Goal: Task Accomplishment & Management: Manage account settings

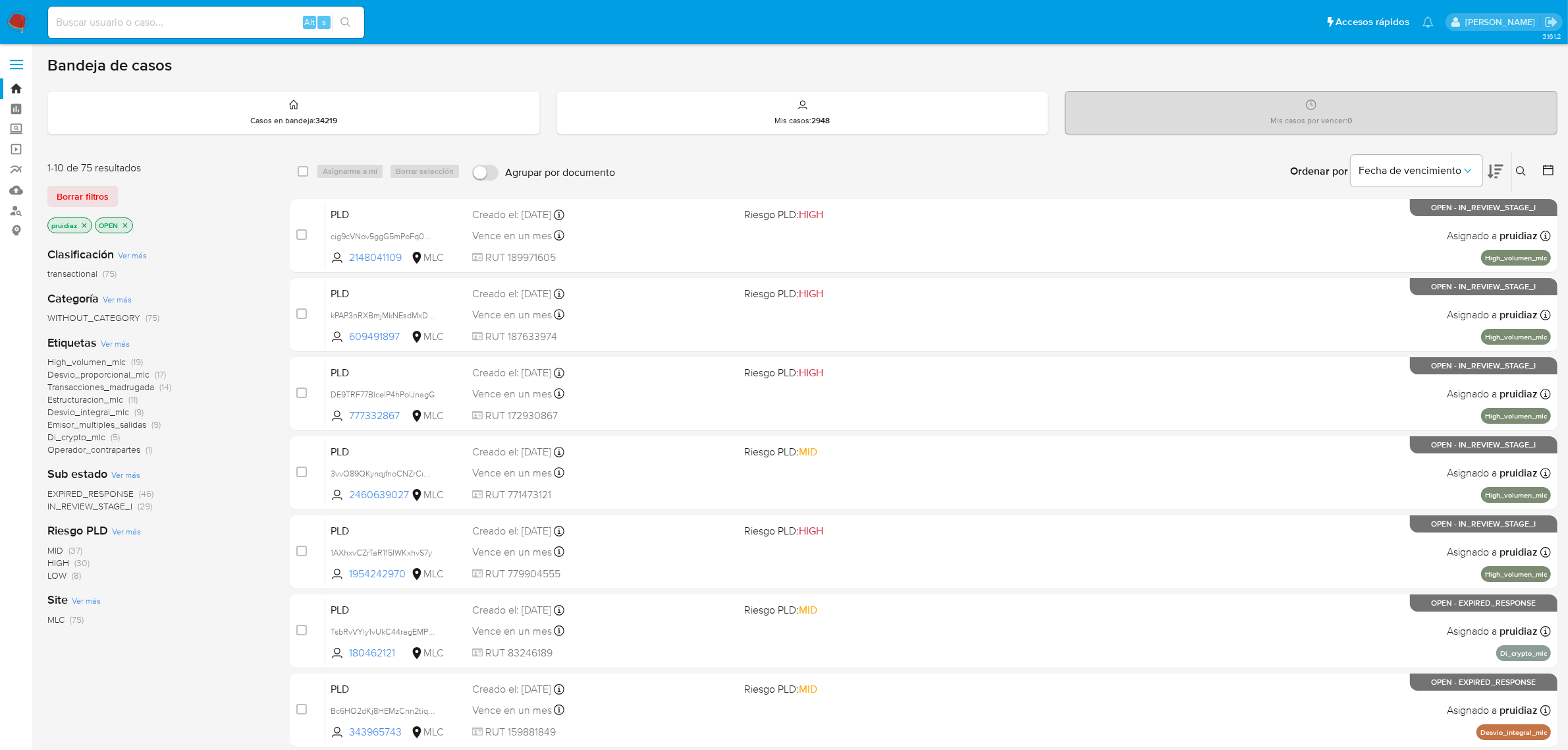
click at [1519, 173] on icon at bounding box center [1521, 171] width 10 height 10
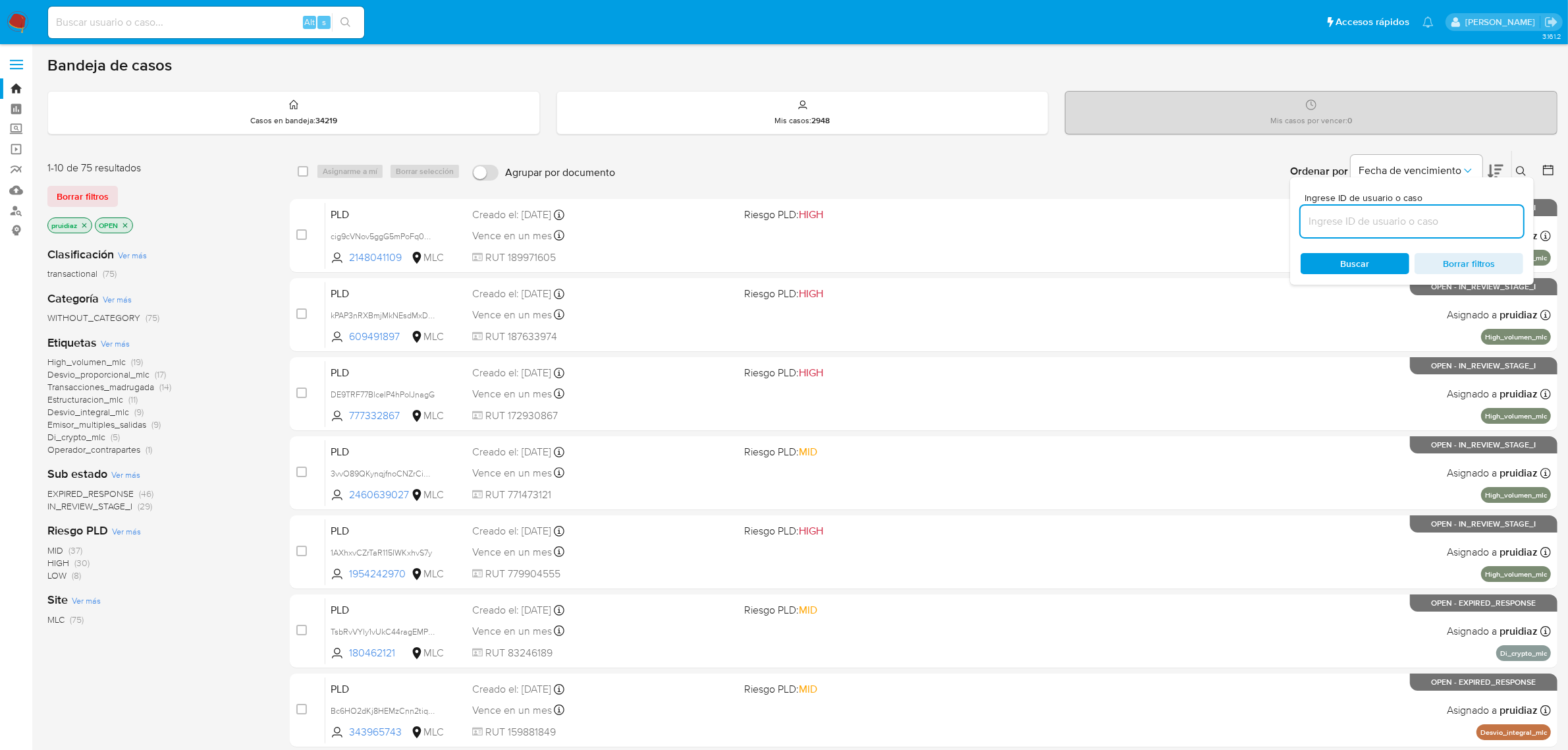
click at [1383, 218] on input at bounding box center [1412, 221] width 223 height 17
type input "336475103"
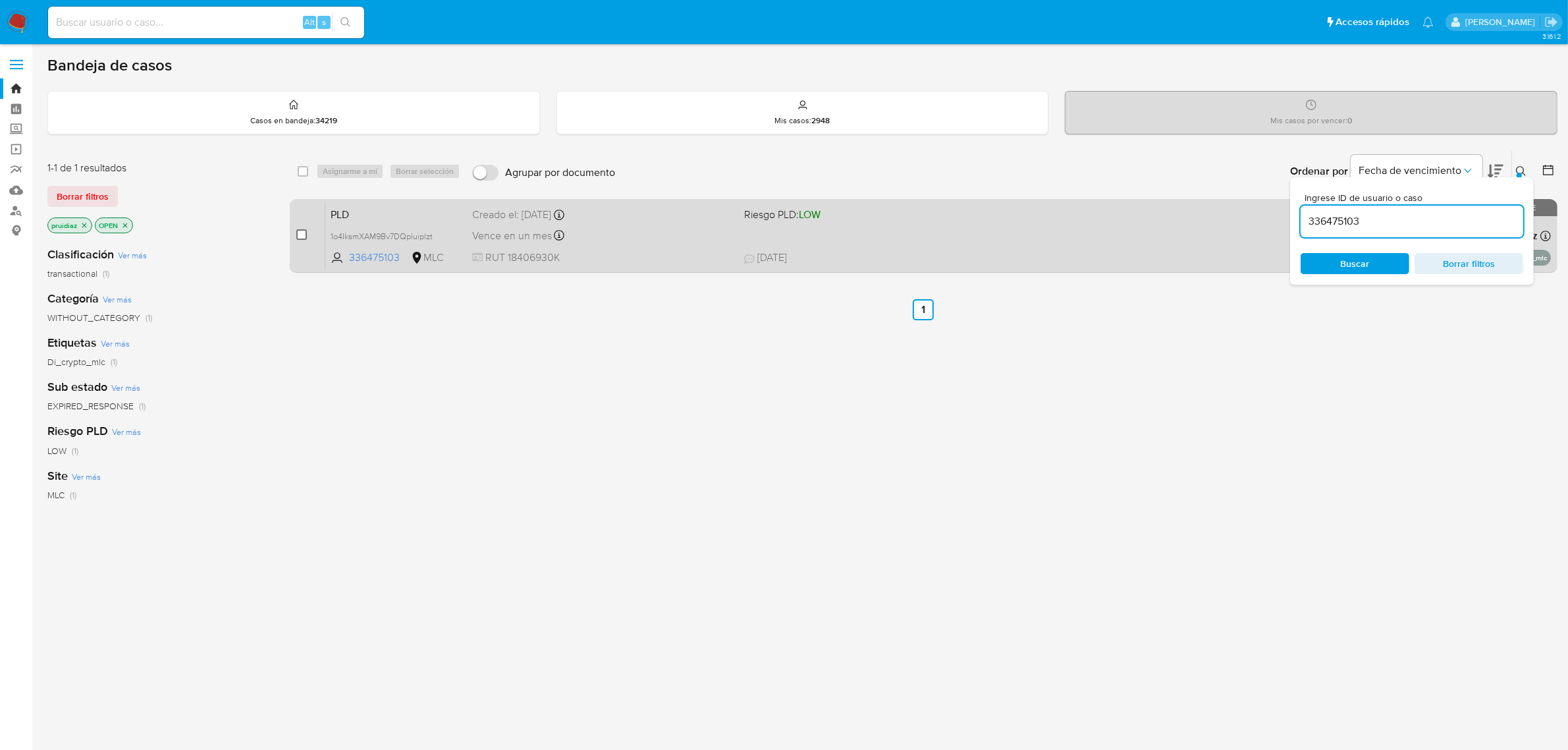
click at [298, 237] on input "checkbox" at bounding box center [301, 234] width 11 height 11
checkbox input "true"
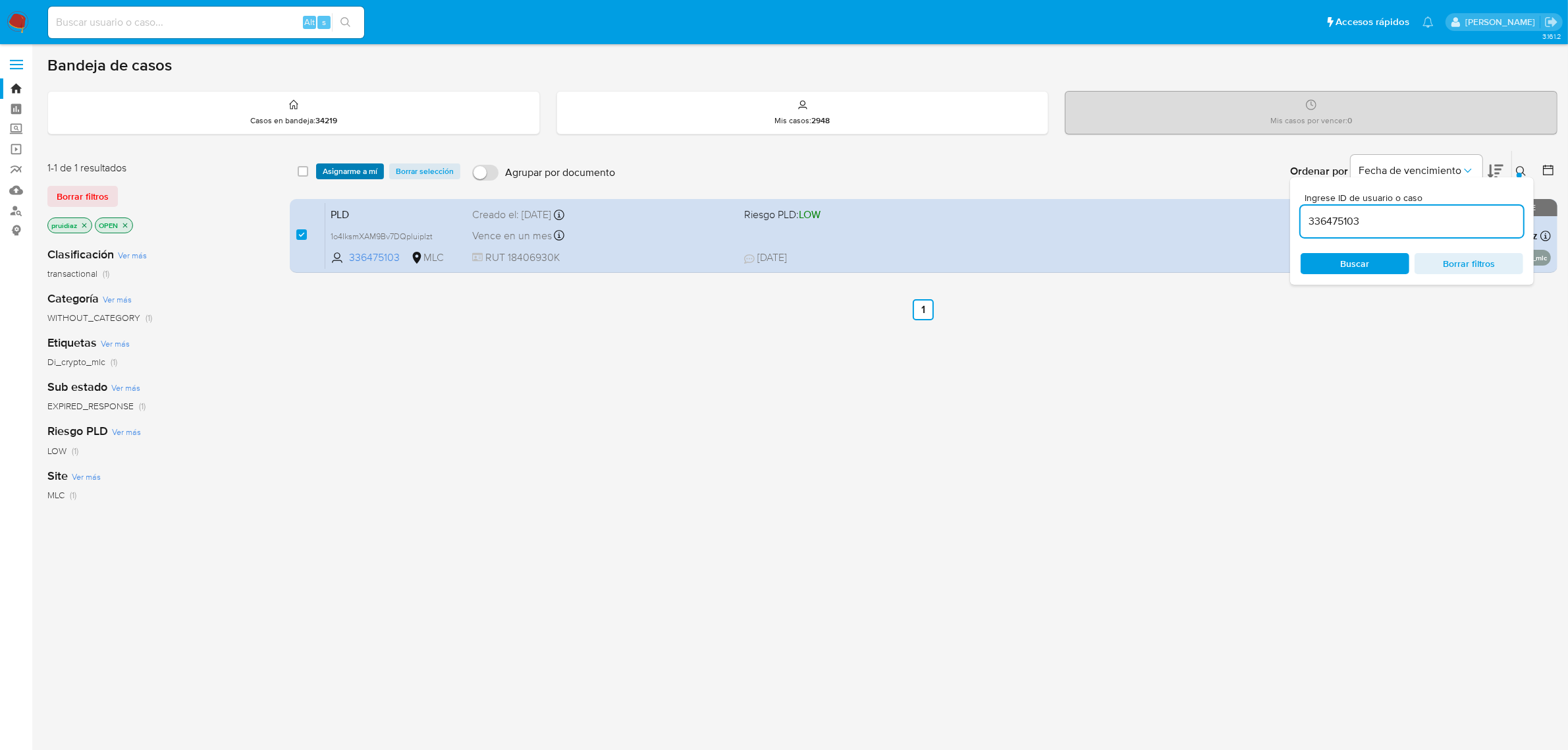
click at [364, 165] on span "Asignarme a mí" at bounding box center [350, 172] width 55 height 13
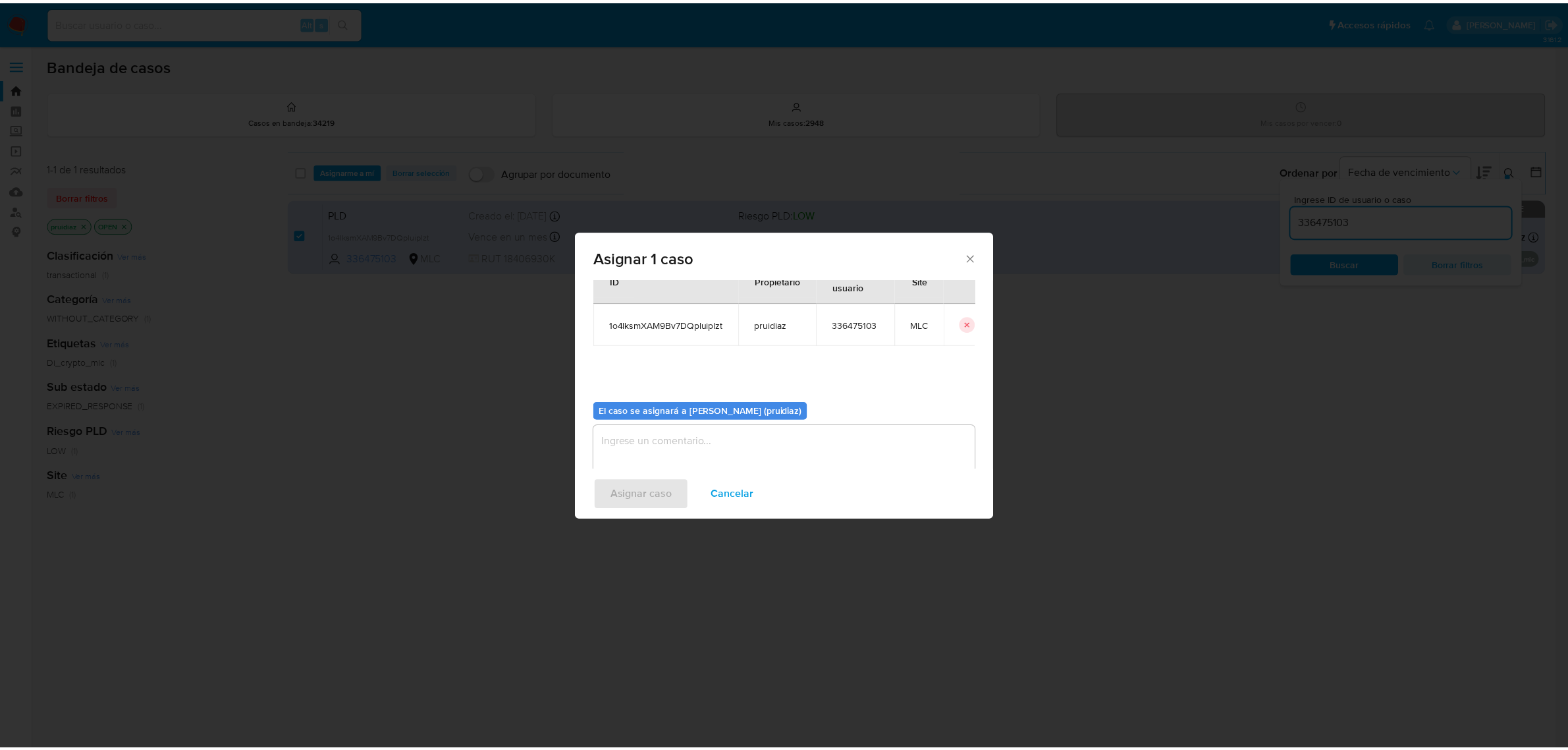
scroll to position [67, 0]
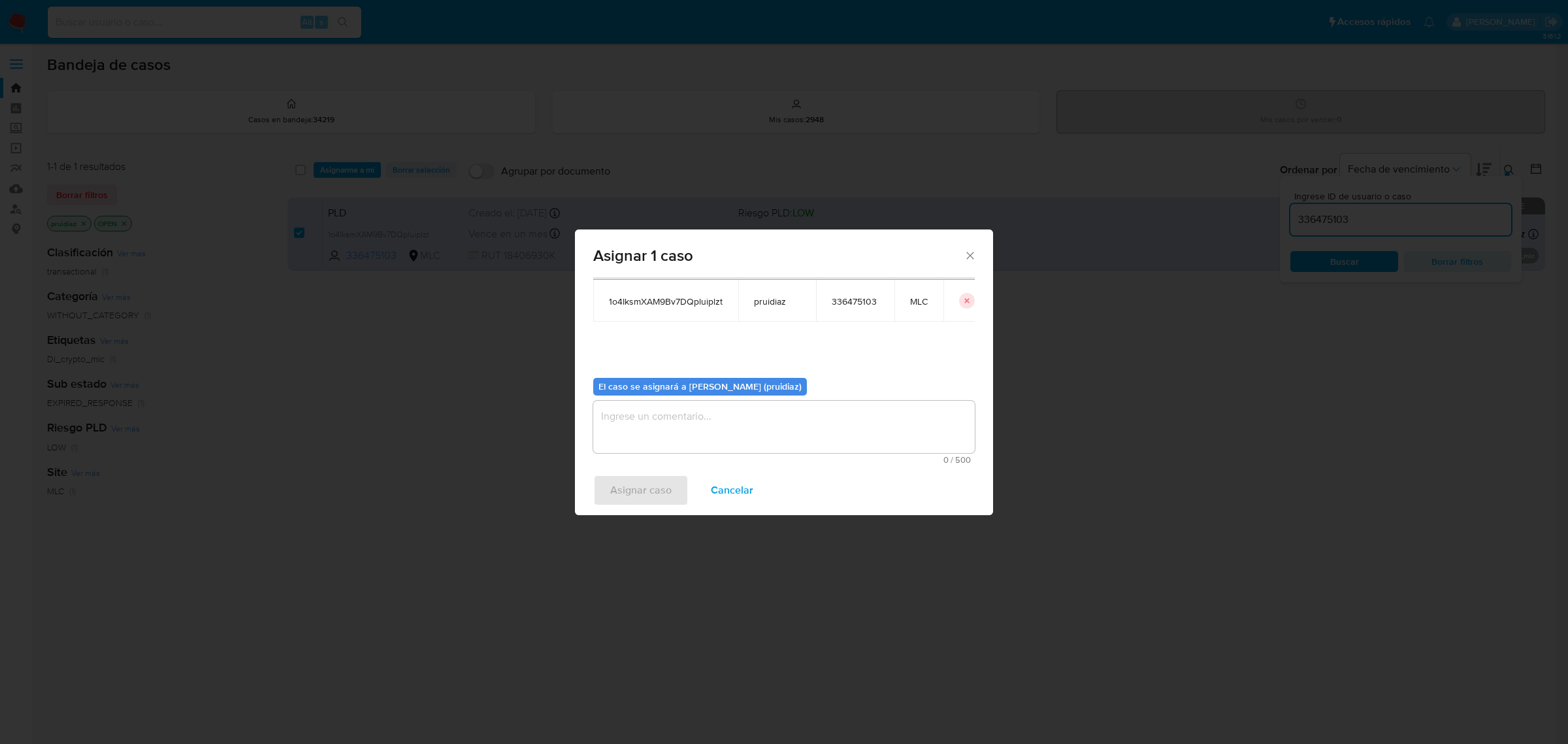
click at [774, 440] on textarea "assign-modal" at bounding box center [784, 427] width 382 height 53
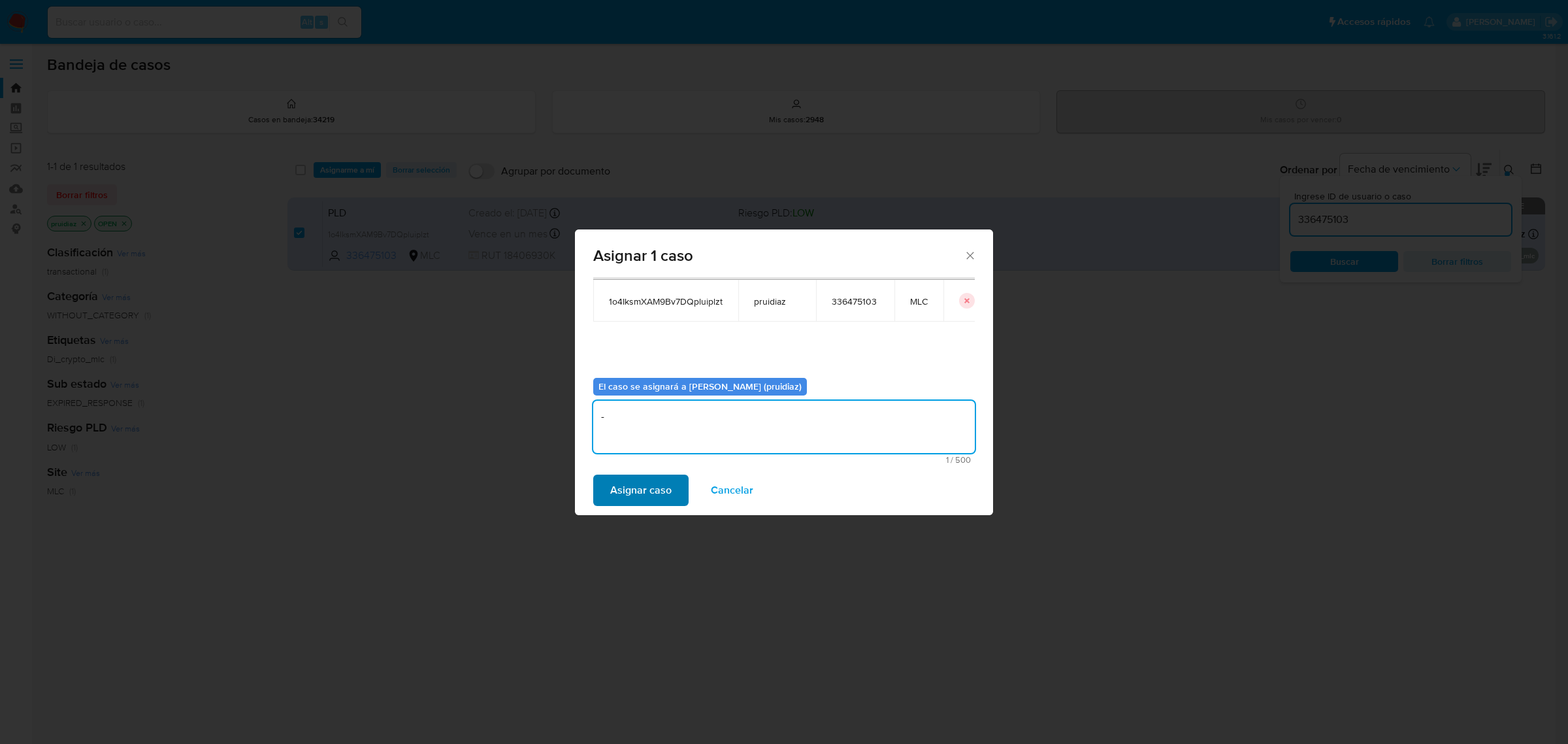
type textarea "-"
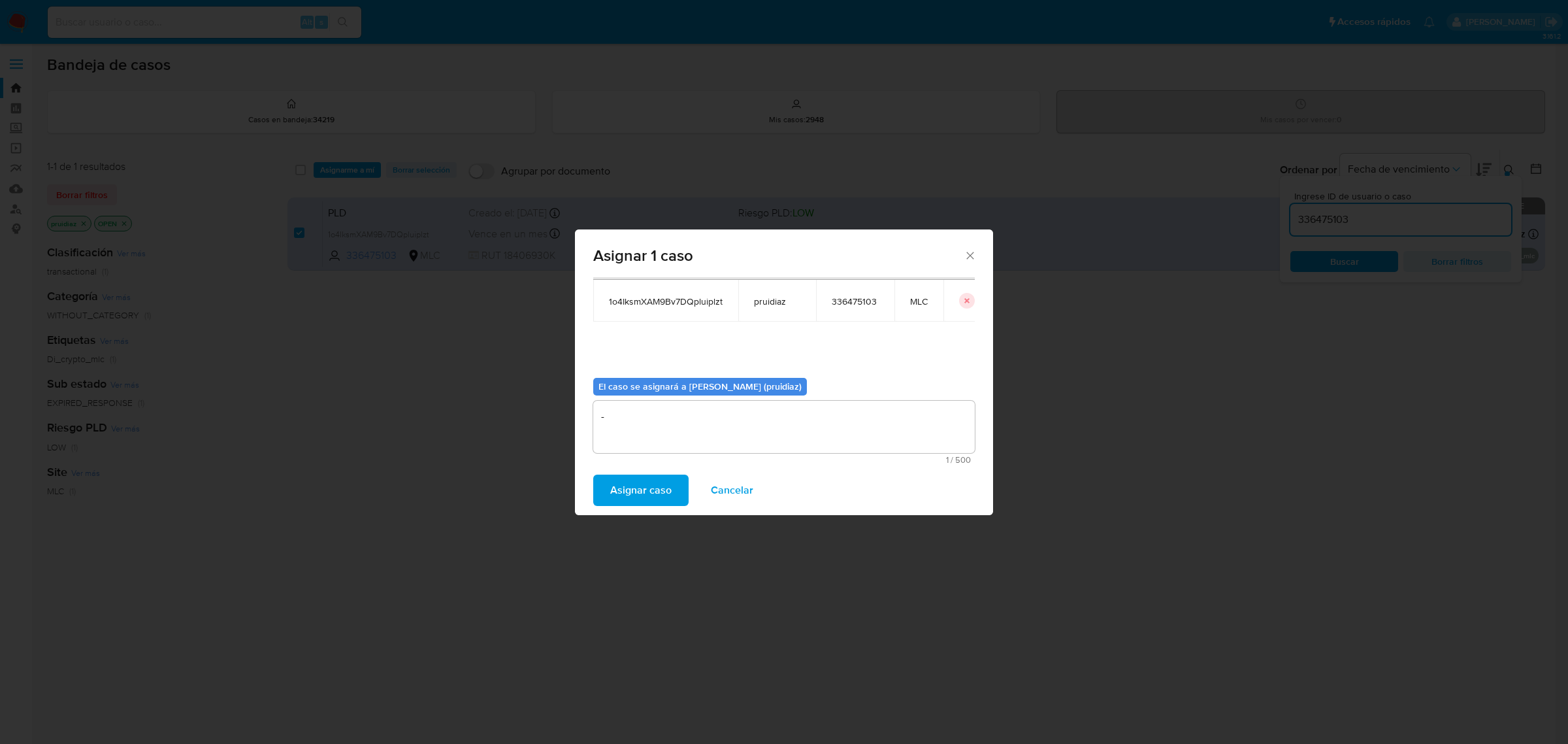
click at [654, 497] on span "Asignar caso" at bounding box center [641, 490] width 62 height 28
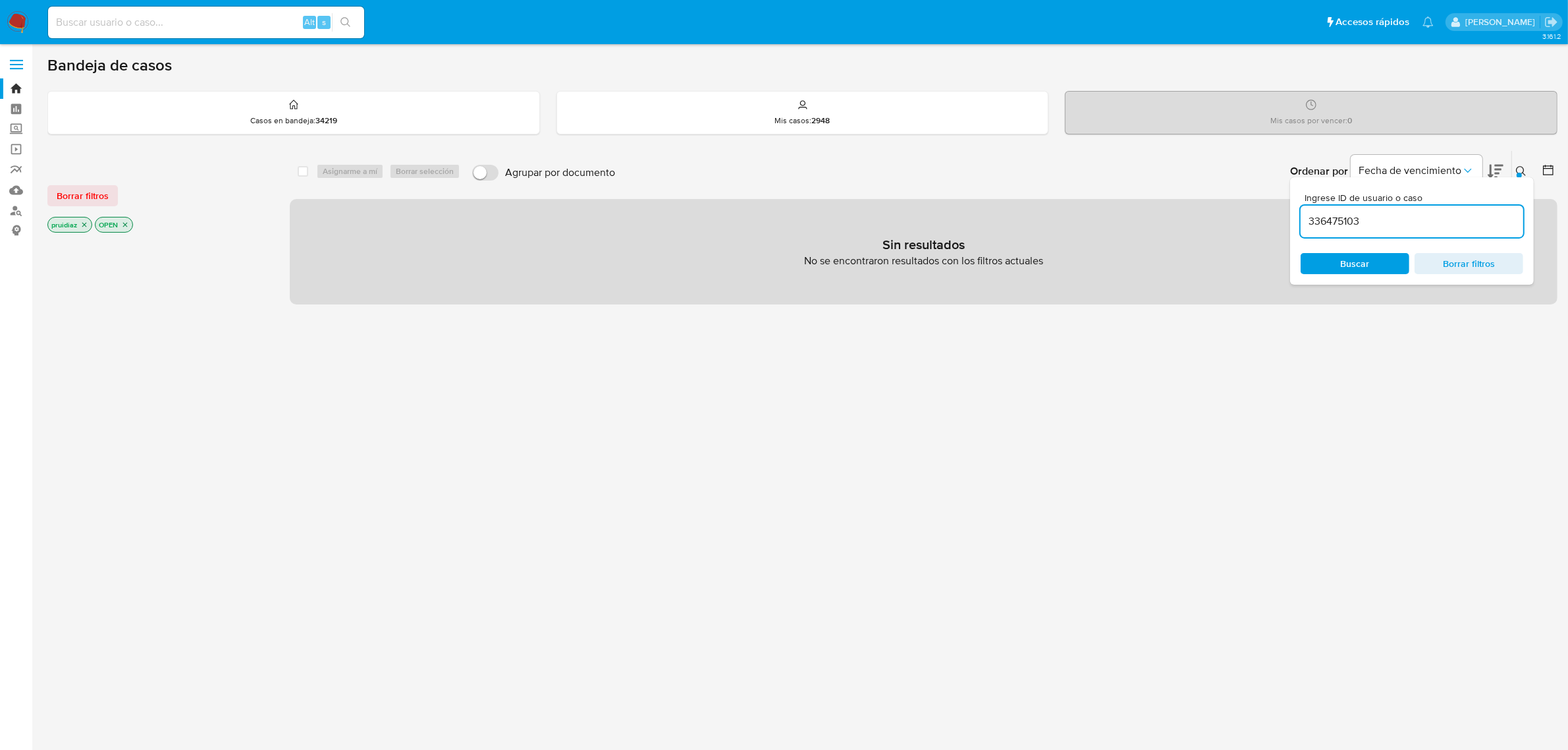
click at [13, 17] on img at bounding box center [18, 22] width 23 height 23
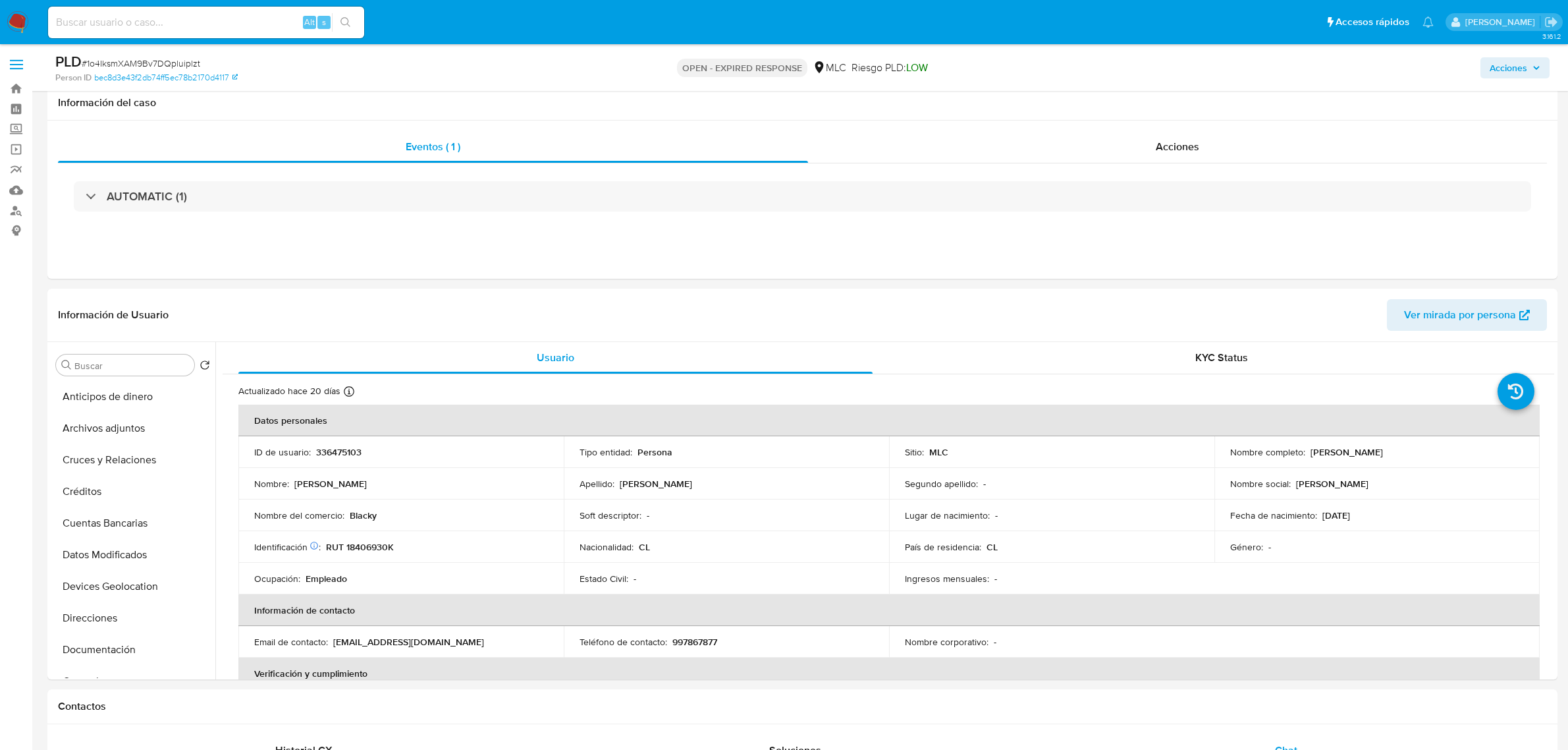
select select "10"
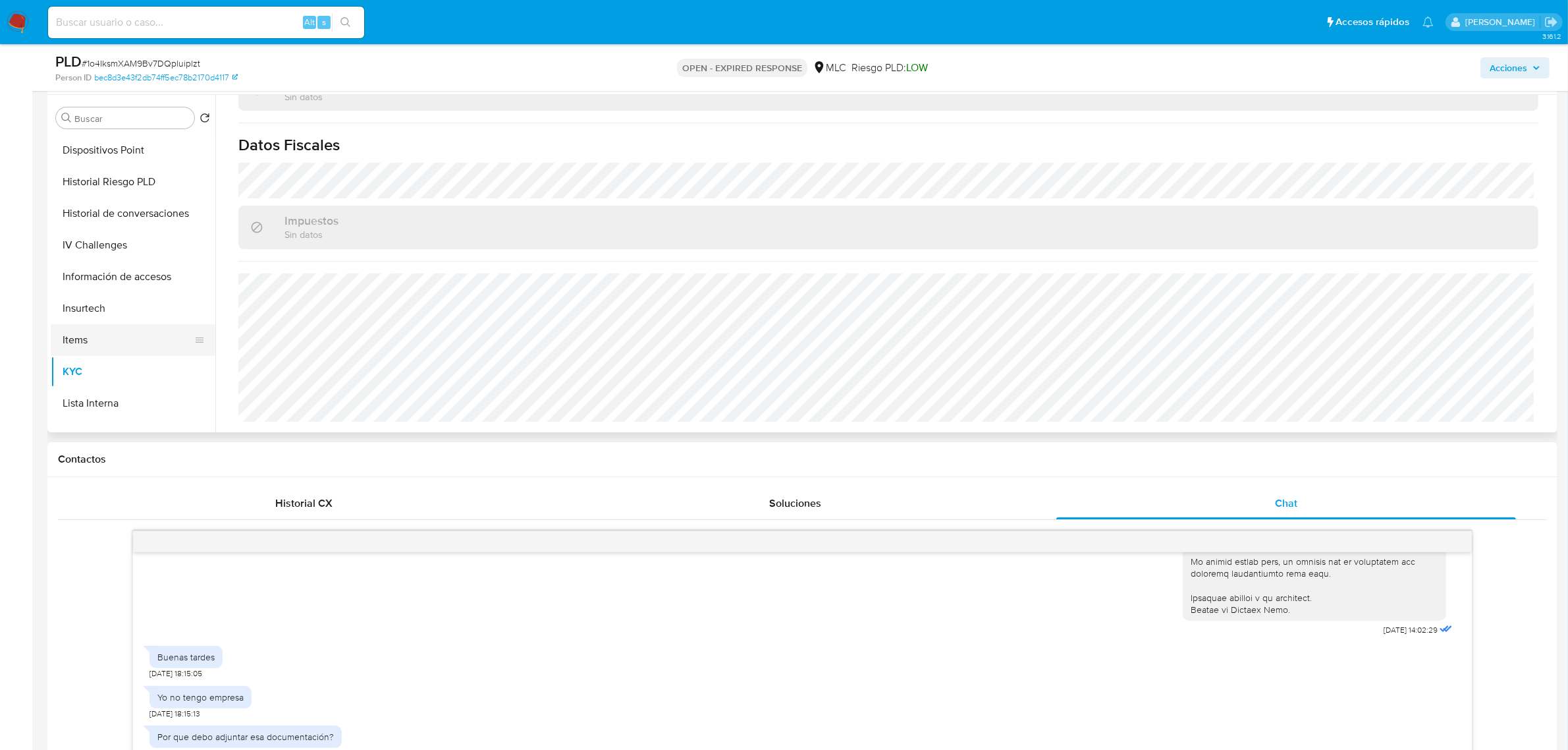
scroll to position [247, 0]
click at [125, 211] on button "Historial Casos" at bounding box center [127, 219] width 154 height 32
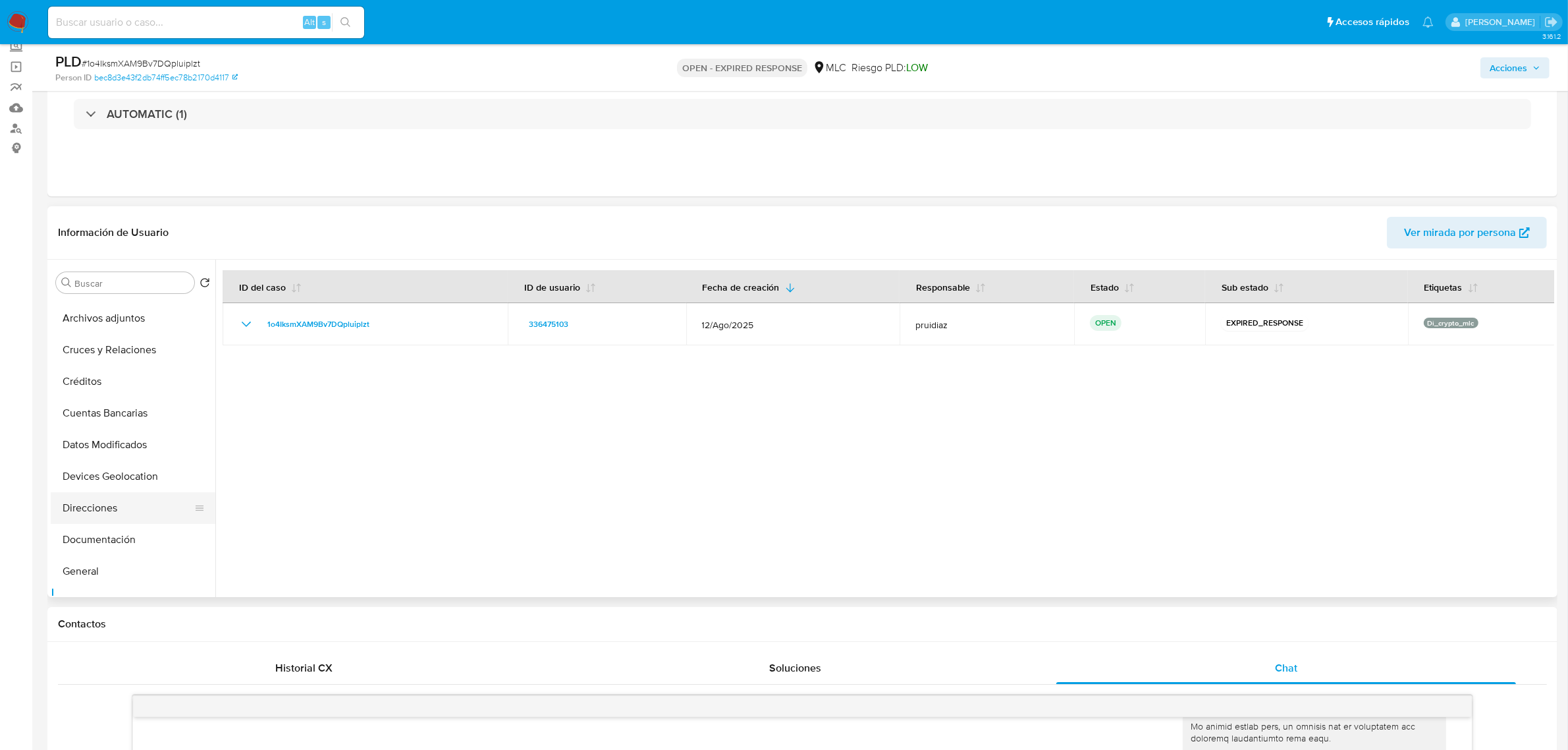
scroll to position [0, 0]
click at [103, 377] on button "Cruces y Relaciones" at bounding box center [127, 378] width 154 height 32
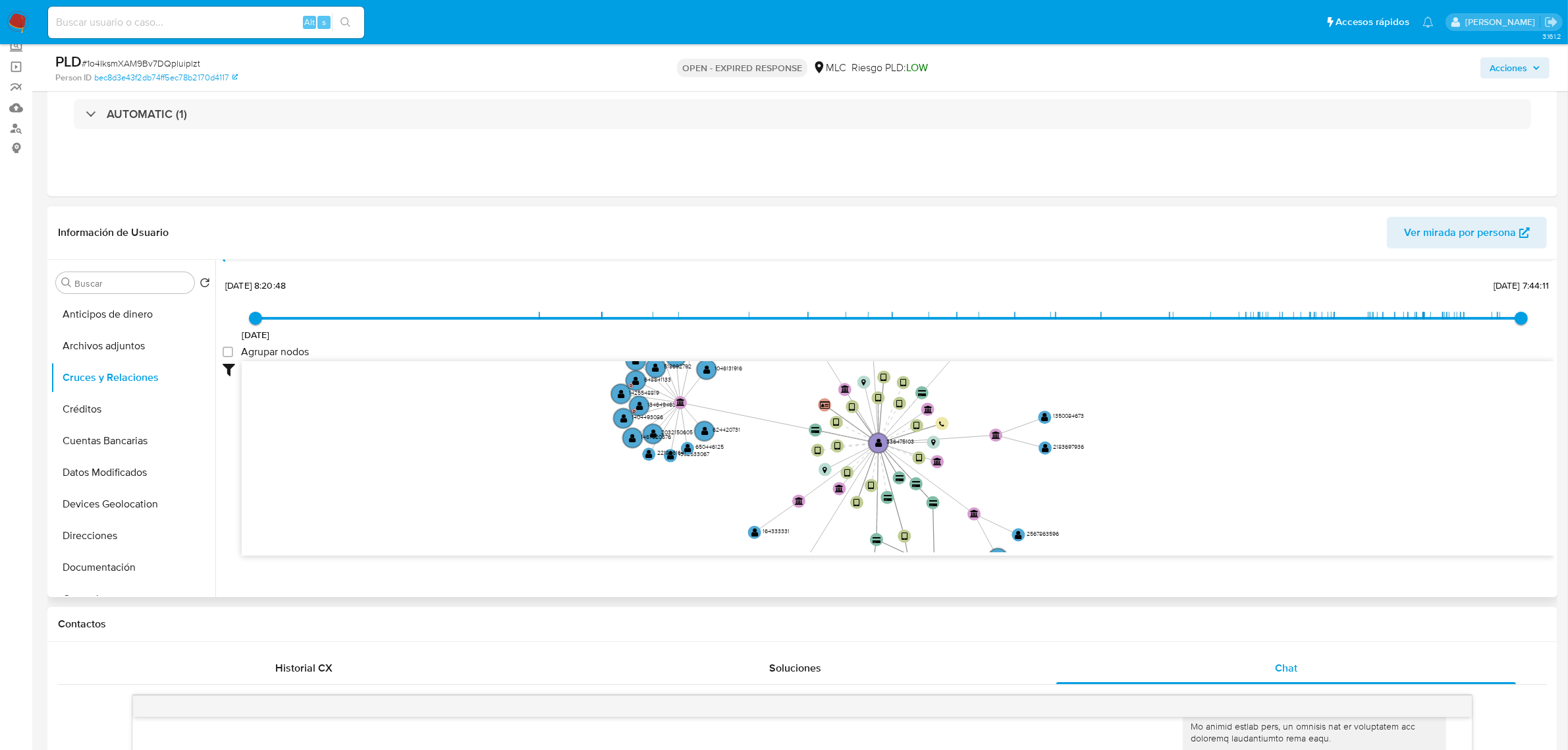
scroll to position [48, 0]
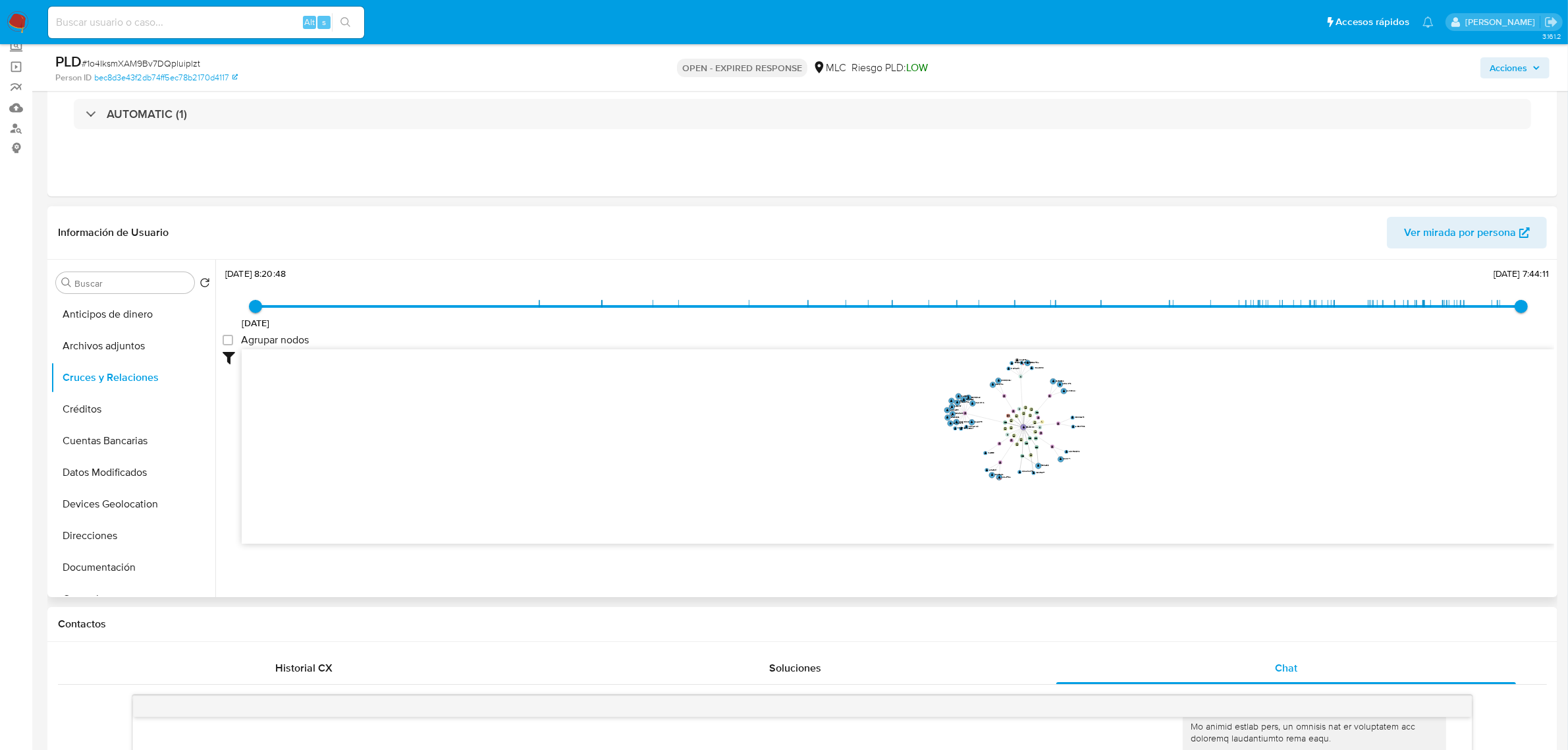
drag, startPoint x: 1120, startPoint y: 405, endPoint x: 1098, endPoint y: 455, distance: 54.6
click at [1098, 455] on icon "user-336475103  336475103 device-65807151b681abbf45f0c3ad  device-63aef19a088…" at bounding box center [898, 444] width 1312 height 191
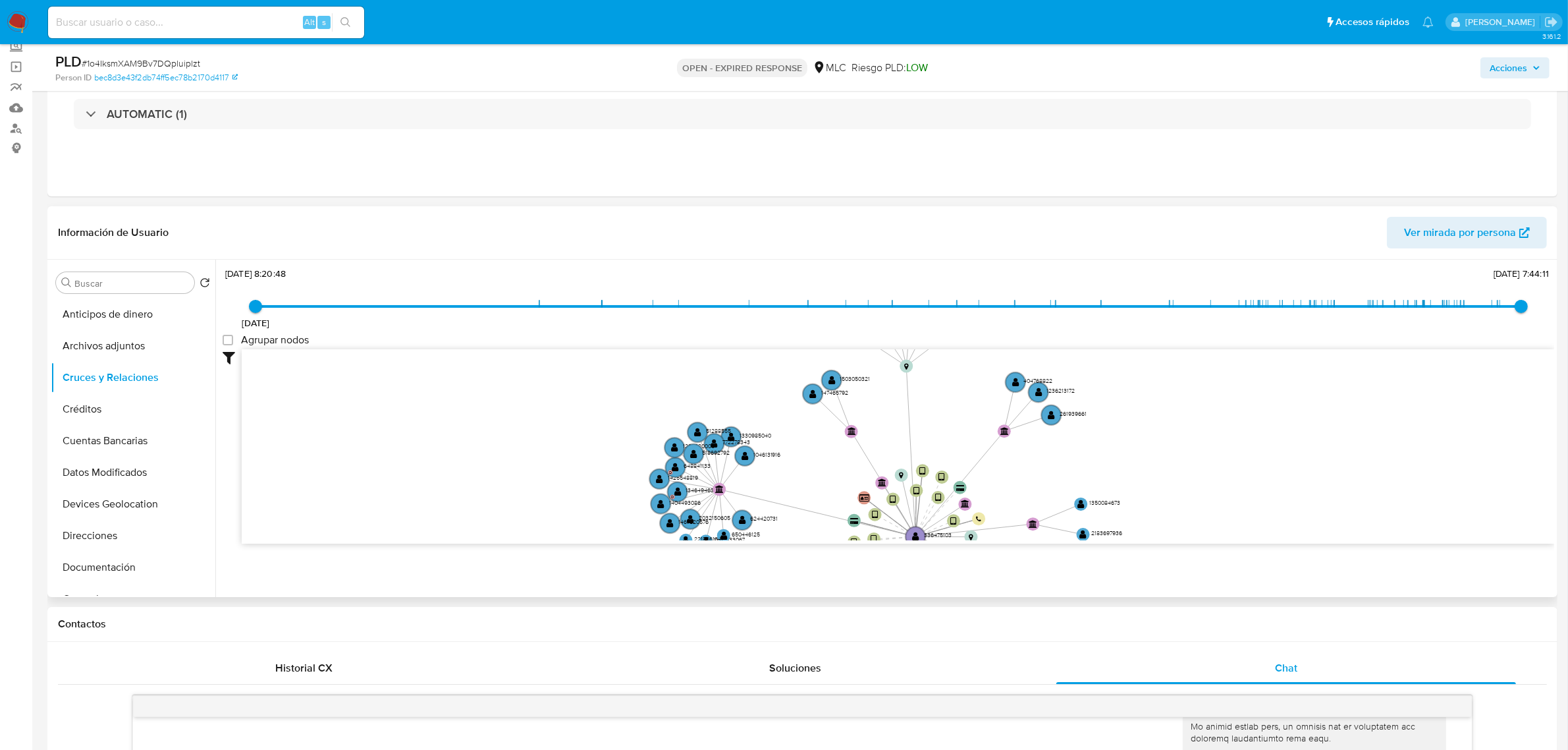
drag, startPoint x: 1135, startPoint y: 455, endPoint x: 1126, endPoint y: 396, distance: 59.7
click at [1126, 396] on icon "user-336475103  336475103 device-65807151b681abbf45f0c3ad  device-63aef19a088…" at bounding box center [898, 444] width 1312 height 191
click at [106, 480] on button "Documentación" at bounding box center [127, 485] width 154 height 32
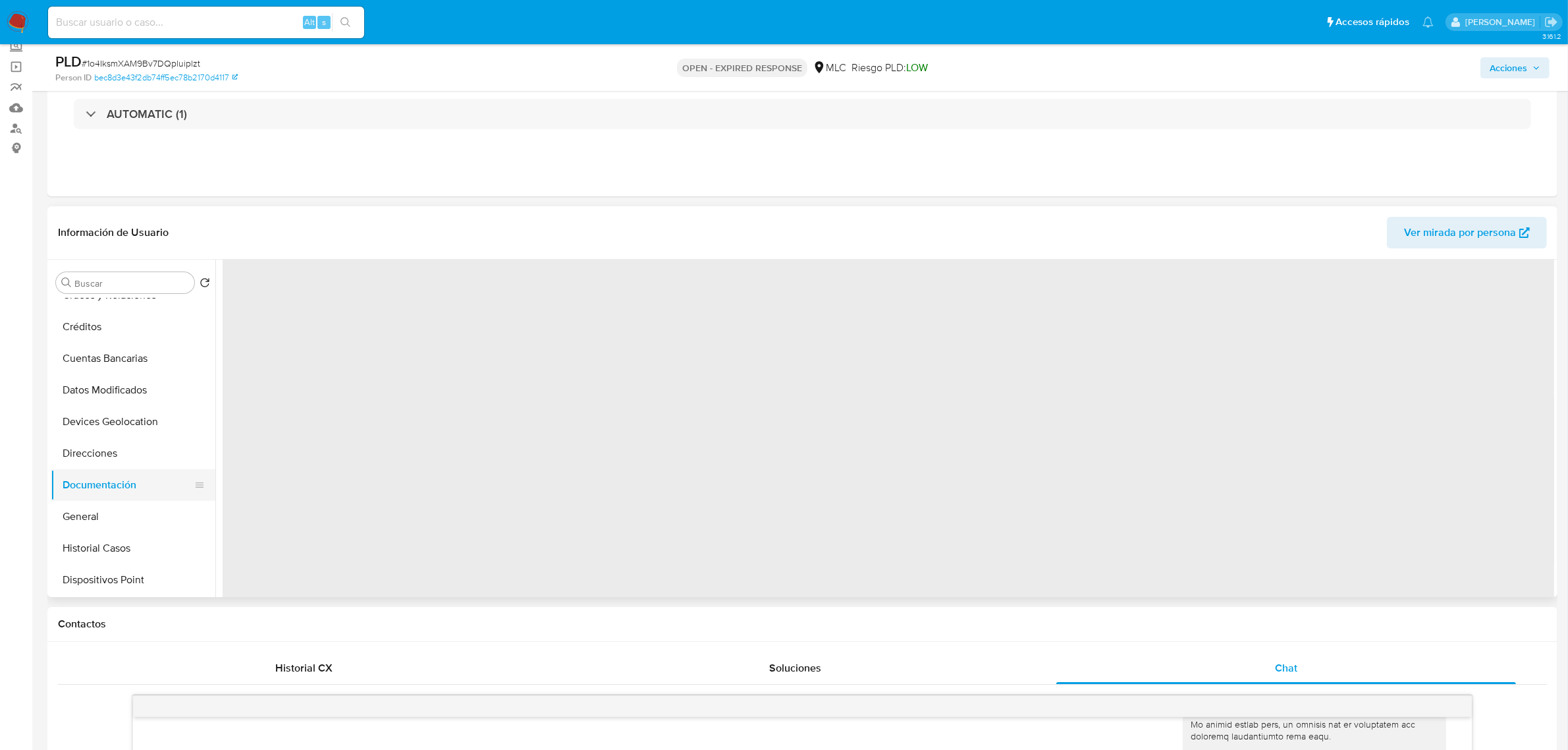
scroll to position [0, 0]
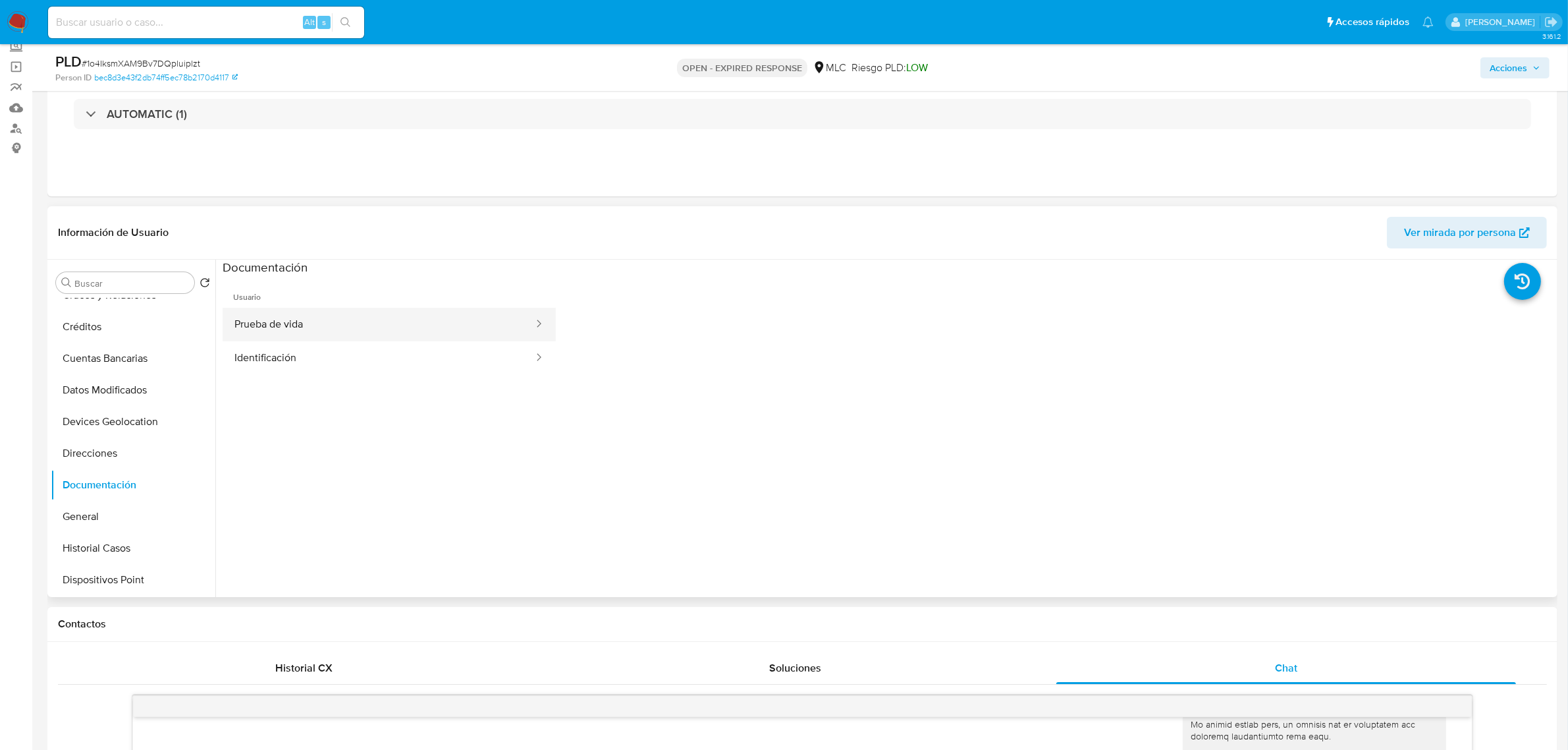
click at [301, 332] on button "Prueba de vida" at bounding box center [379, 325] width 312 height 34
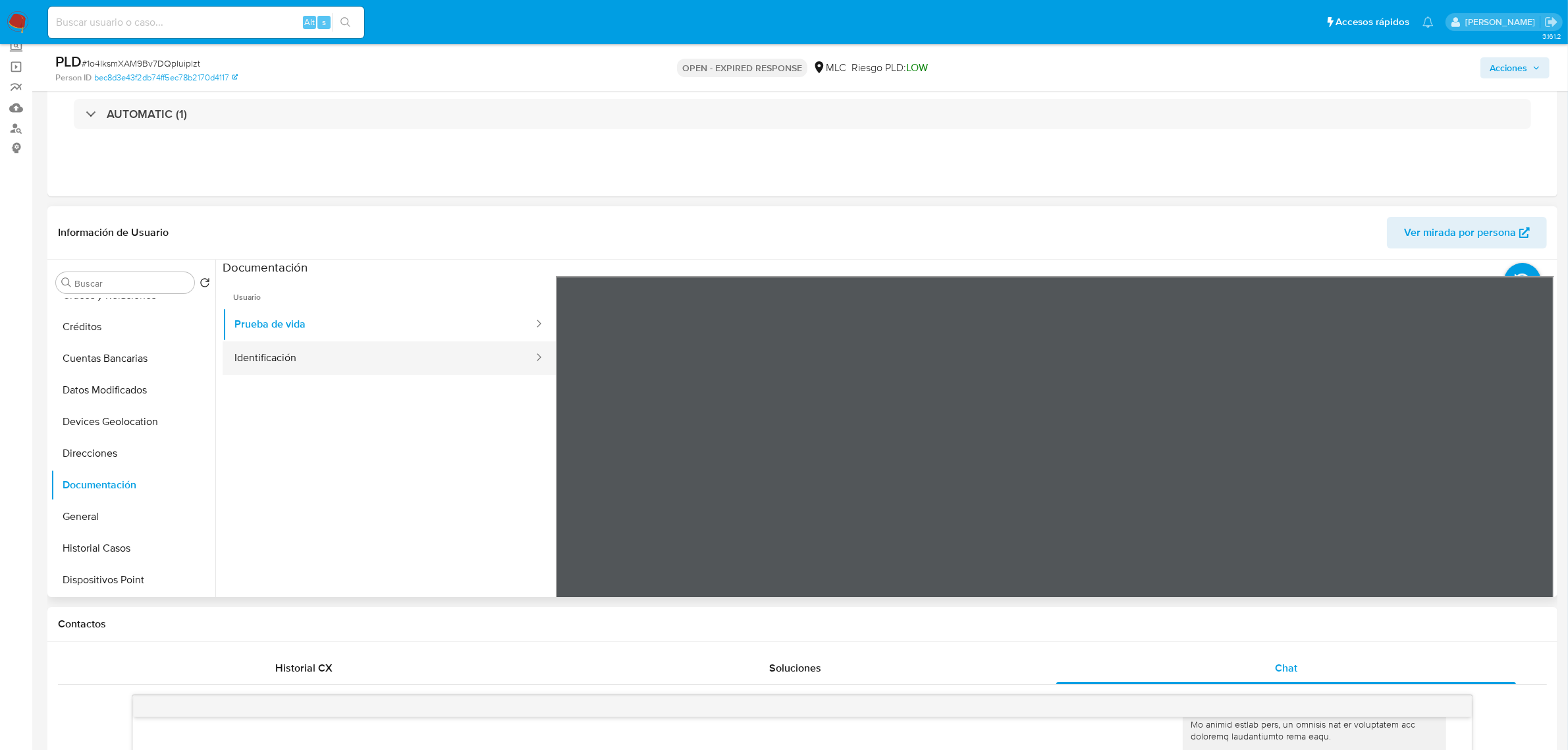
click at [332, 365] on button "Identificación" at bounding box center [379, 358] width 312 height 34
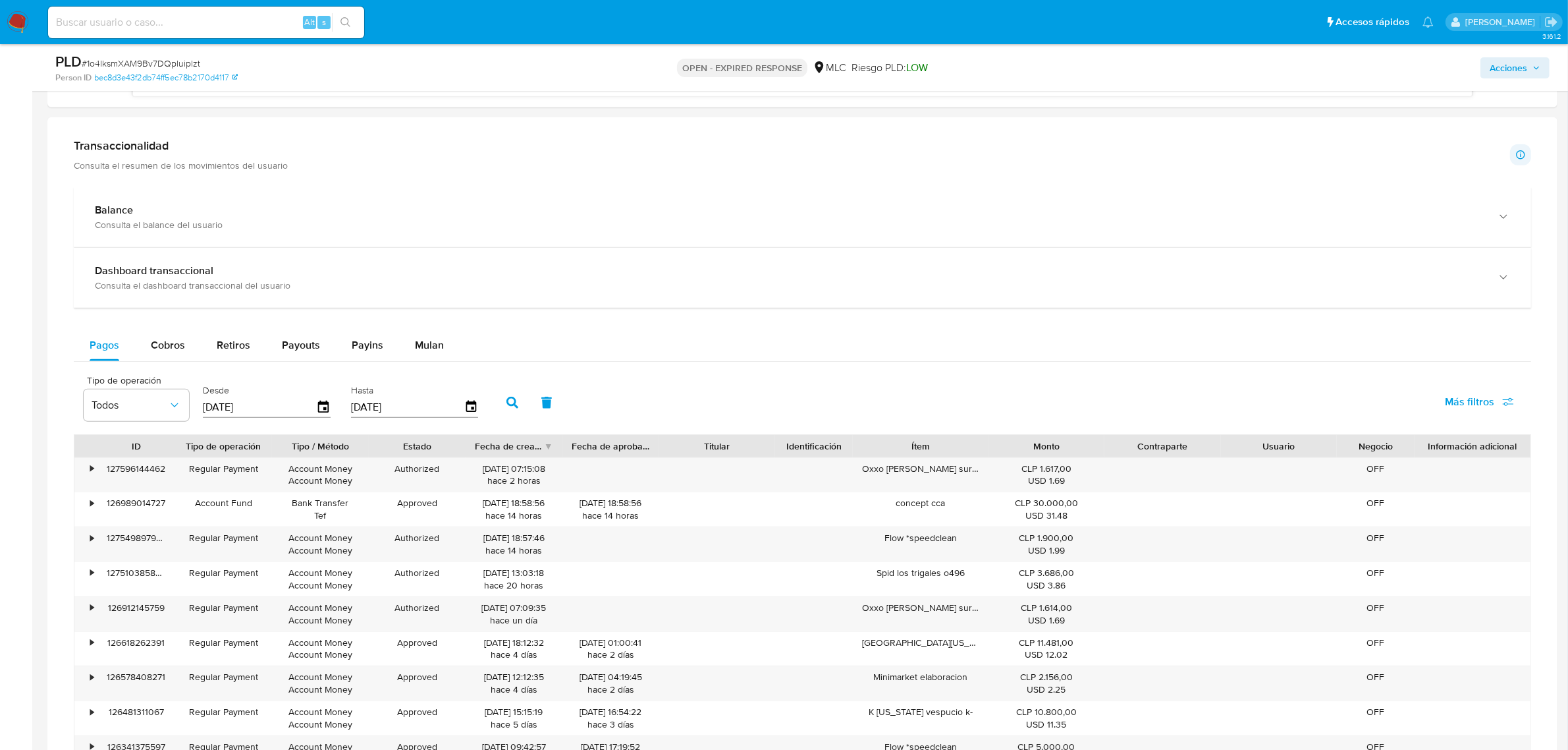
scroll to position [1153, 0]
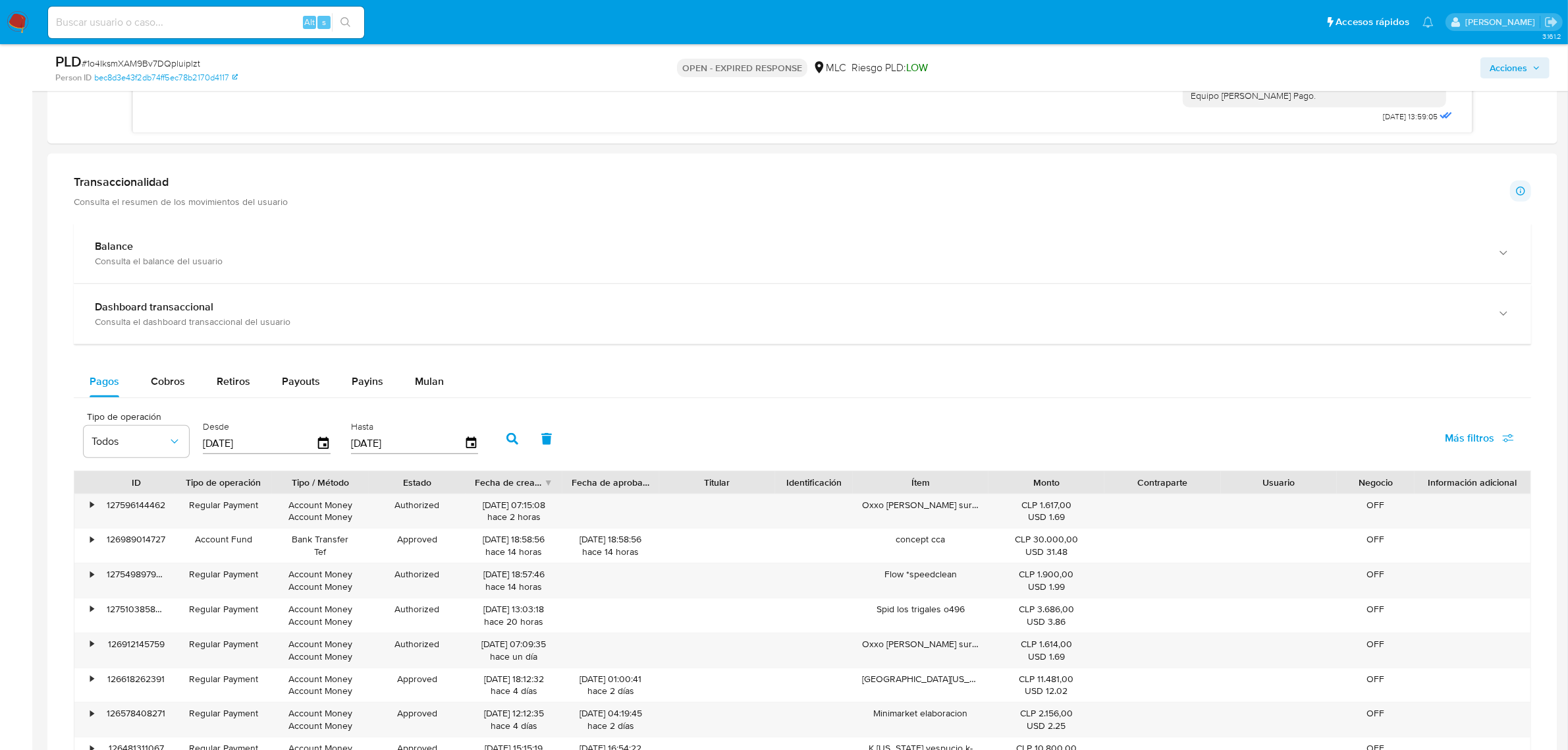
click at [148, 199] on p "Consulta el resumen de los movimientos del usuario" at bounding box center [181, 201] width 214 height 12
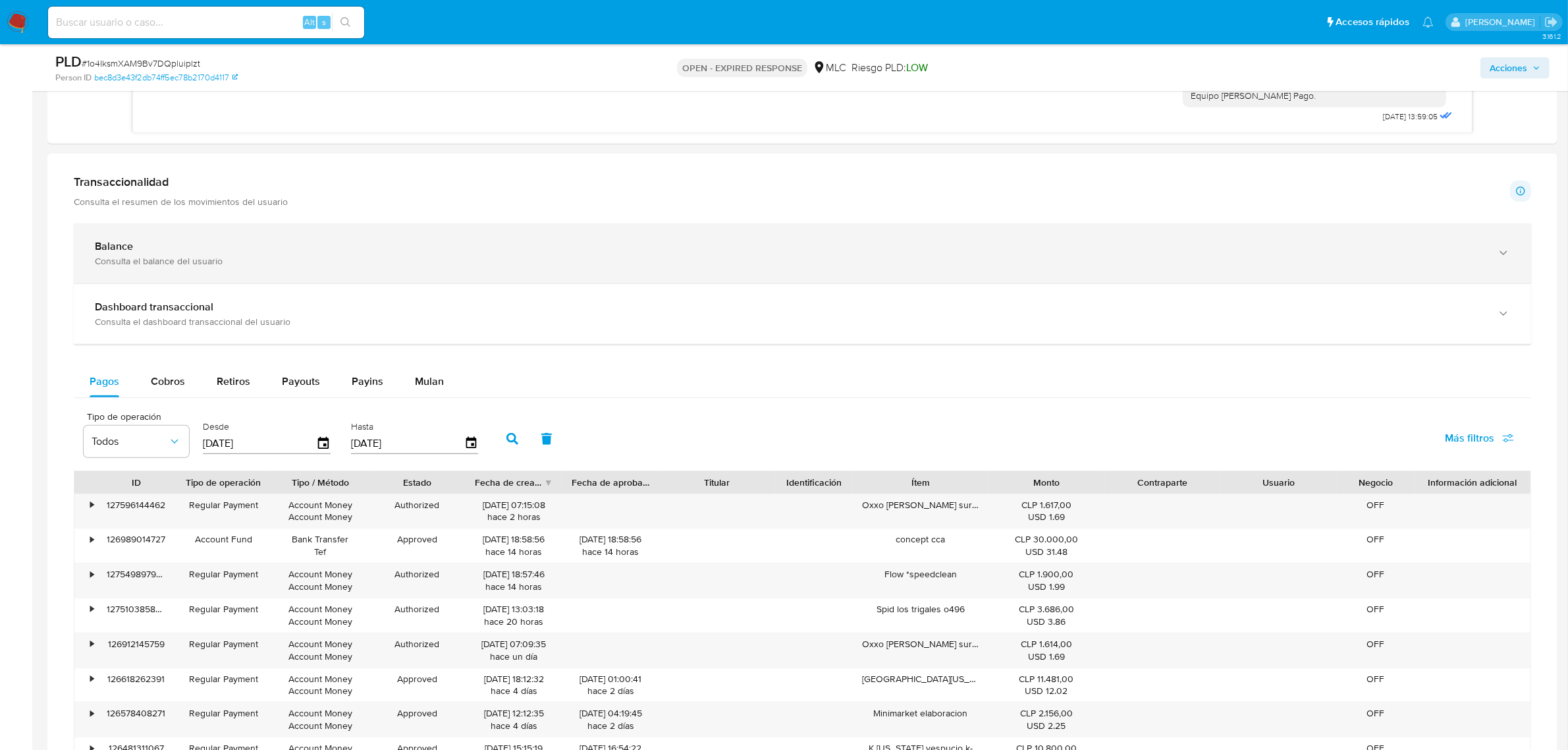
click at [127, 253] on b "Balance" at bounding box center [114, 246] width 38 height 15
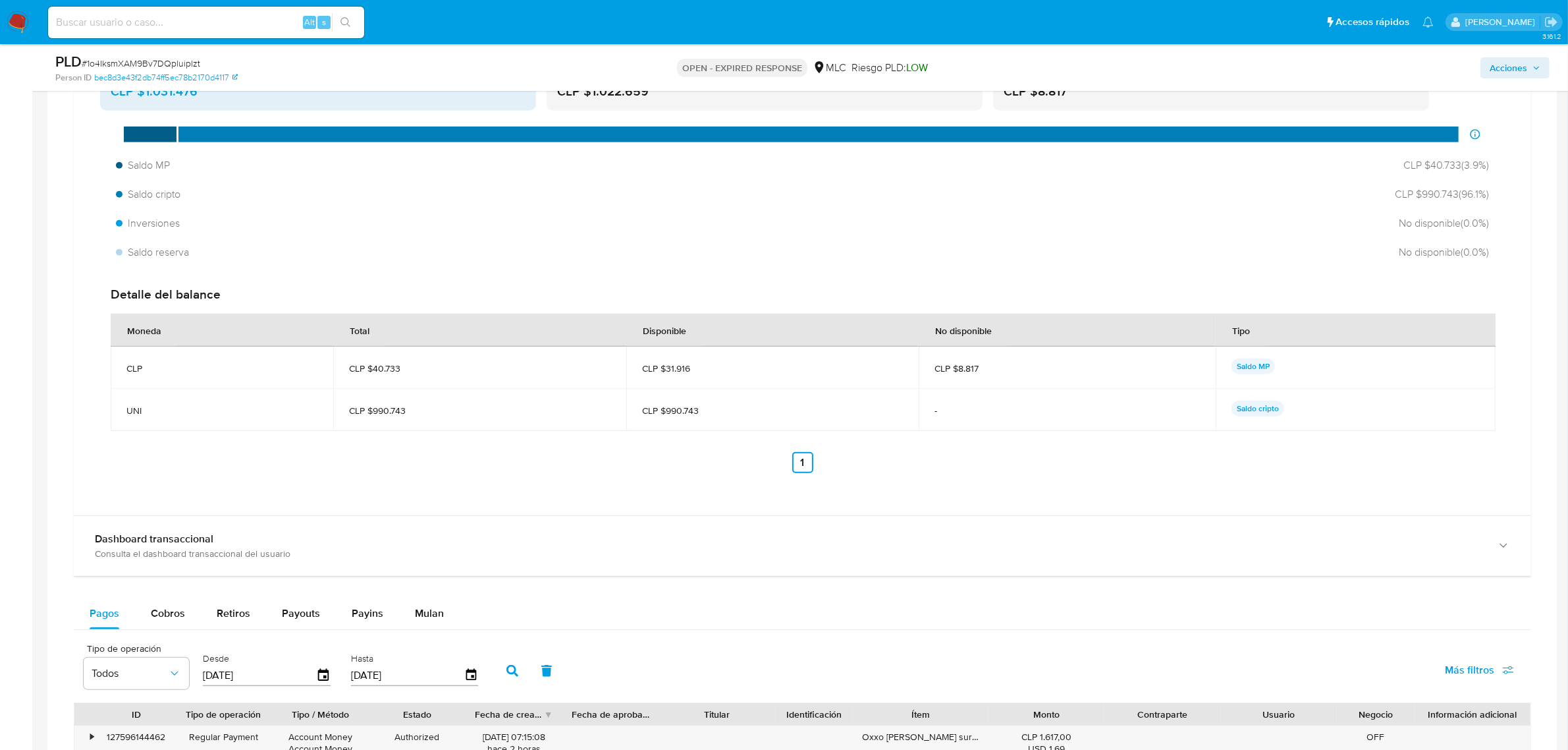
scroll to position [1400, 0]
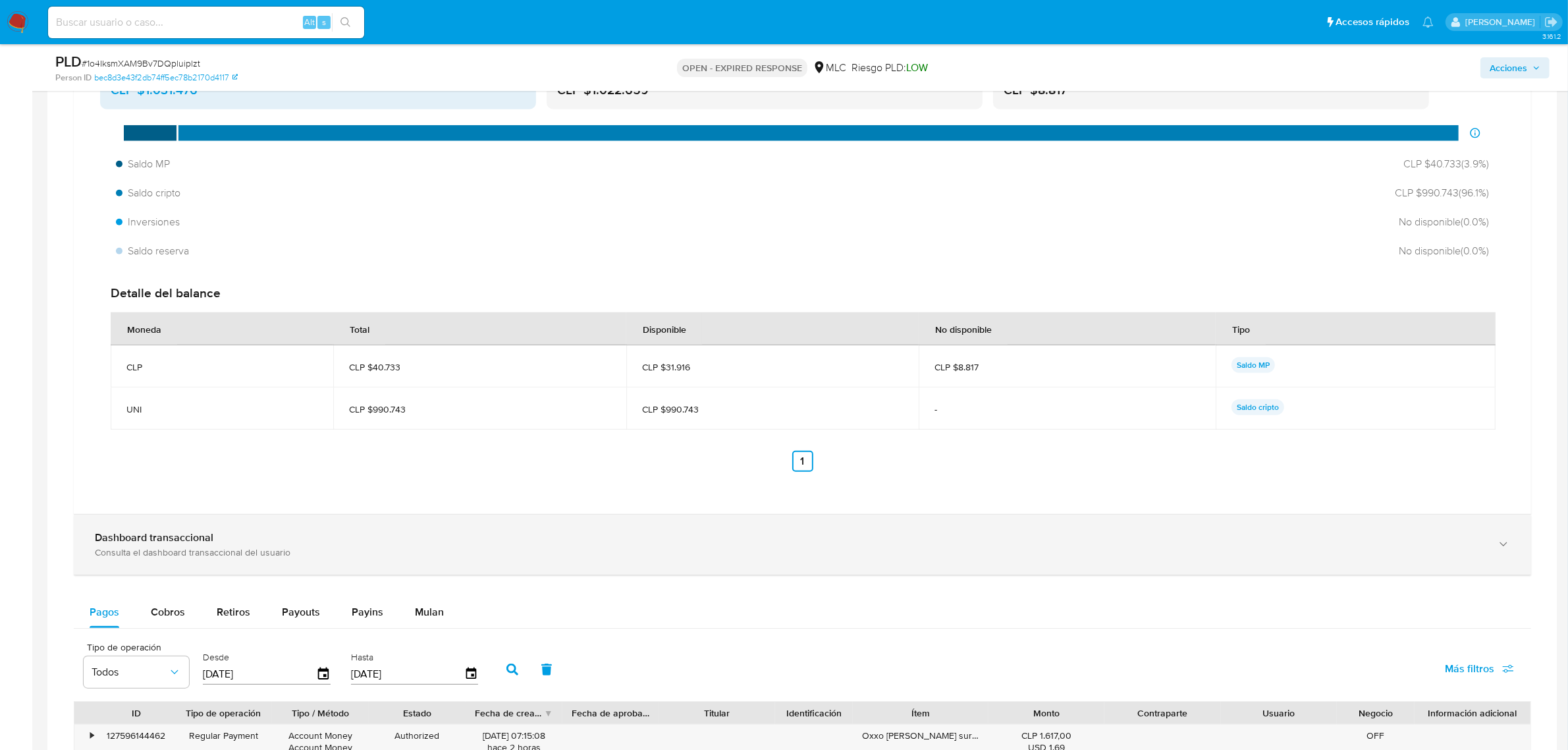
click at [235, 540] on div "Dashboard transaccional" at bounding box center [789, 538] width 1389 height 13
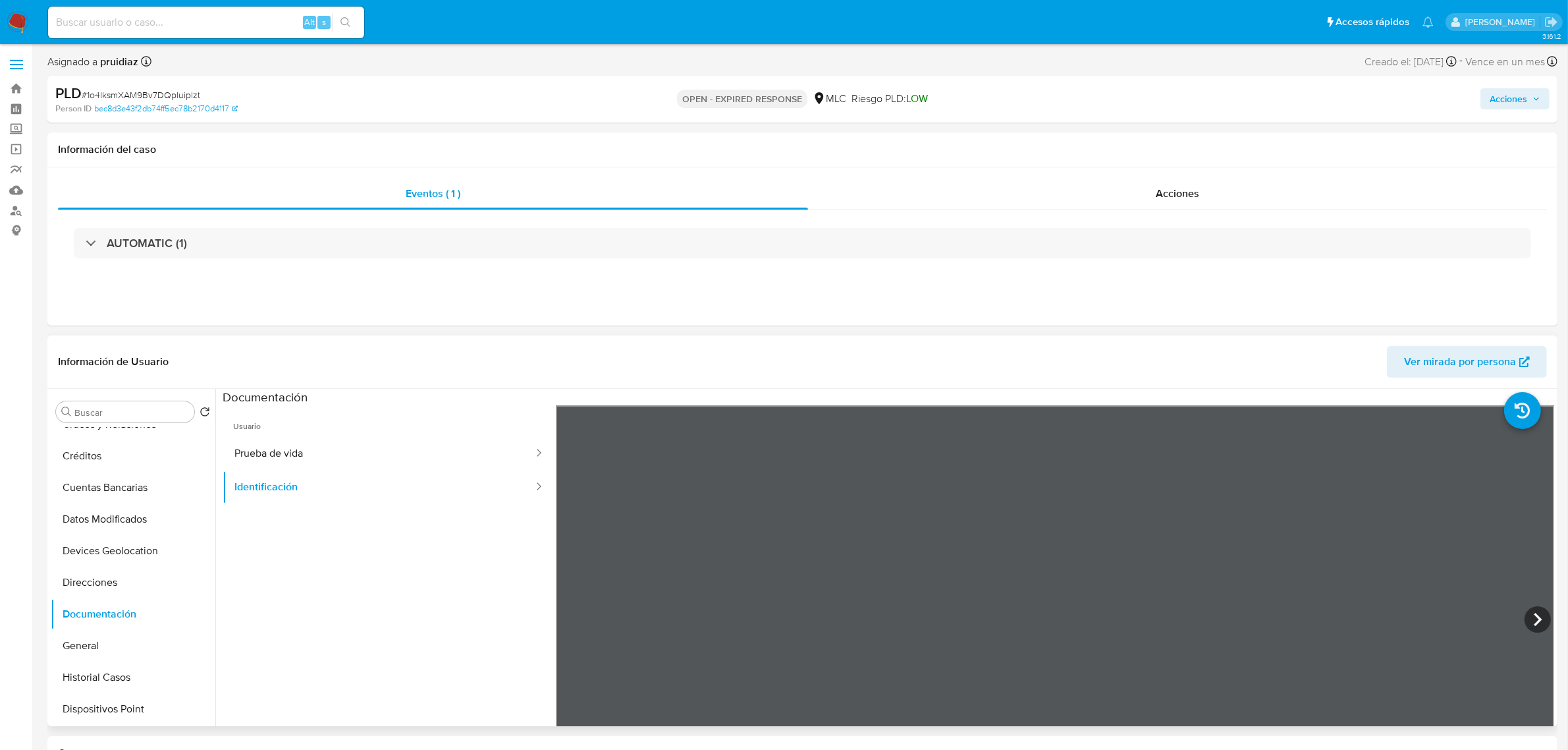
scroll to position [0, 0]
click at [125, 475] on button "Archivos adjuntos" at bounding box center [127, 476] width 154 height 32
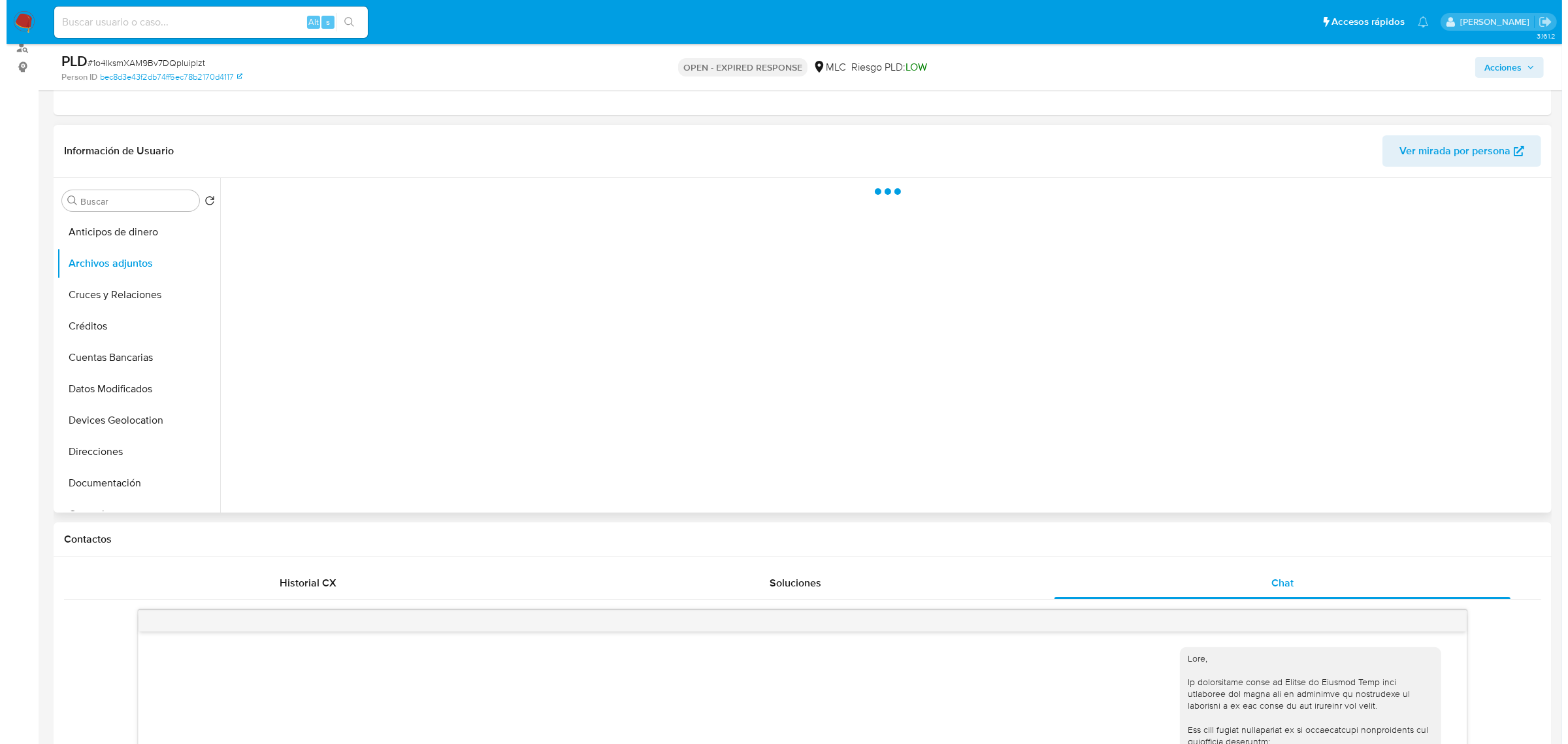
scroll to position [164, 0]
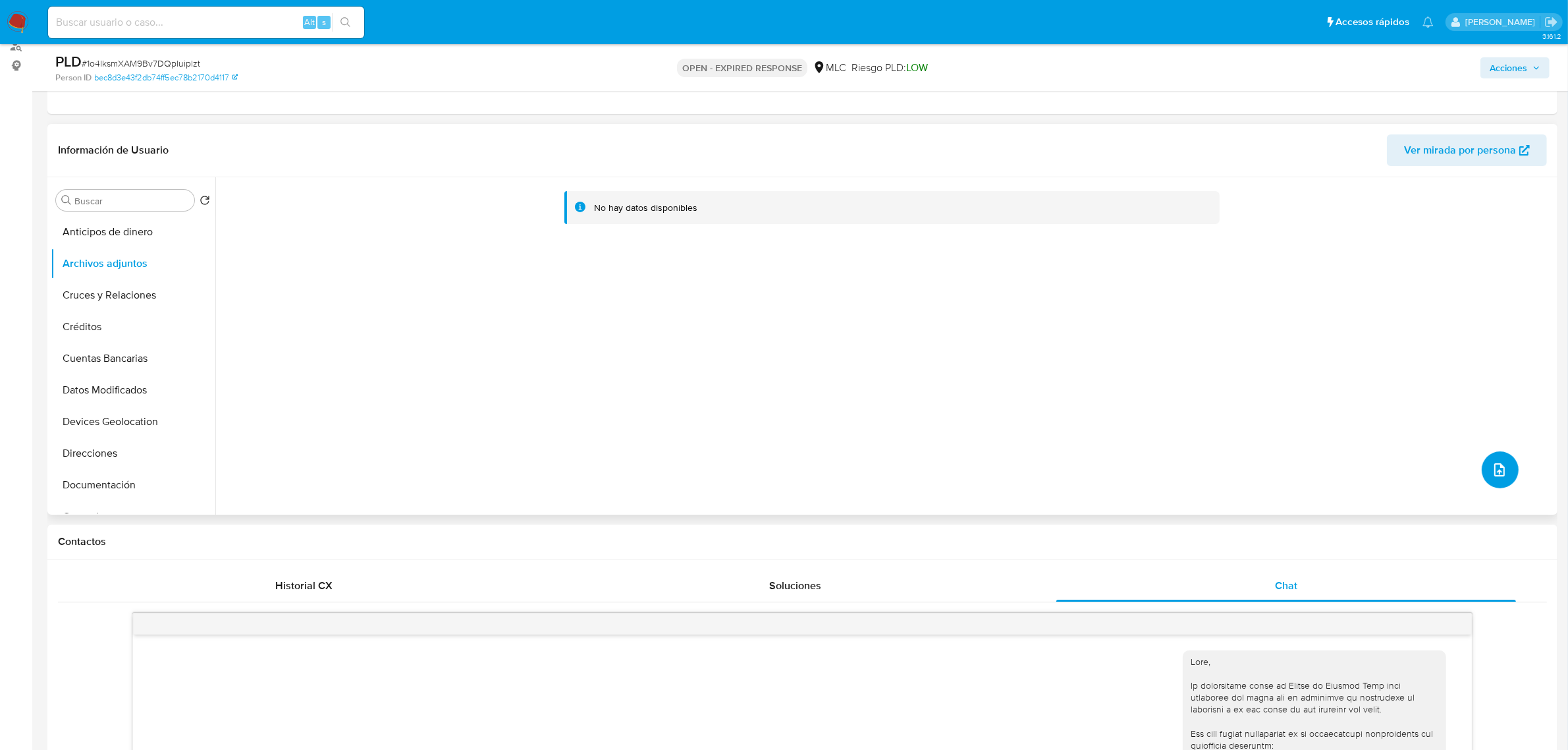
click at [1491, 475] on icon "upload-file" at bounding box center [1499, 470] width 16 height 16
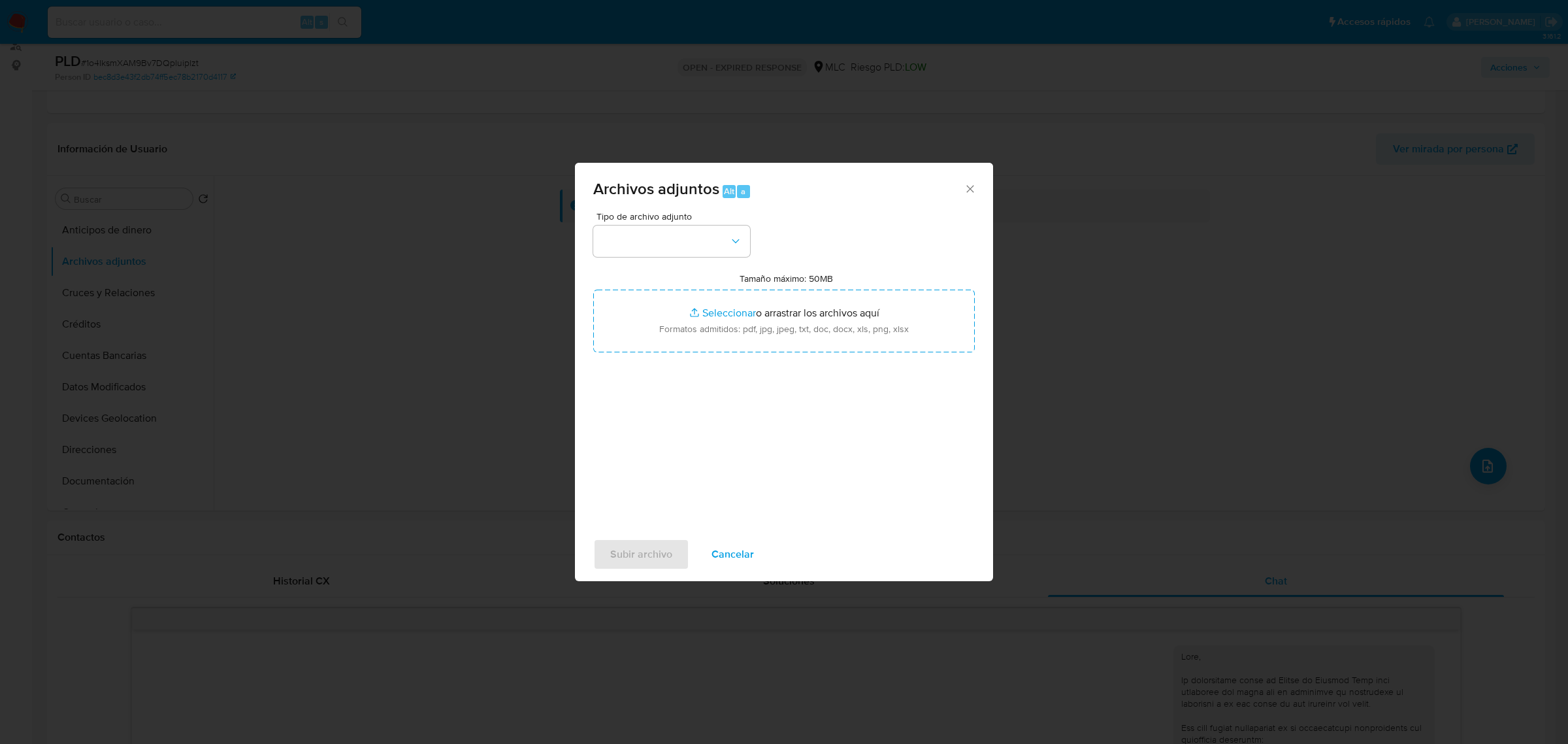
click at [670, 258] on div "Tipo de archivo adjunto Tamaño máximo: 50MB Seleccionar archivos Seleccionar o …" at bounding box center [784, 366] width 382 height 308
click at [673, 247] on button "button" at bounding box center [672, 241] width 157 height 32
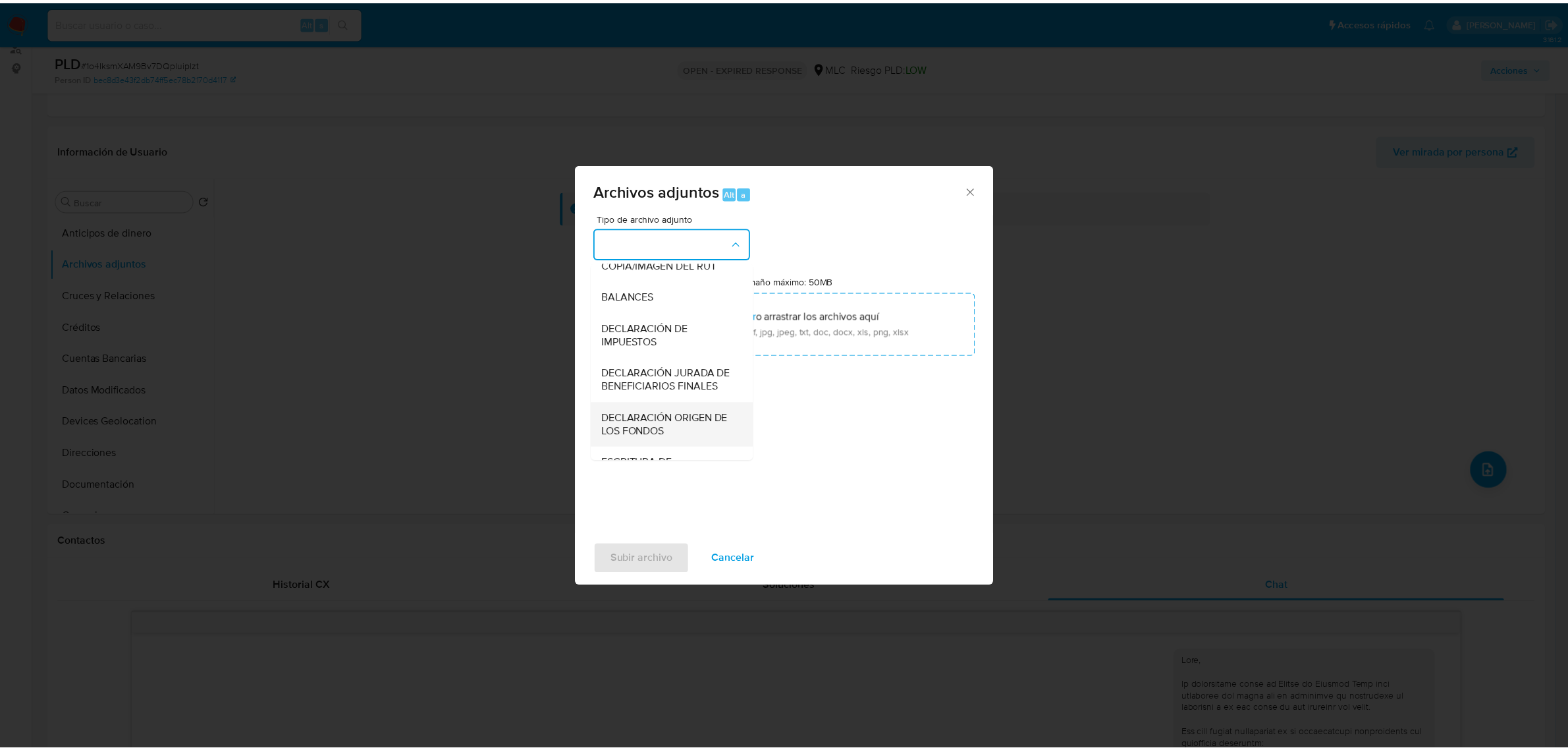
scroll to position [218, 0]
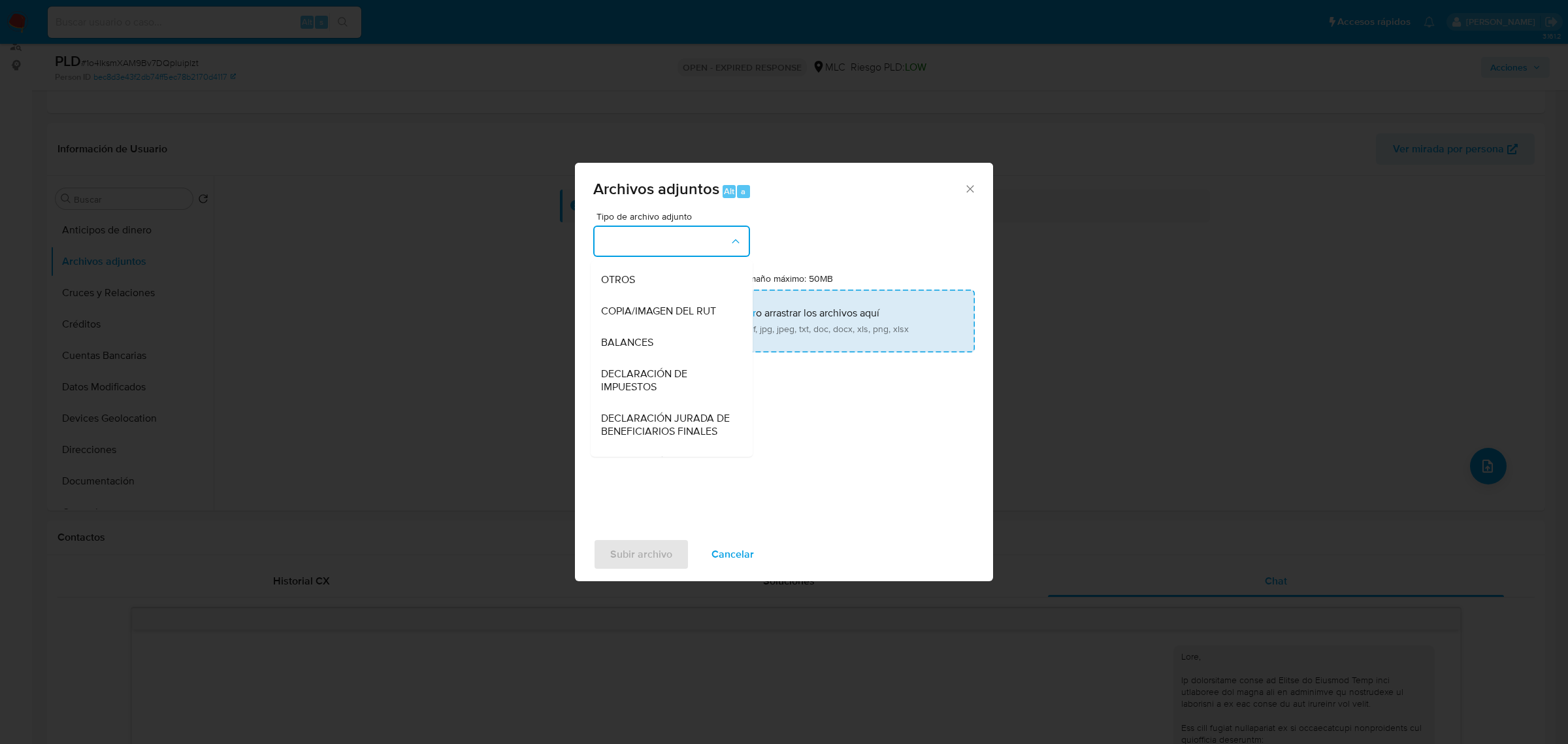
drag, startPoint x: 609, startPoint y: 293, endPoint x: 632, endPoint y: 298, distance: 23.5
click at [609, 286] on span "OTROS" at bounding box center [618, 279] width 34 height 13
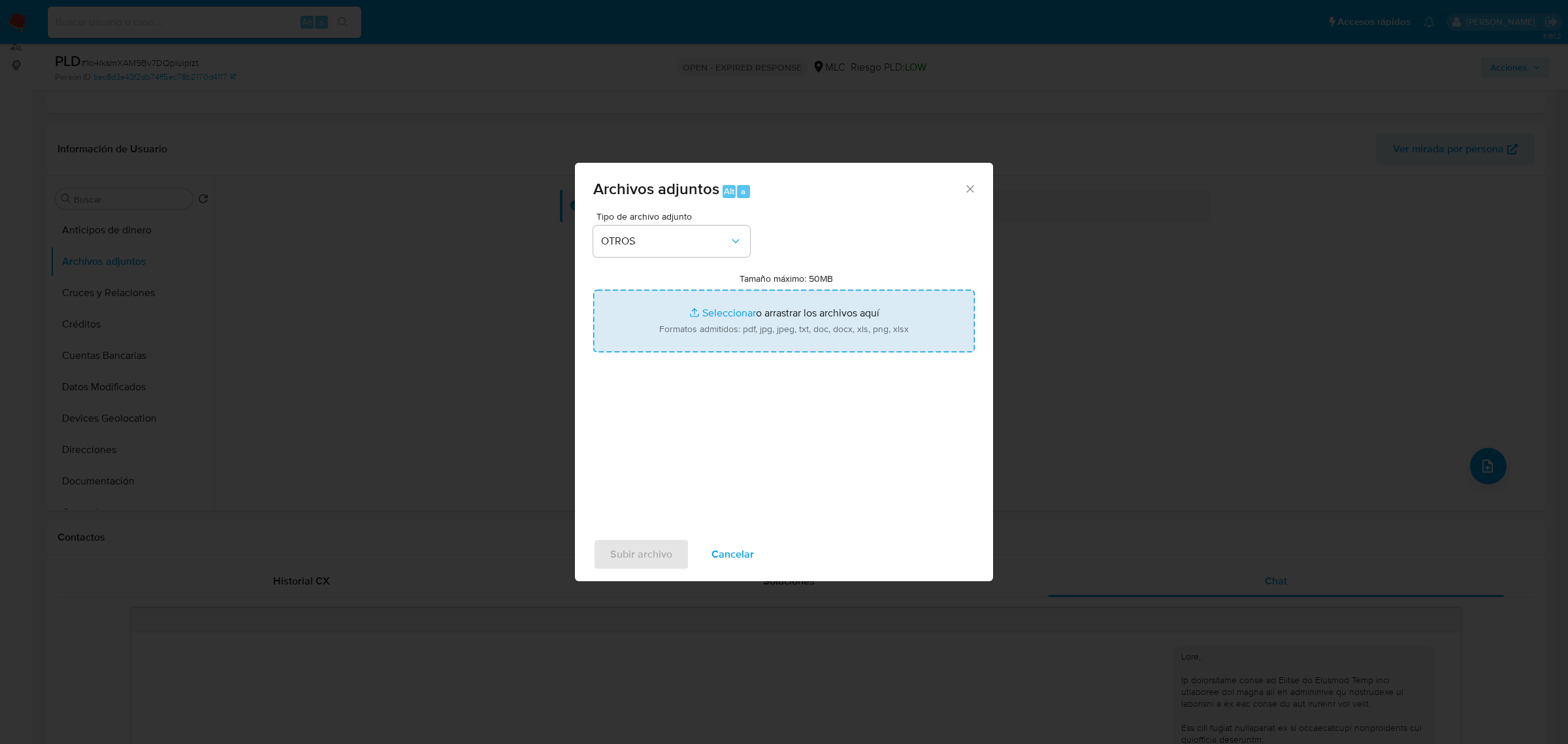
click at [750, 317] on input "Tamaño máximo: 50MB Seleccionar archivos" at bounding box center [784, 321] width 382 height 63
click at [785, 311] on input "Tamaño máximo: 50MB Seleccionar archivos" at bounding box center [784, 321] width 382 height 63
type input "C:\fakepath\336475103 - 26_09_2025.xlsx"
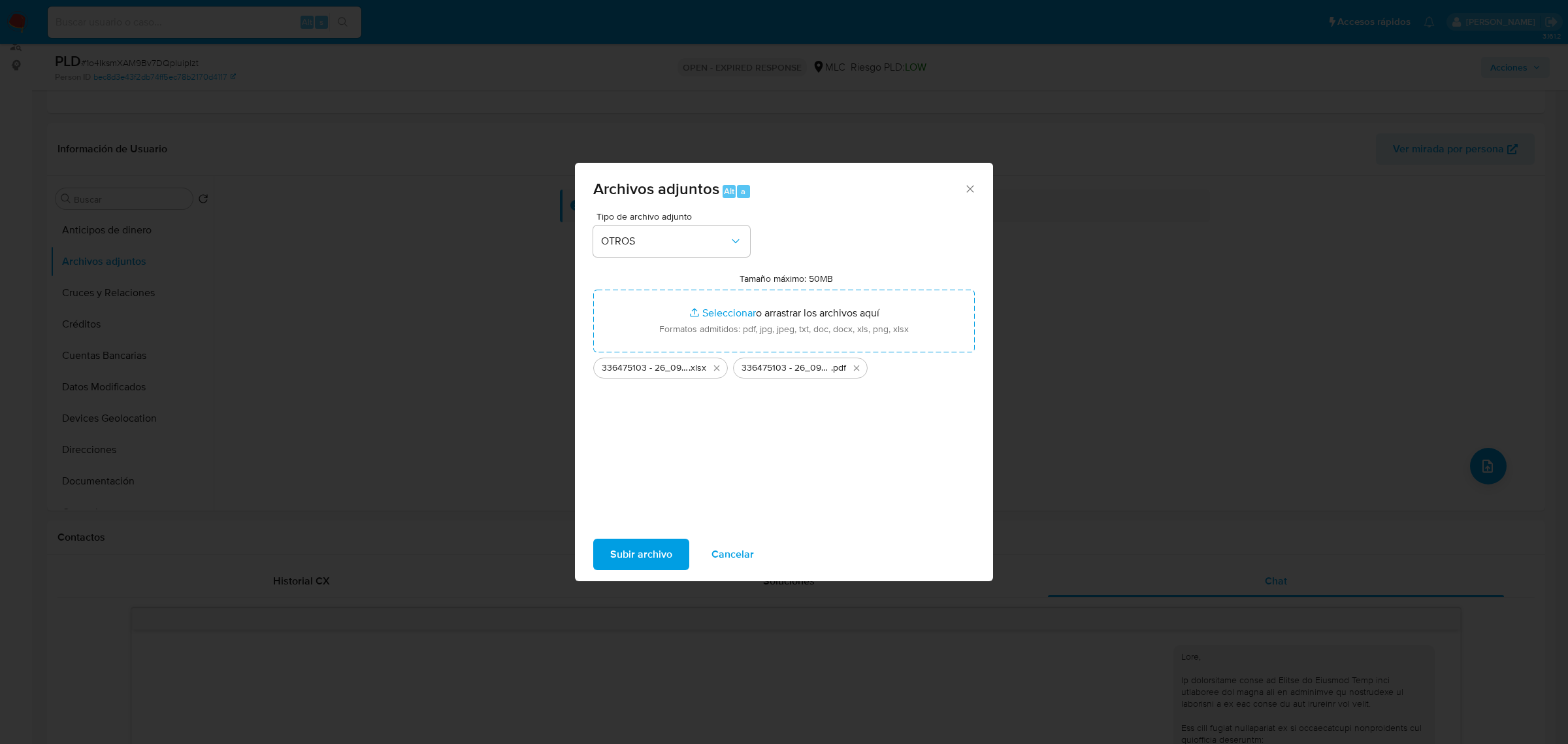
click at [657, 564] on span "Subir archivo" at bounding box center [641, 554] width 62 height 28
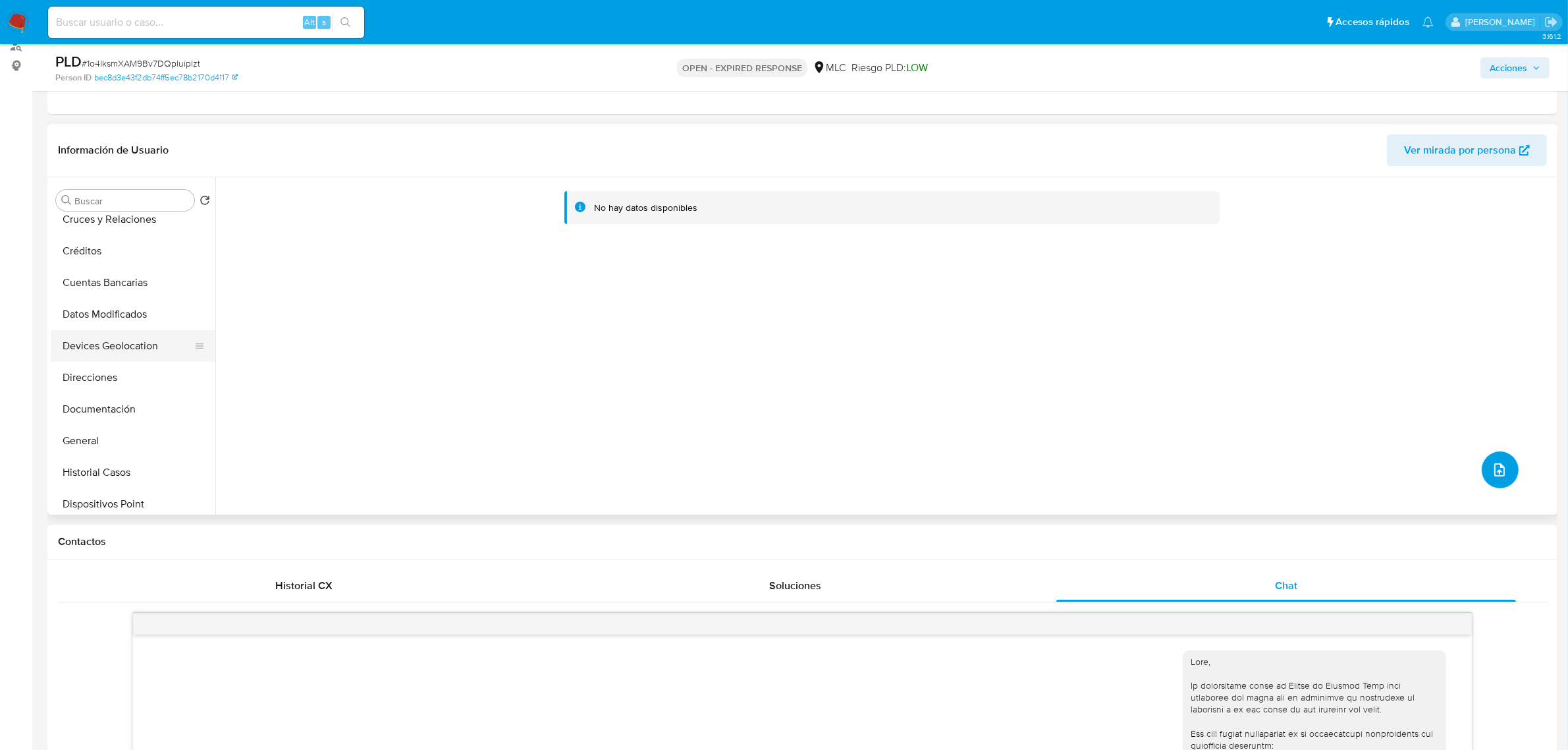
scroll to position [165, 0]
click at [98, 359] on button "General" at bounding box center [127, 352] width 154 height 32
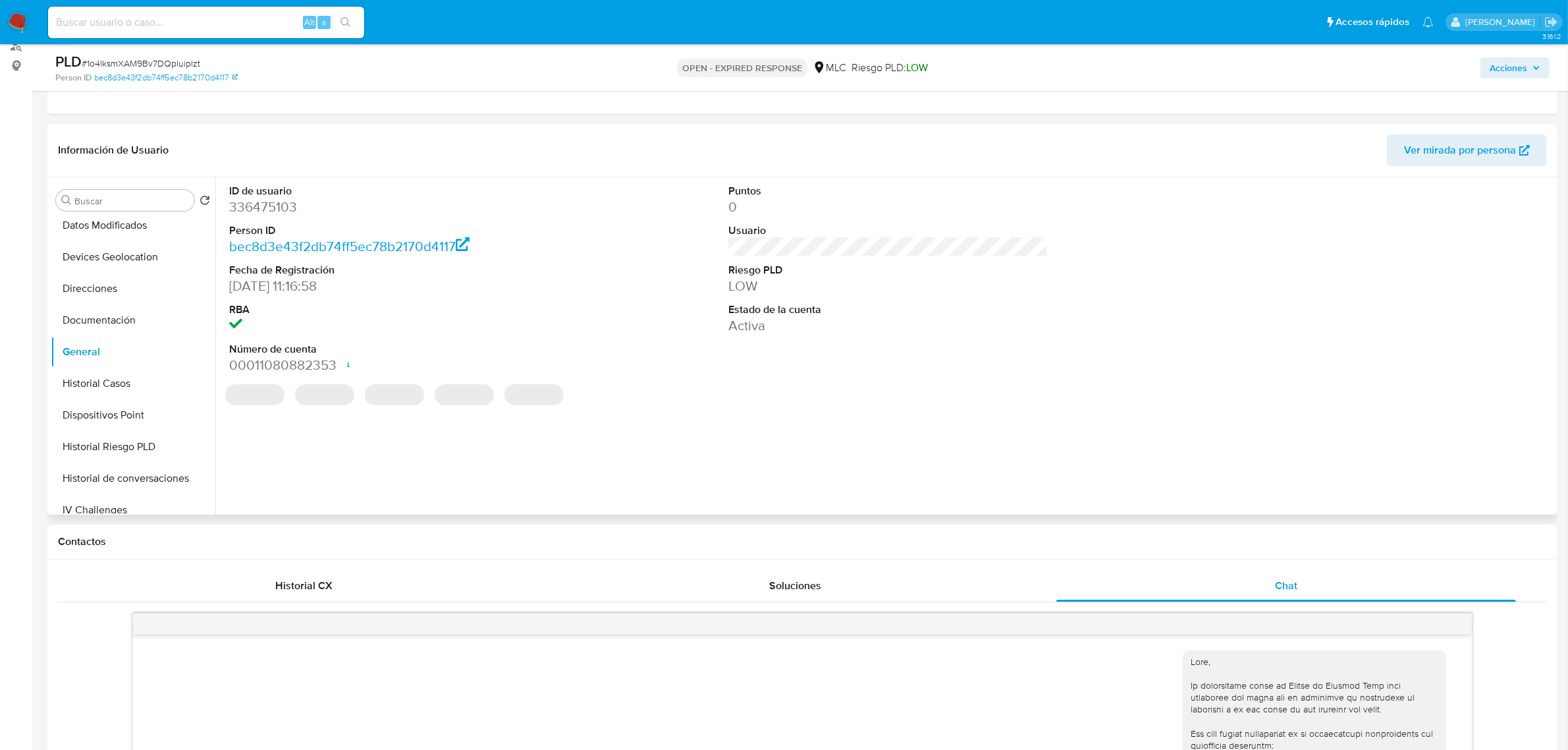
click at [274, 212] on dd "336475103" at bounding box center [389, 207] width 320 height 19
copy dd "336475103"
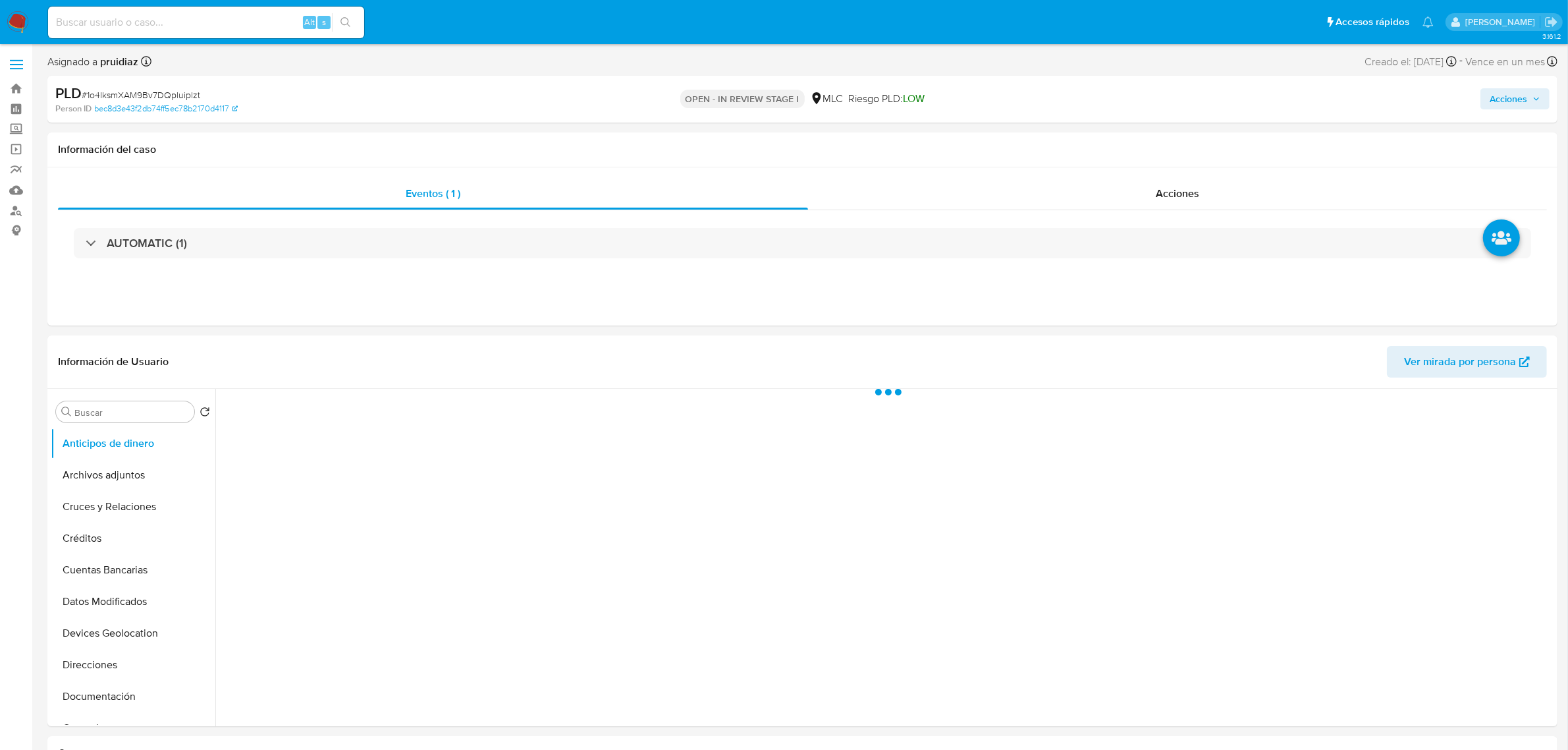
click at [1514, 93] on span "Acciones" at bounding box center [1507, 98] width 38 height 21
select select "10"
click at [1171, 138] on span "Resolución del caso" at bounding box center [1141, 141] width 94 height 15
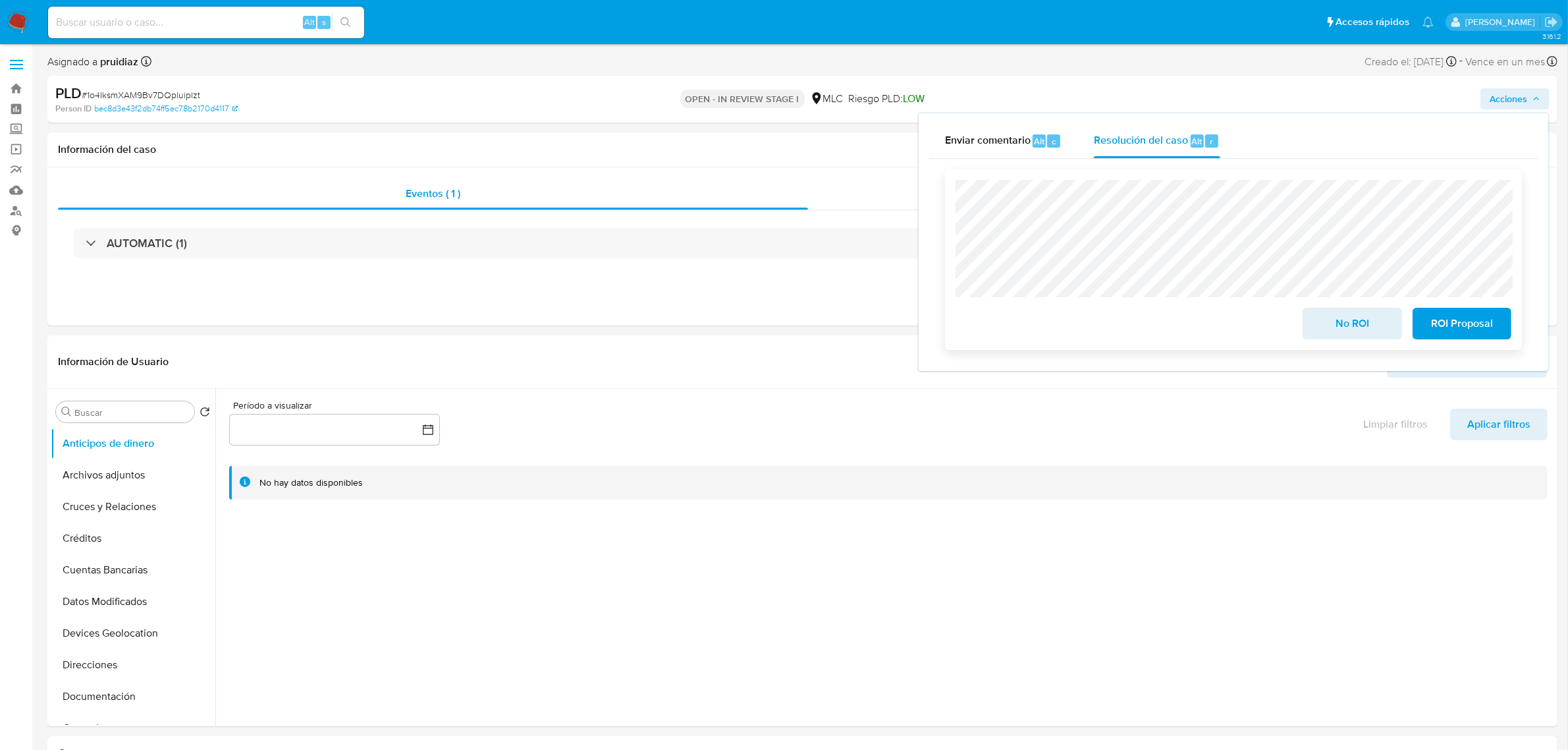
click at [1322, 328] on span "No ROI" at bounding box center [1351, 323] width 65 height 29
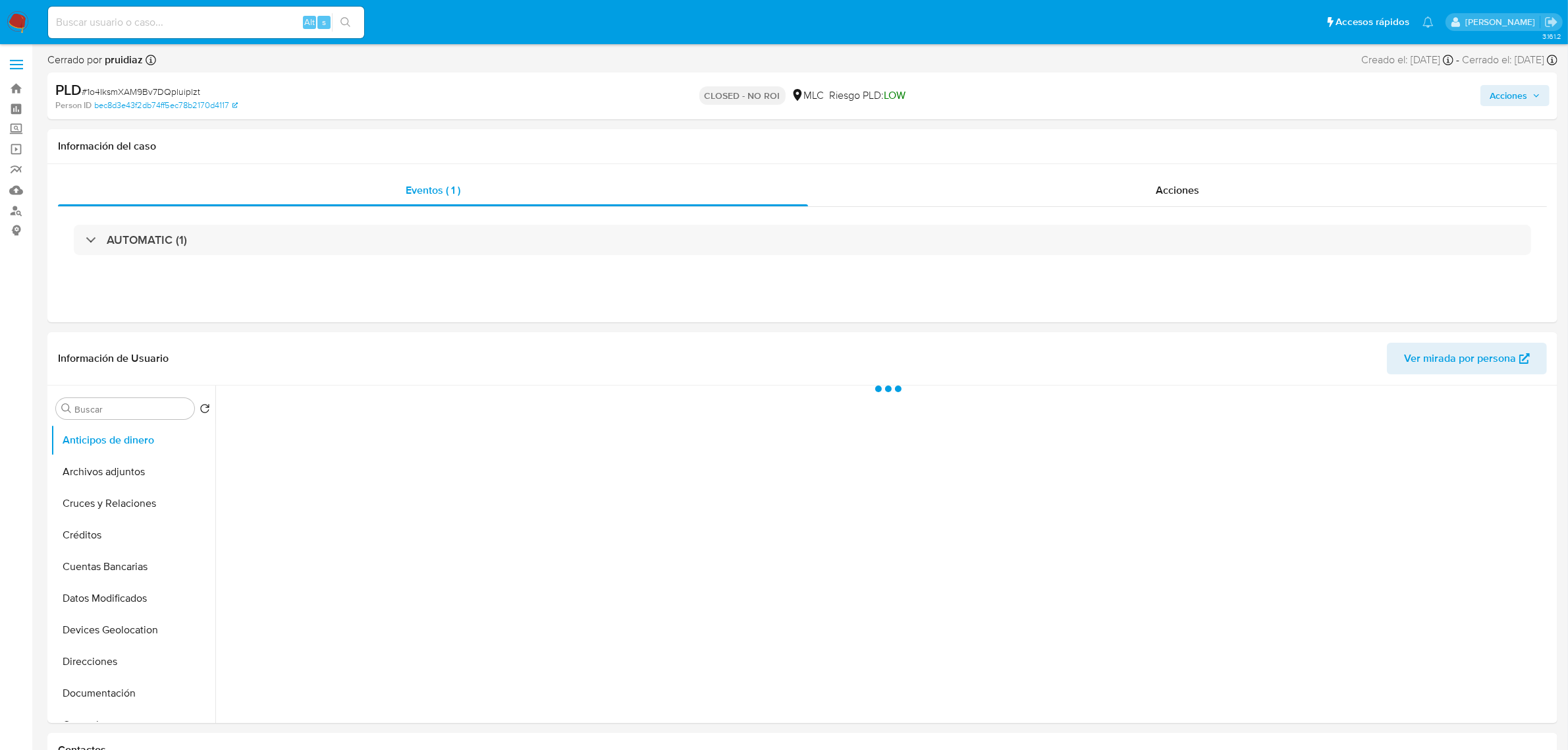
select select "10"
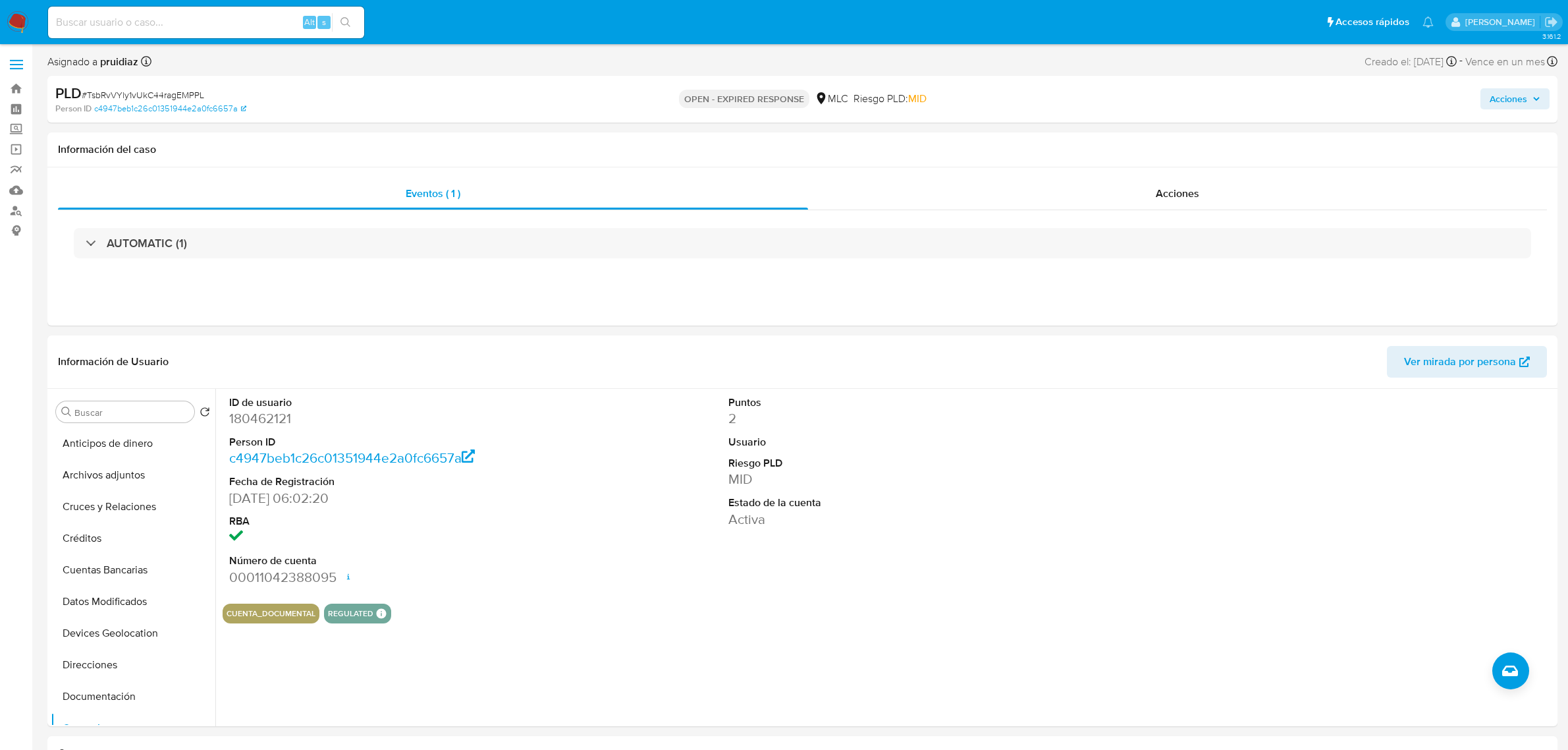
select select "10"
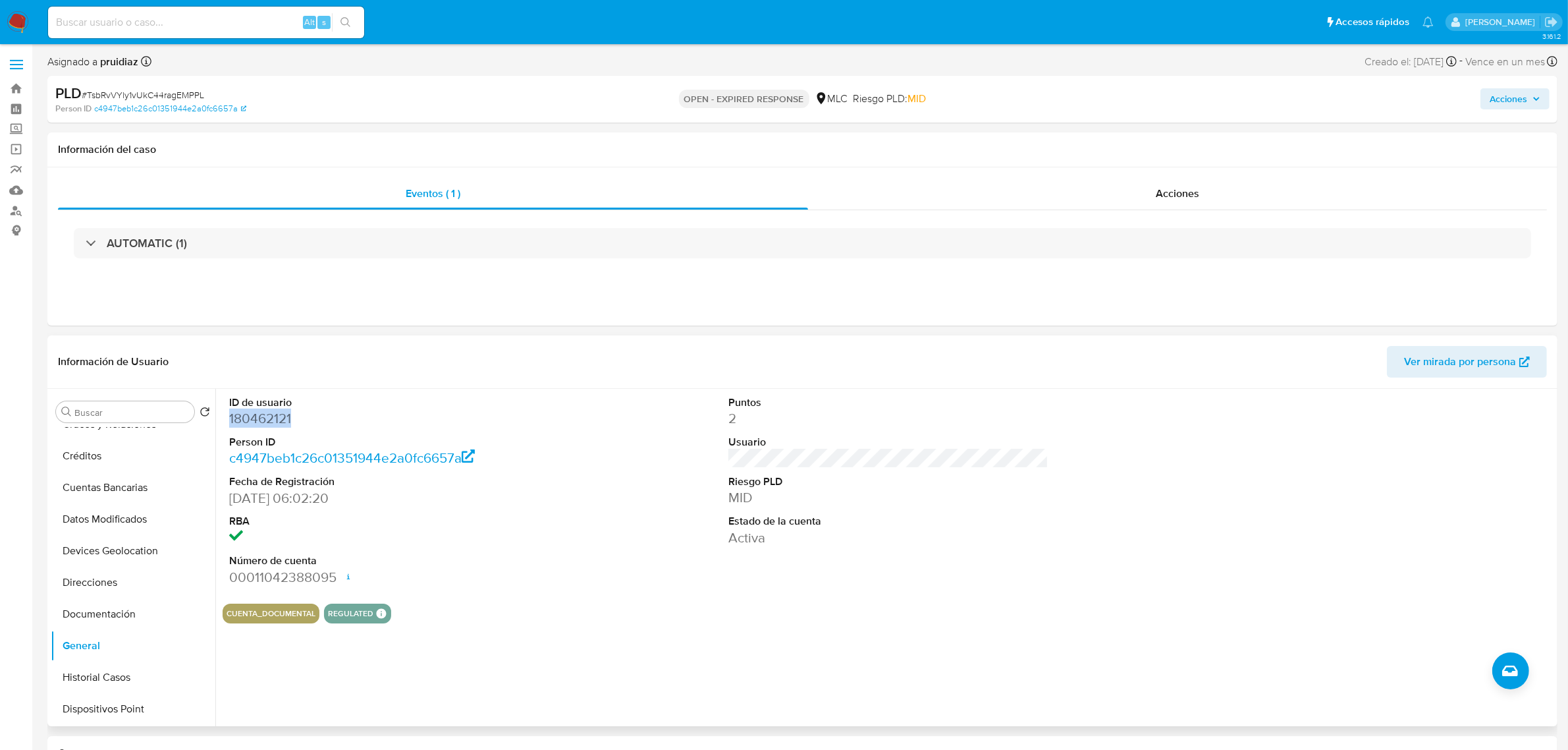
click at [274, 416] on dd "180462121" at bounding box center [389, 418] width 320 height 19
click at [270, 420] on dd "180462121" at bounding box center [389, 418] width 320 height 19
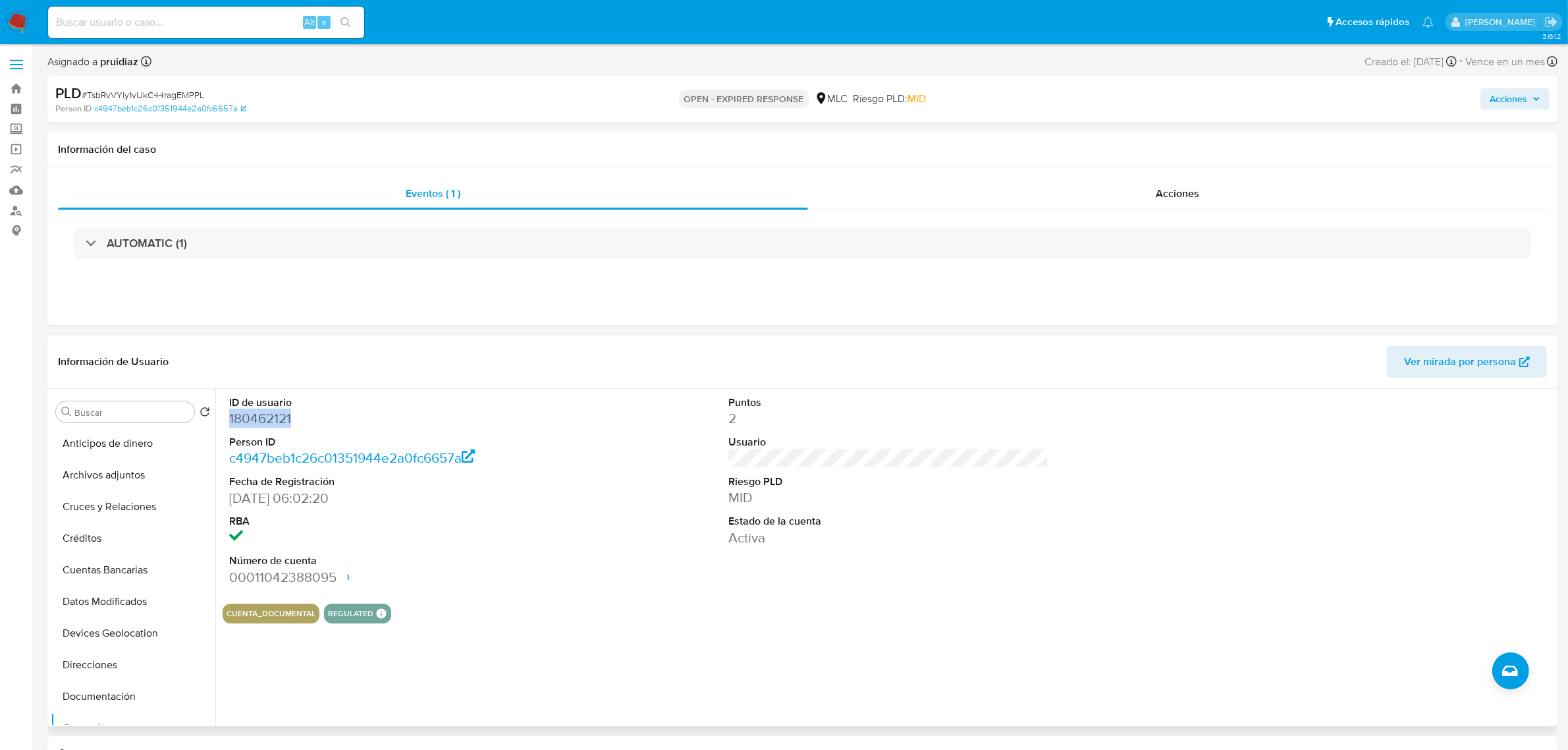
click at [271, 426] on dd "180462121" at bounding box center [389, 418] width 320 height 19
click at [136, 94] on span "# TsbRvVYly1vUkC44ragEMPPL" at bounding box center [143, 95] width 123 height 13
copy span "TsbRvVYly1vUkC44ragEMPPL"
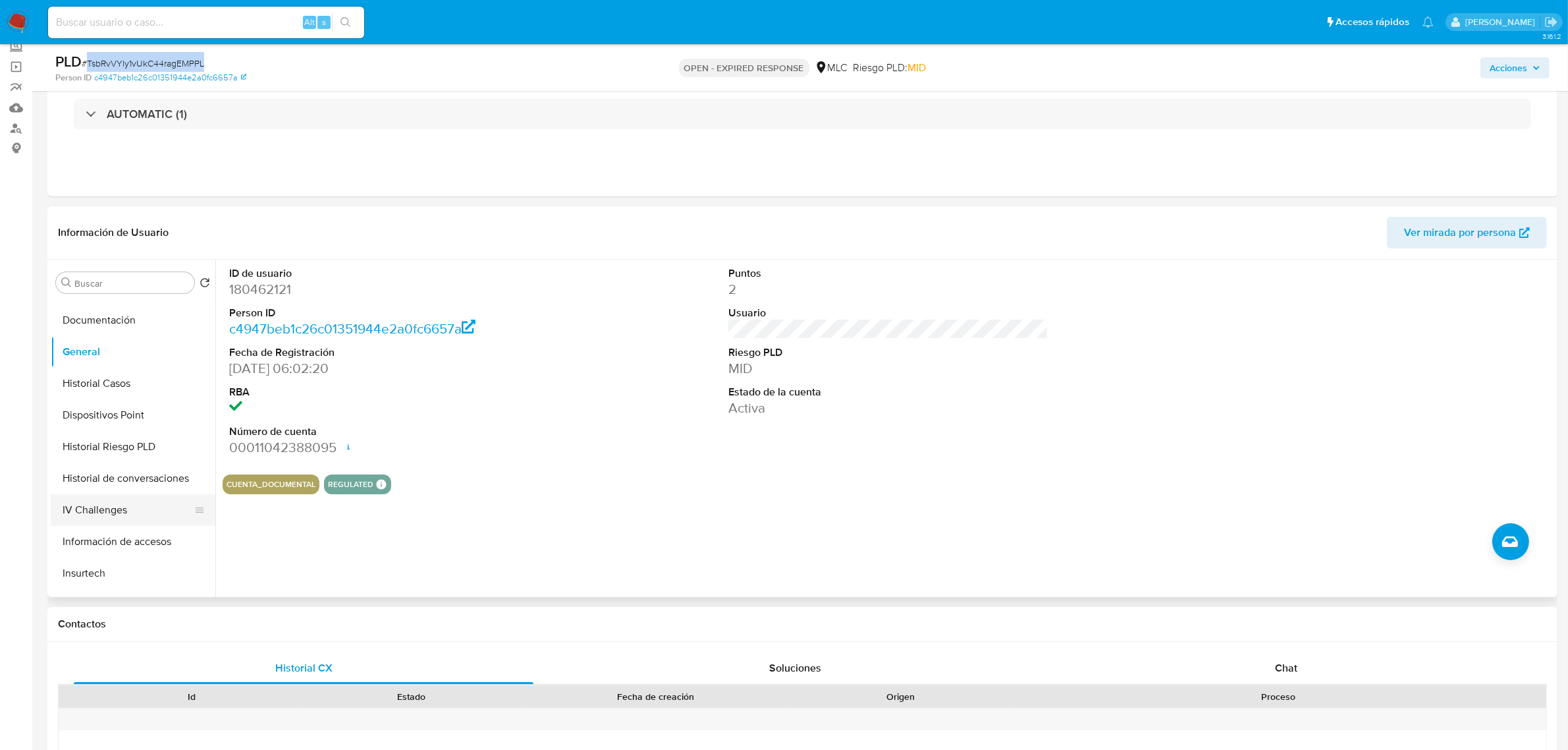
scroll to position [329, 0]
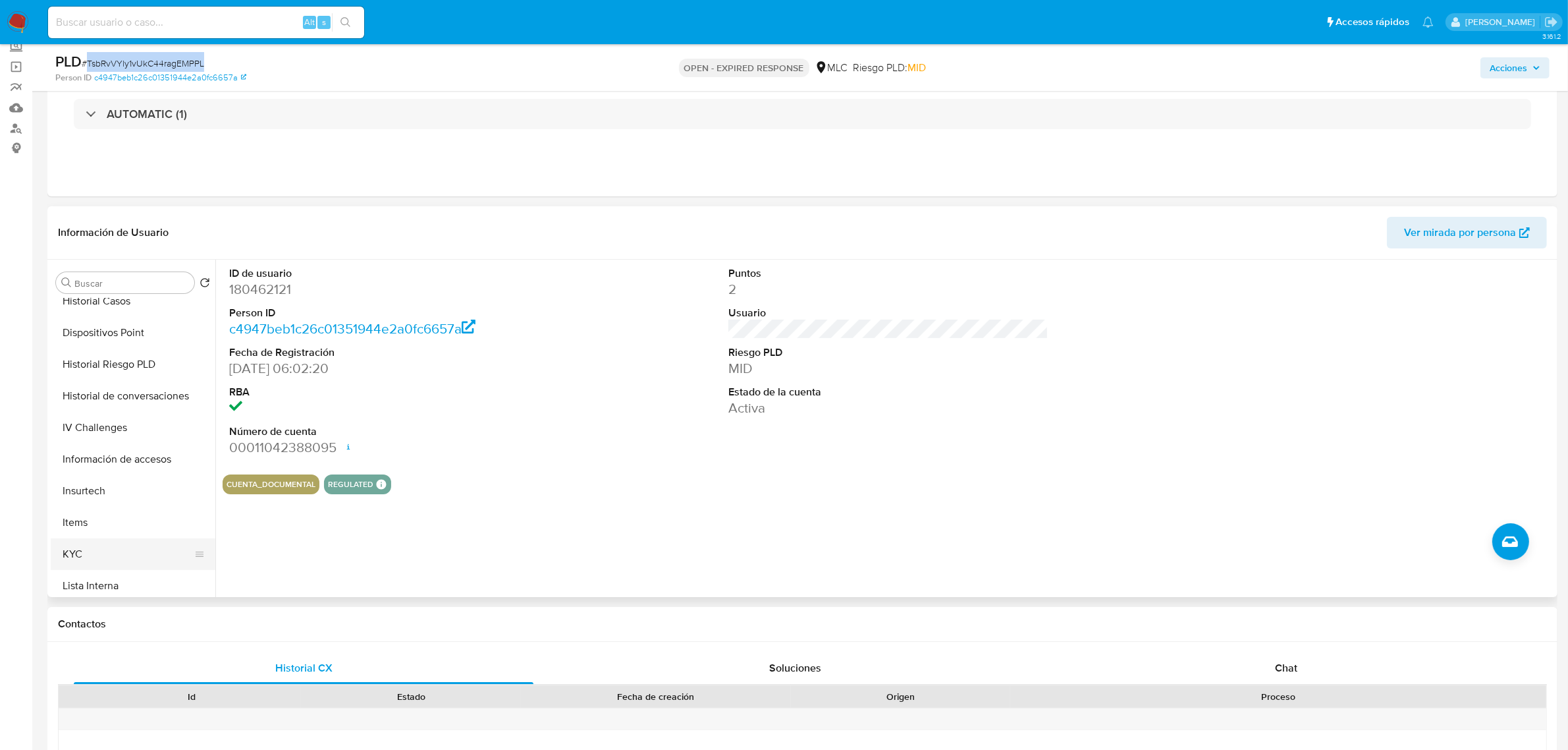
click at [99, 541] on button "KYC" at bounding box center [127, 554] width 154 height 32
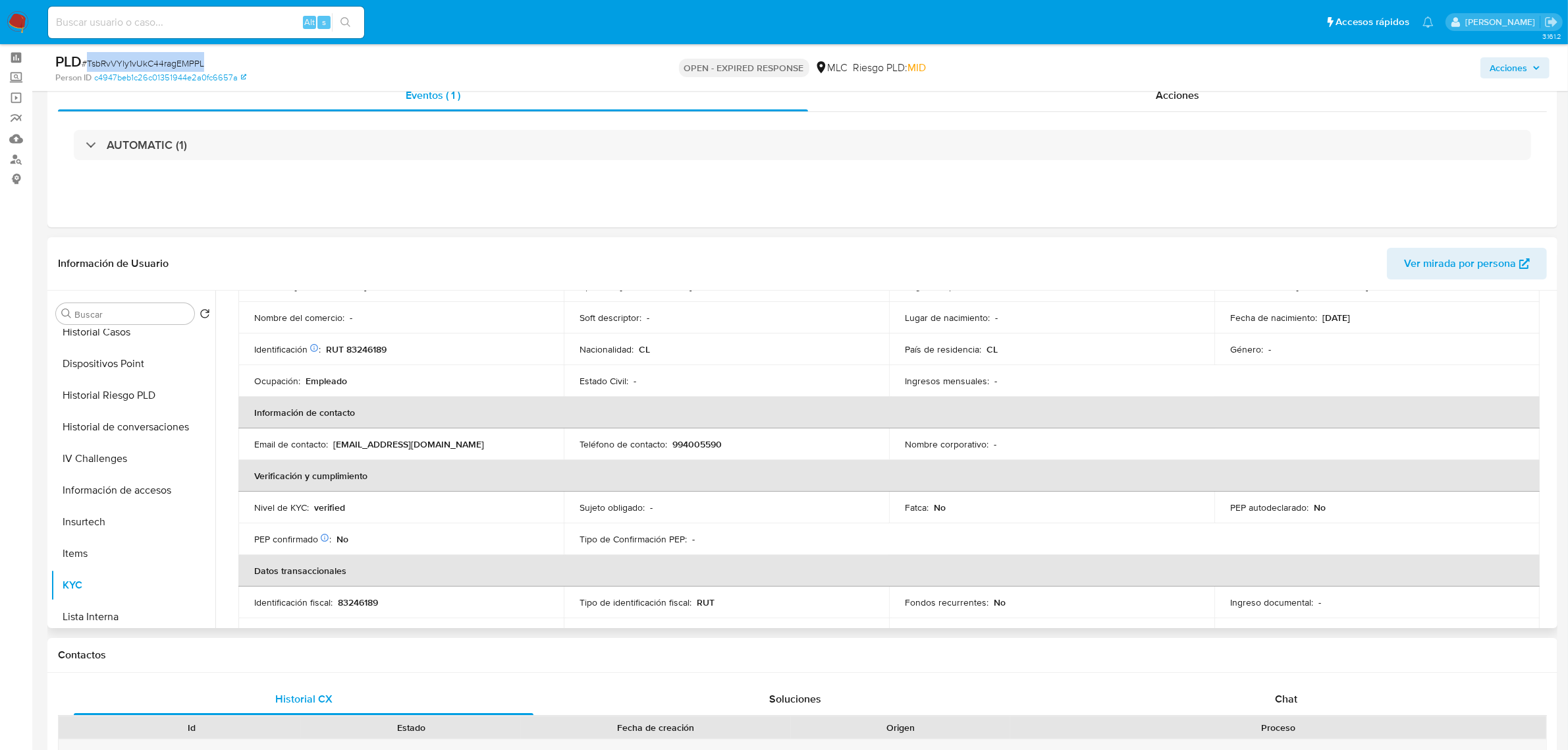
scroll to position [0, 0]
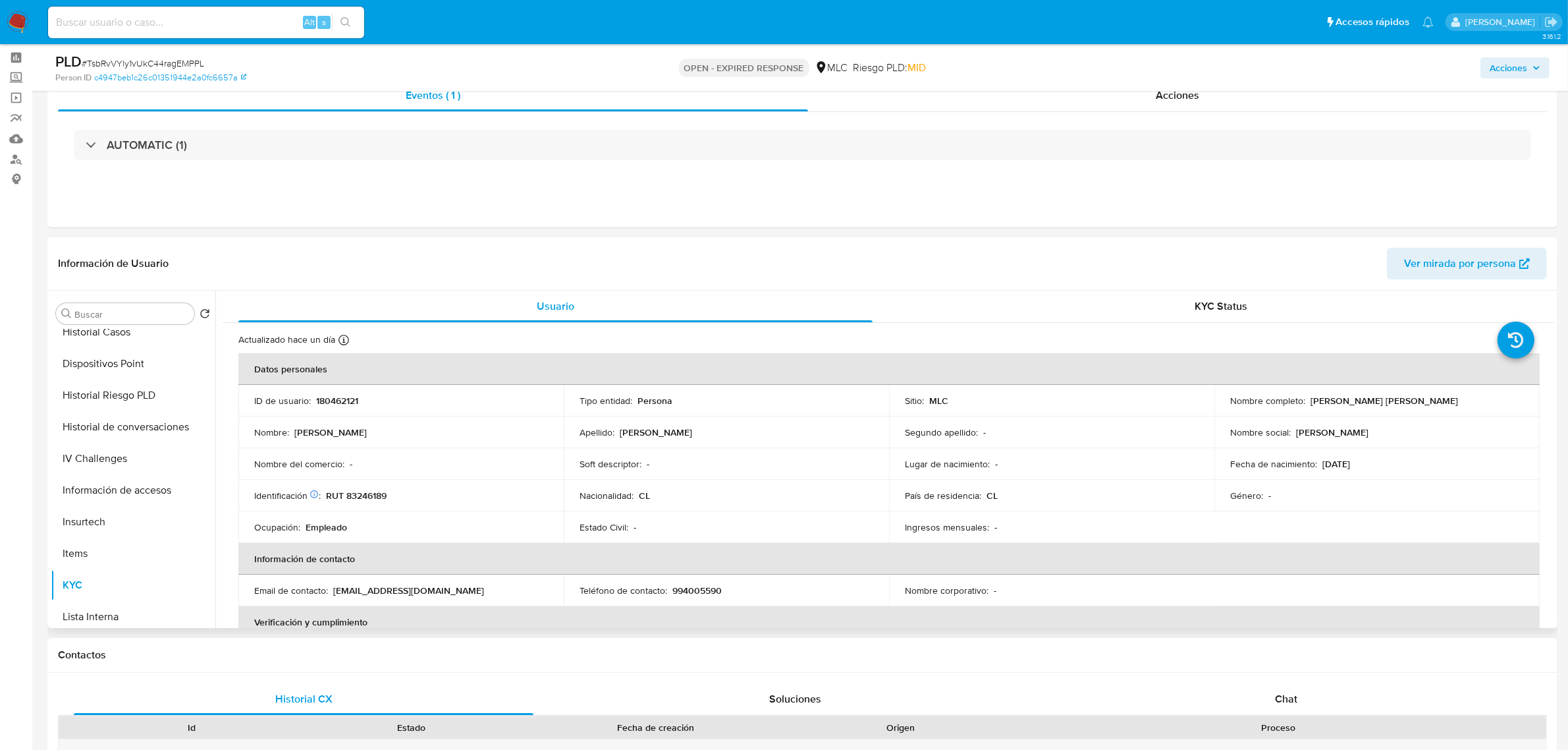
click at [354, 495] on p "RUT 83246189" at bounding box center [356, 496] width 61 height 12
copy p "83246189"
click at [382, 498] on p "RUT 83246189" at bounding box center [356, 496] width 61 height 12
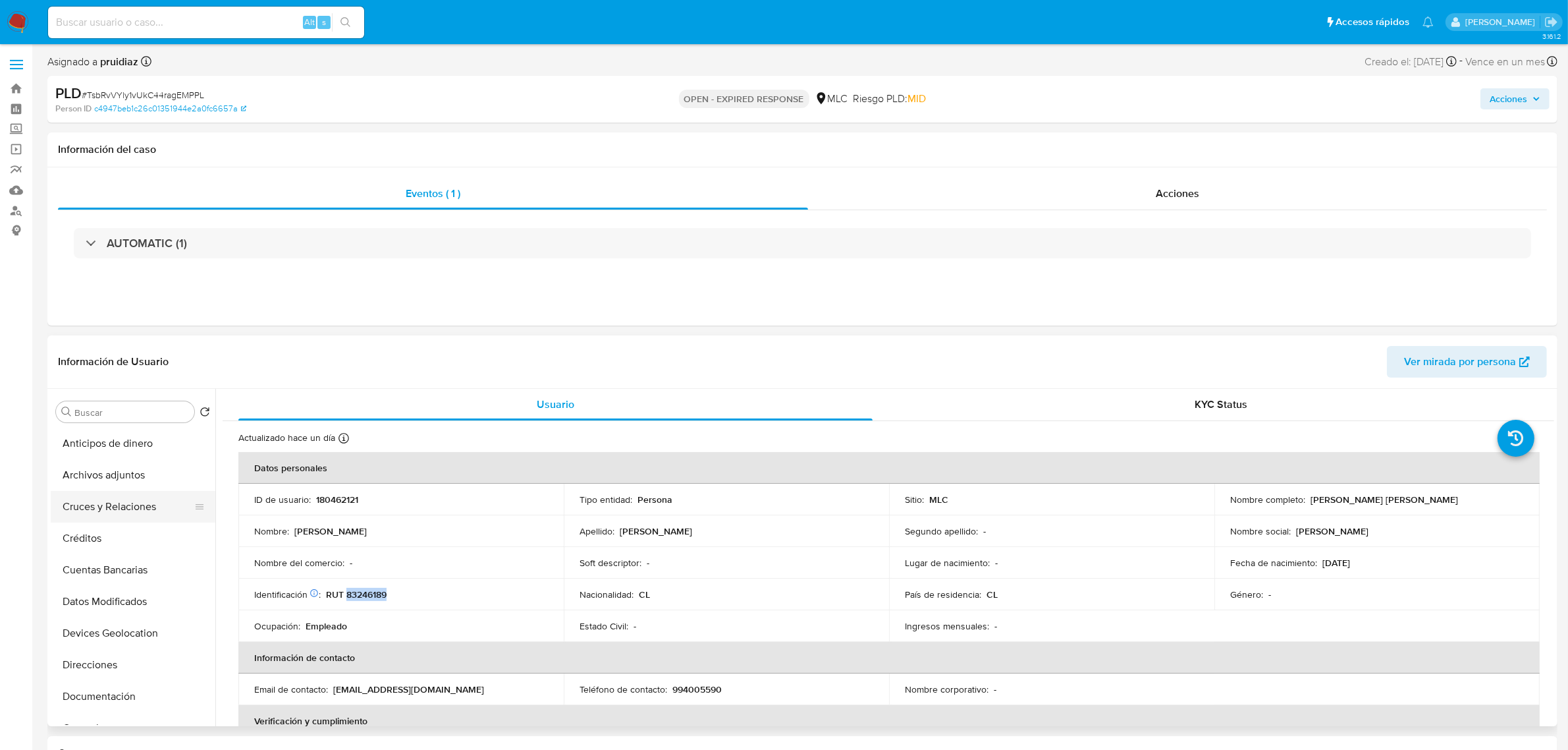
click at [123, 499] on button "Cruces y Relaciones" at bounding box center [127, 507] width 154 height 32
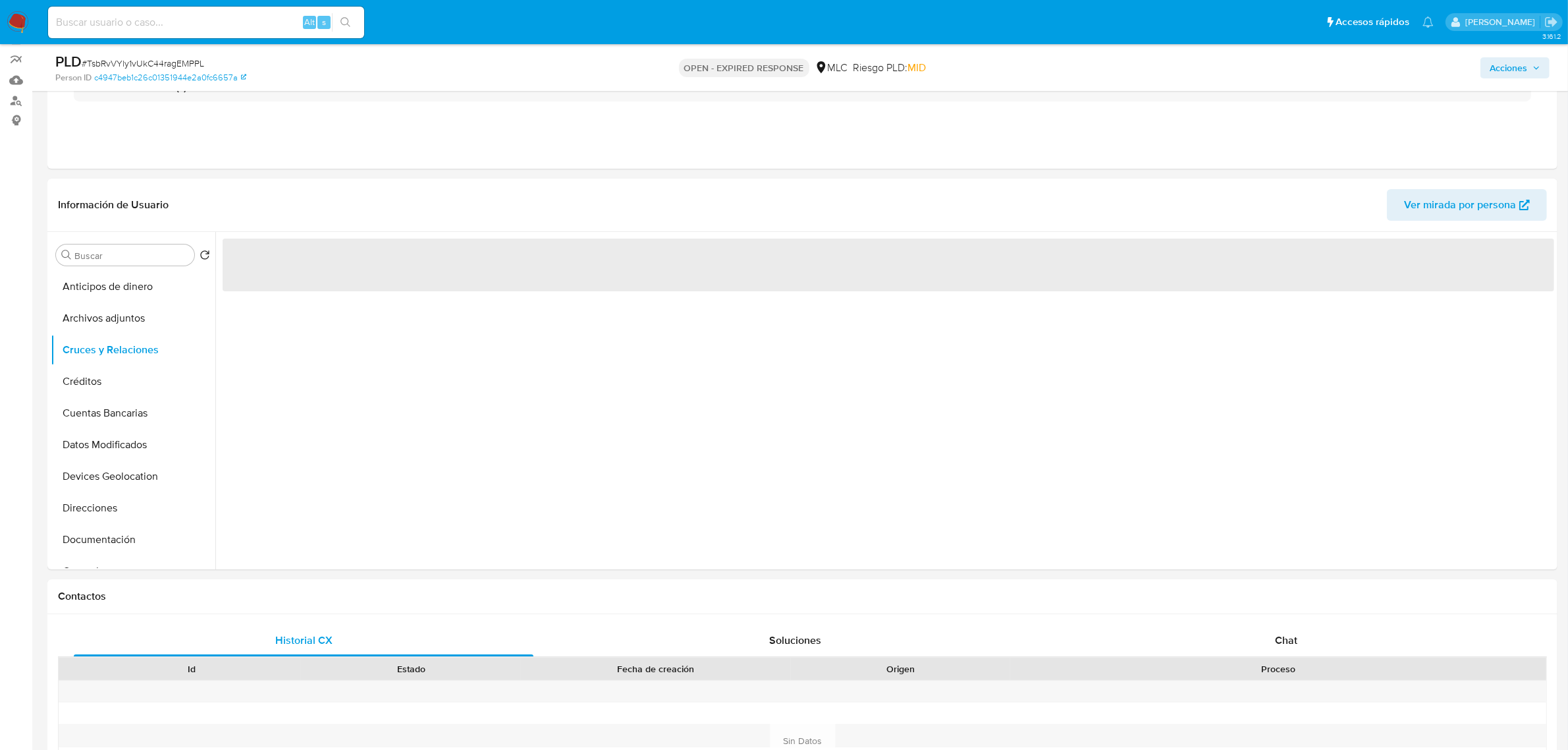
scroll to position [130, 0]
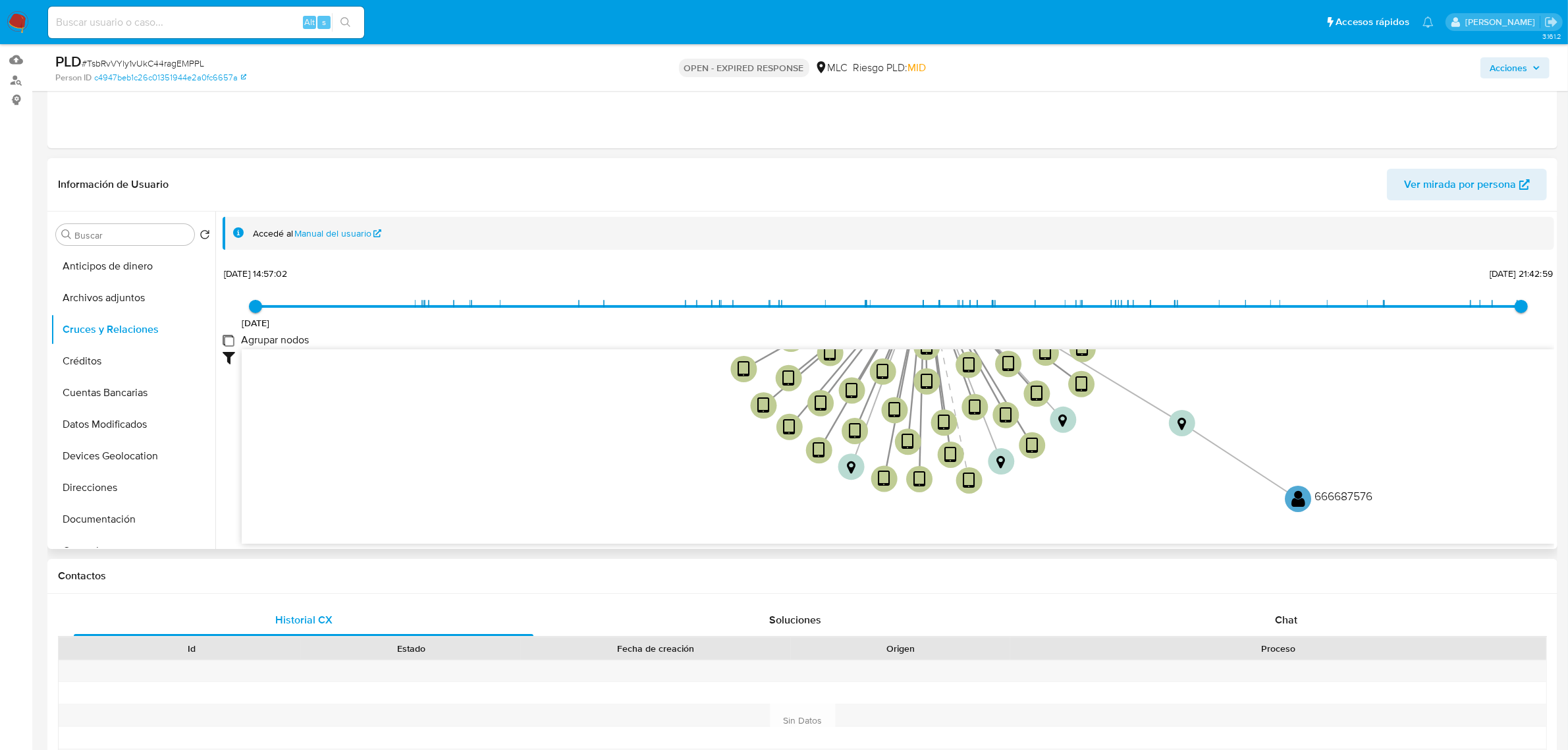
click at [229, 335] on group_nodes "Agrupar nodos" at bounding box center [228, 340] width 11 height 11
checkbox group_nodes "true"
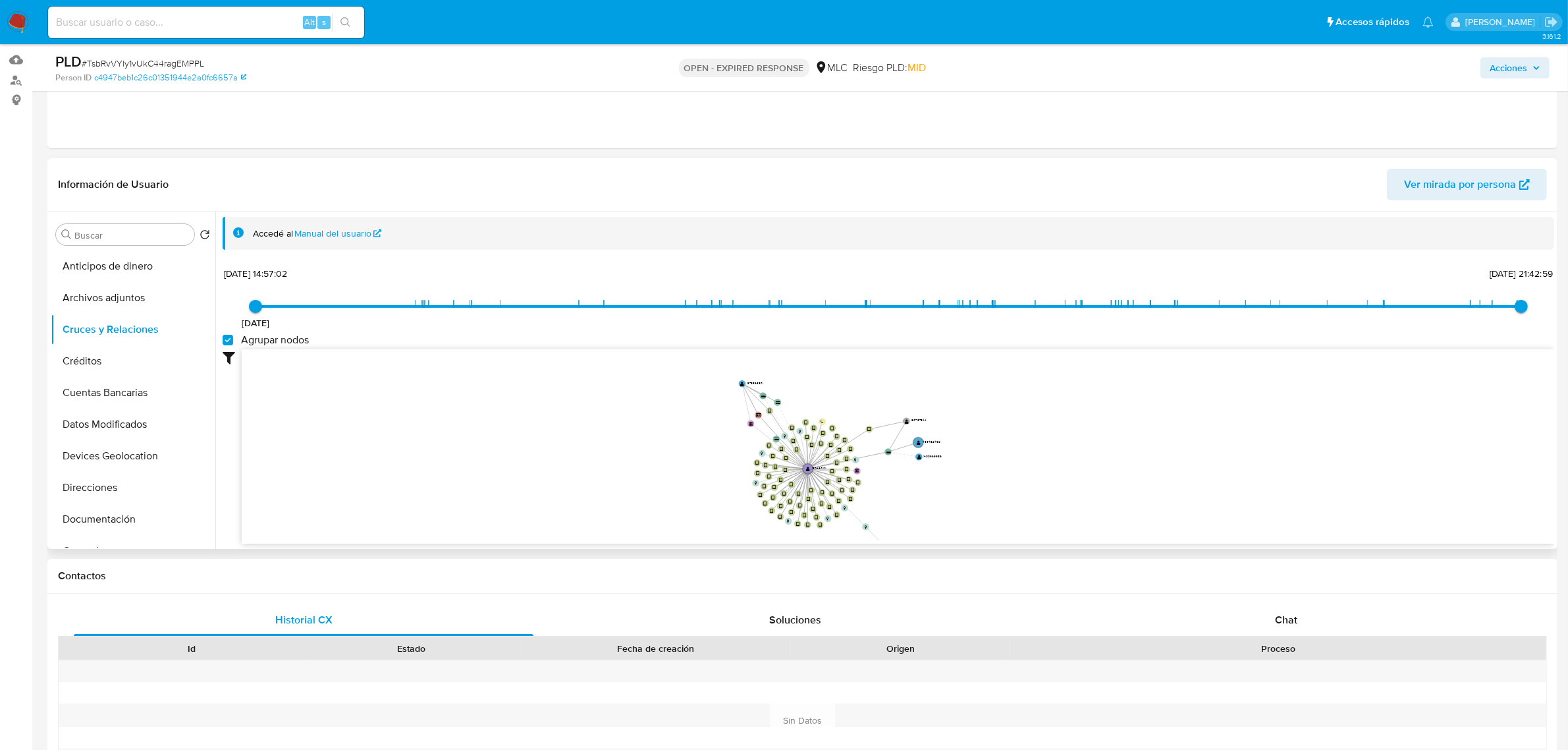
drag, startPoint x: 1018, startPoint y: 460, endPoint x: 975, endPoint y: 502, distance: 60.1
click at [975, 502] on icon "device-656f8420daeb10ff088b27b9  user-180462121  180462121 device-6403a3ba088…" at bounding box center [898, 444] width 1312 height 191
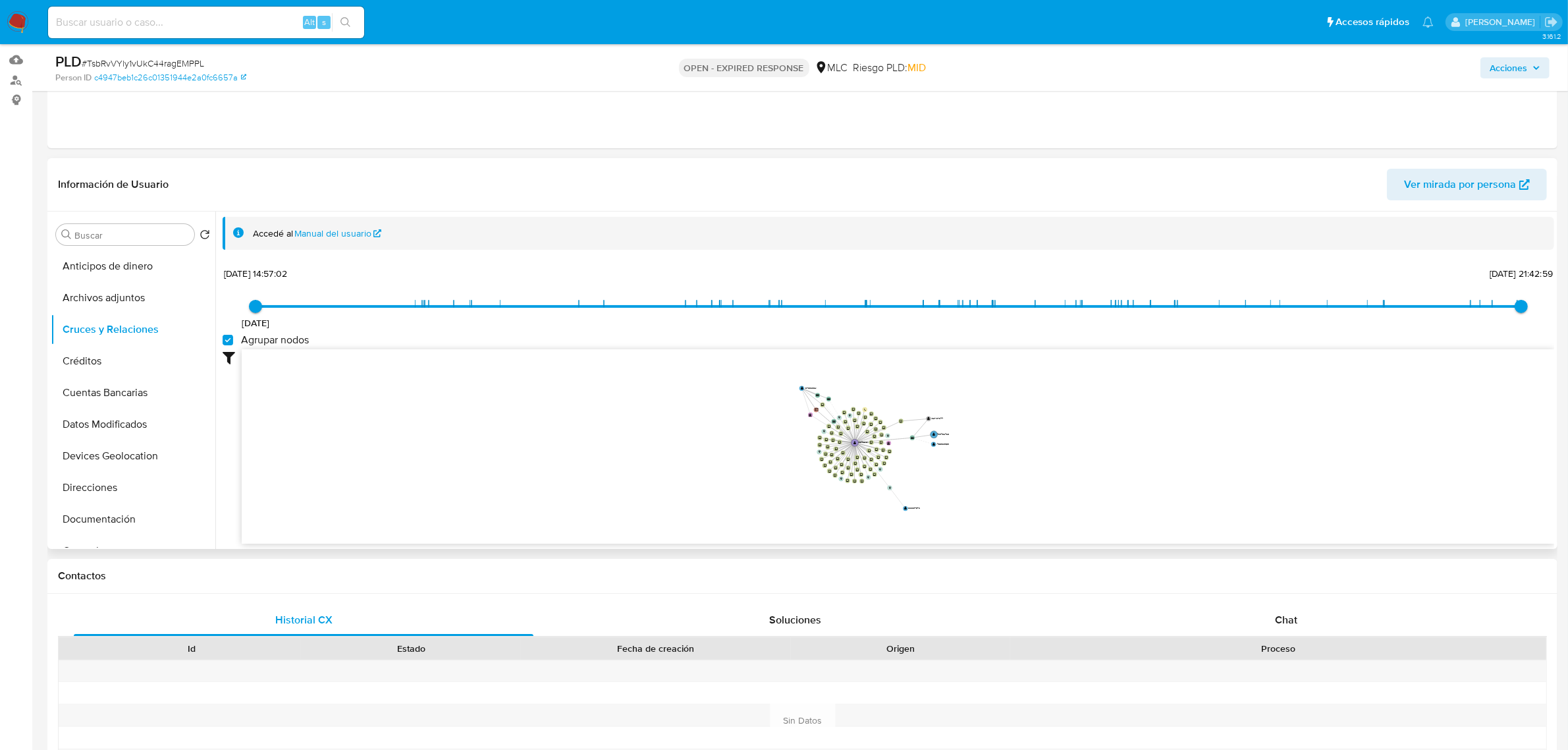
drag, startPoint x: 975, startPoint y: 502, endPoint x: 974, endPoint y: 460, distance: 42.0
click at [974, 460] on icon "device-656f8420daeb10ff088b27b9  user-180462121  180462121 device-6403a3ba088…" at bounding box center [898, 444] width 1312 height 191
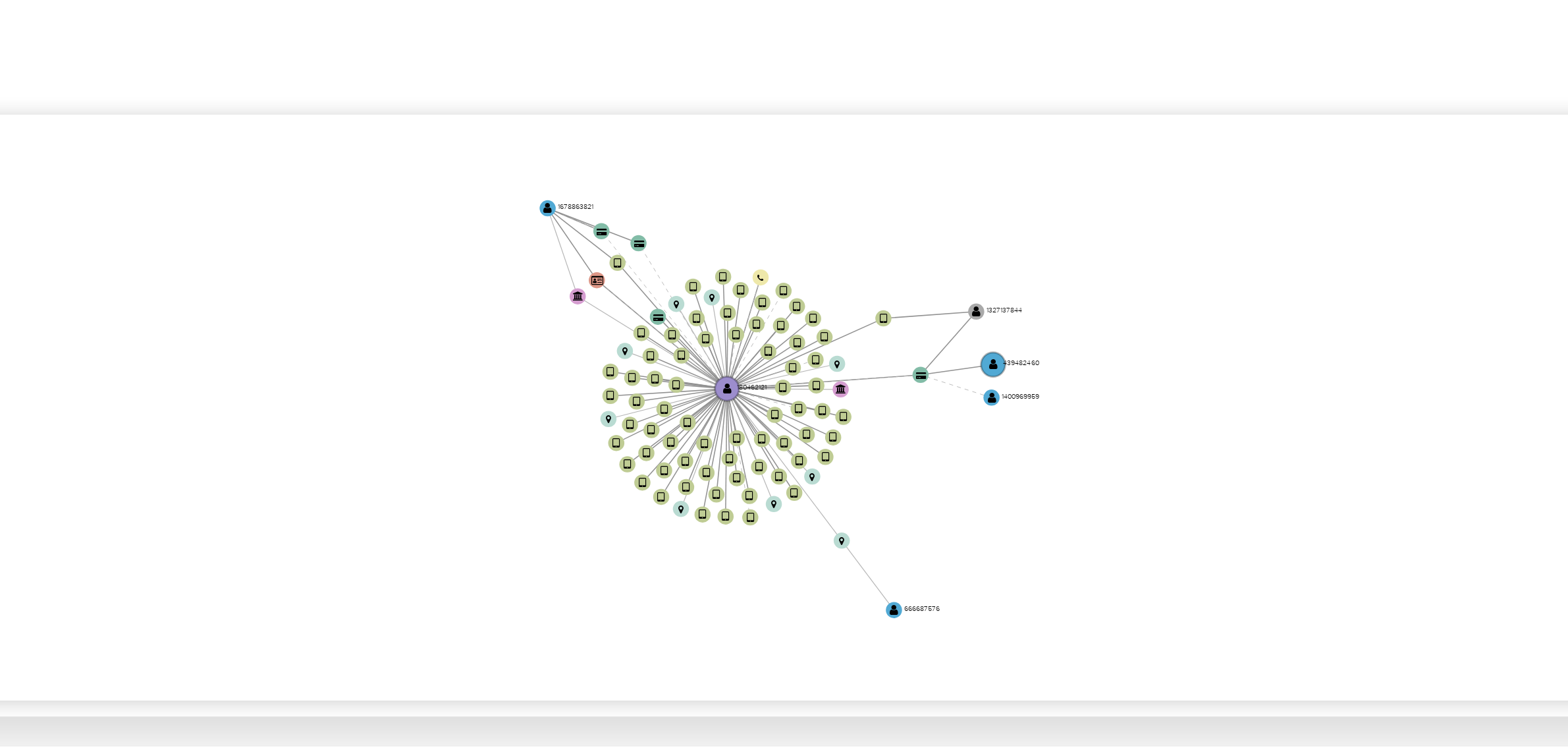
drag, startPoint x: 922, startPoint y: 452, endPoint x: 911, endPoint y: 470, distance: 21.1
click at [911, 470] on icon "device-656f8420daeb10ff088b27b9  user-180462121  180462121 device-6403a3ba088…" at bounding box center [898, 444] width 1312 height 191
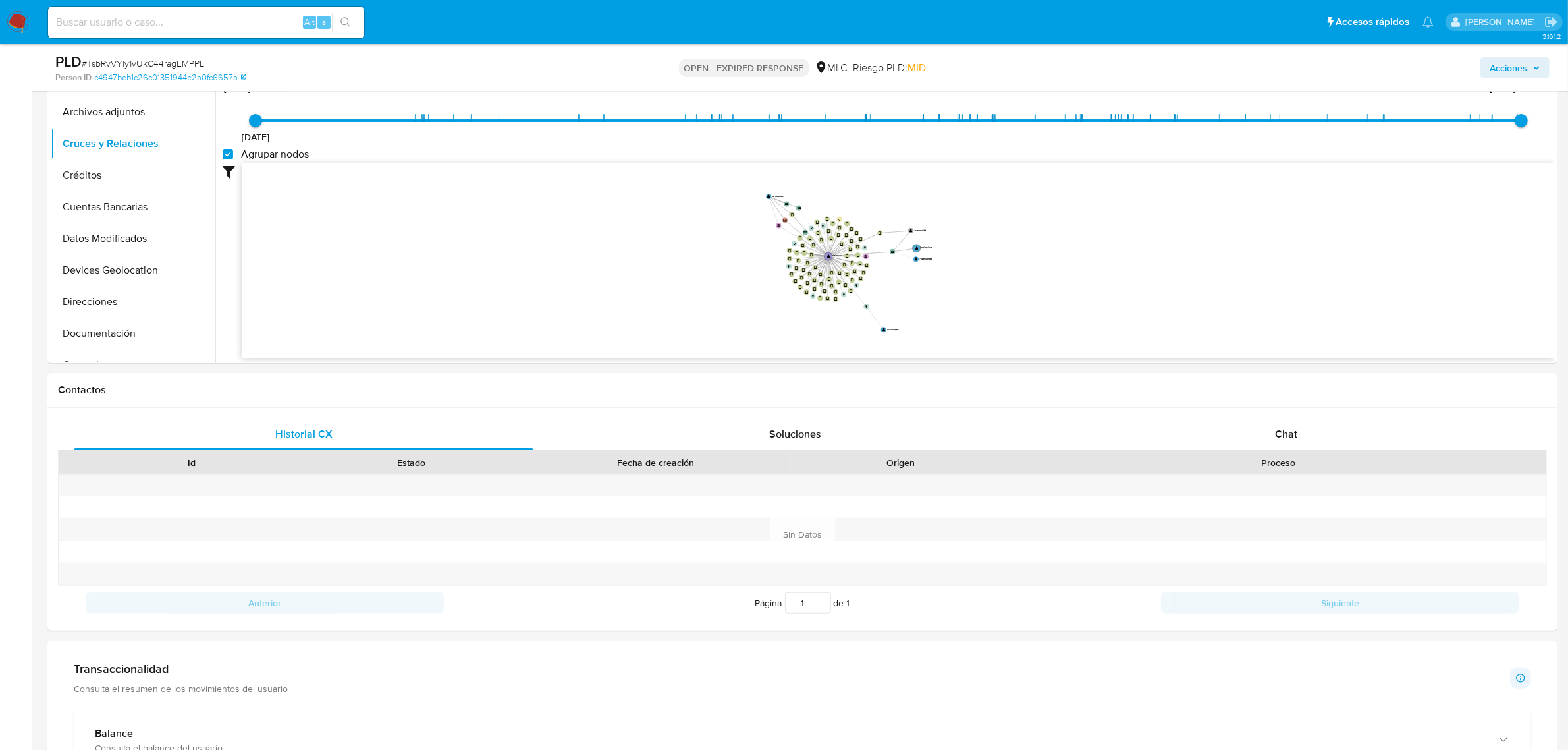
scroll to position [343, 0]
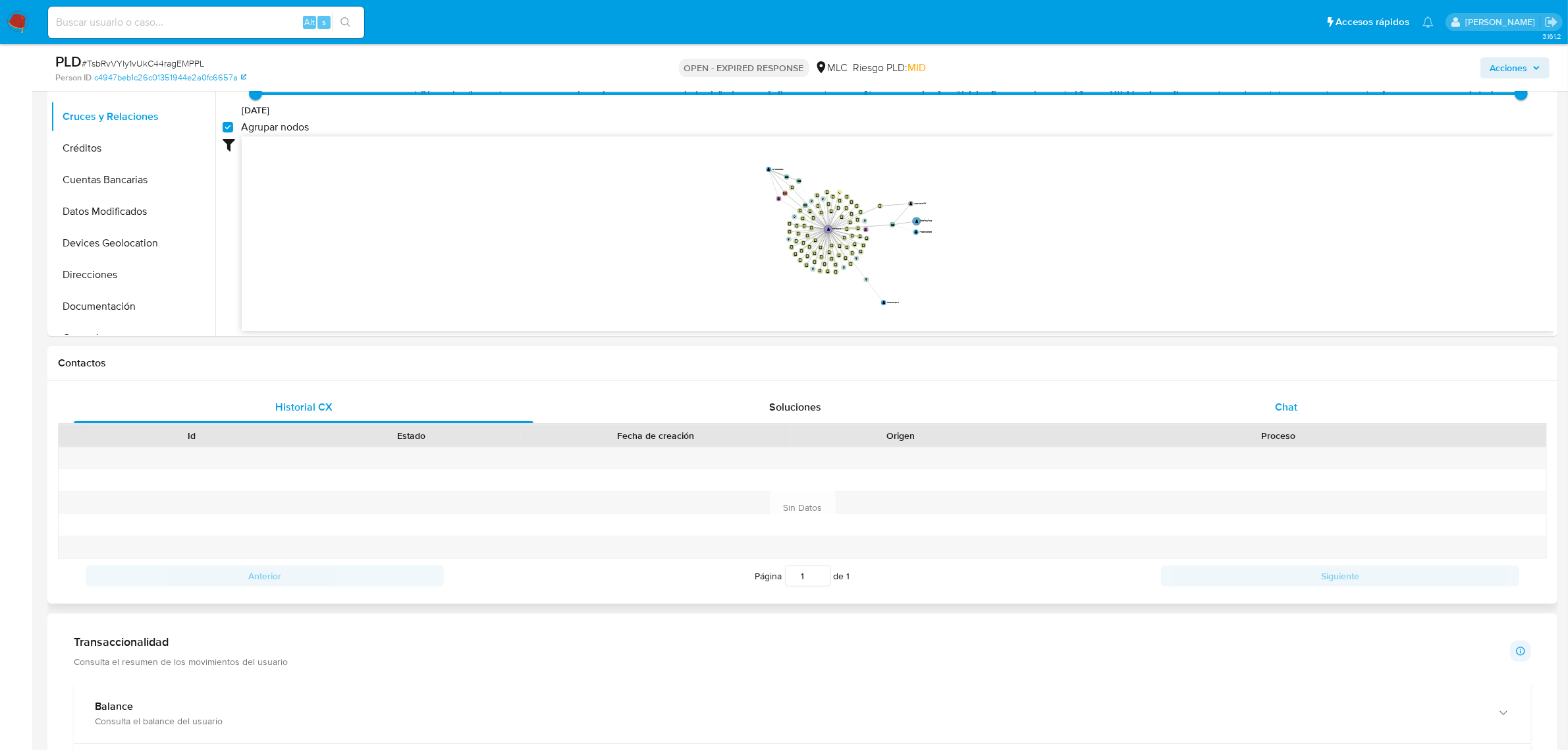
click at [1263, 409] on div "Chat" at bounding box center [1285, 407] width 459 height 32
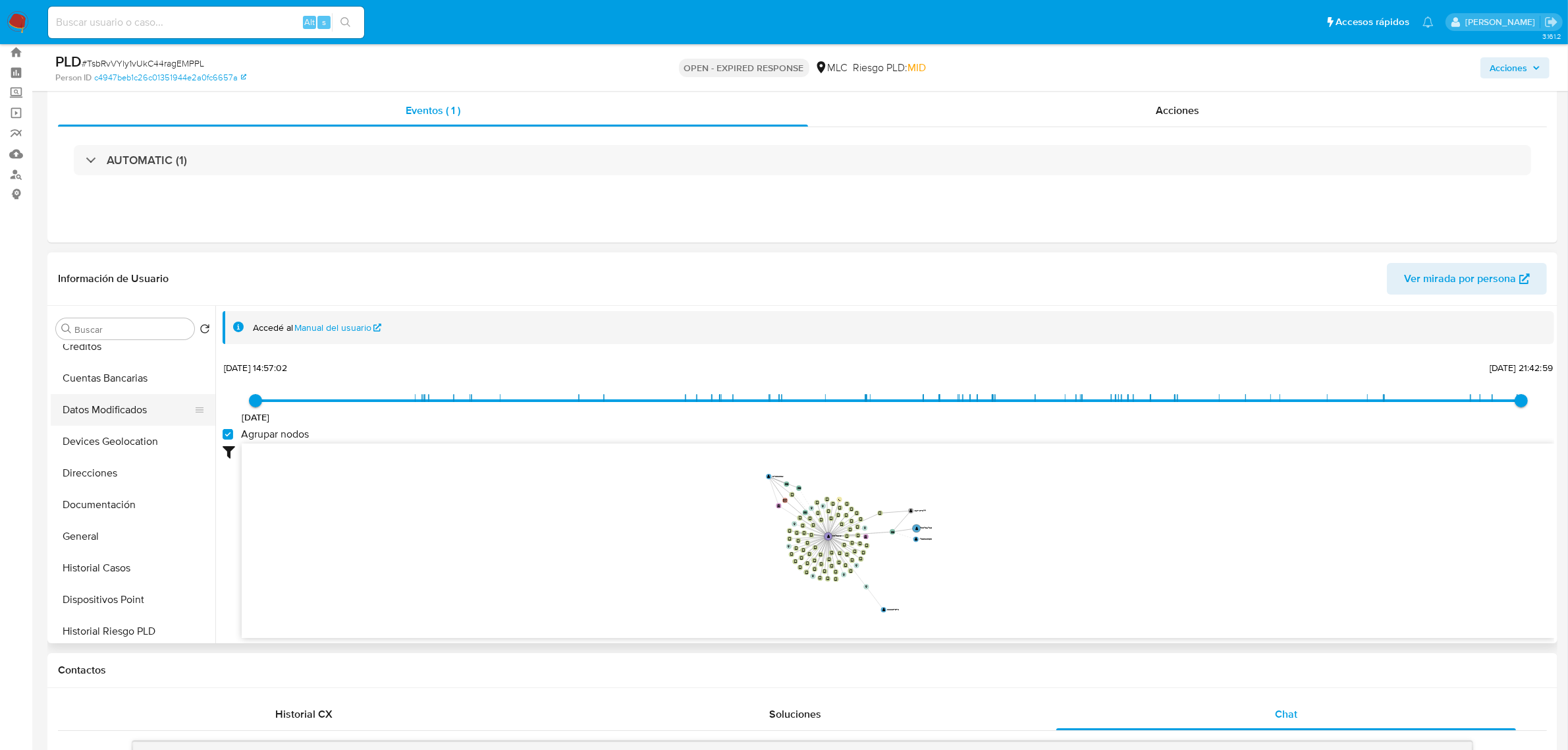
scroll to position [120, 0]
click at [124, 498] on button "Documentación" at bounding box center [127, 493] width 154 height 32
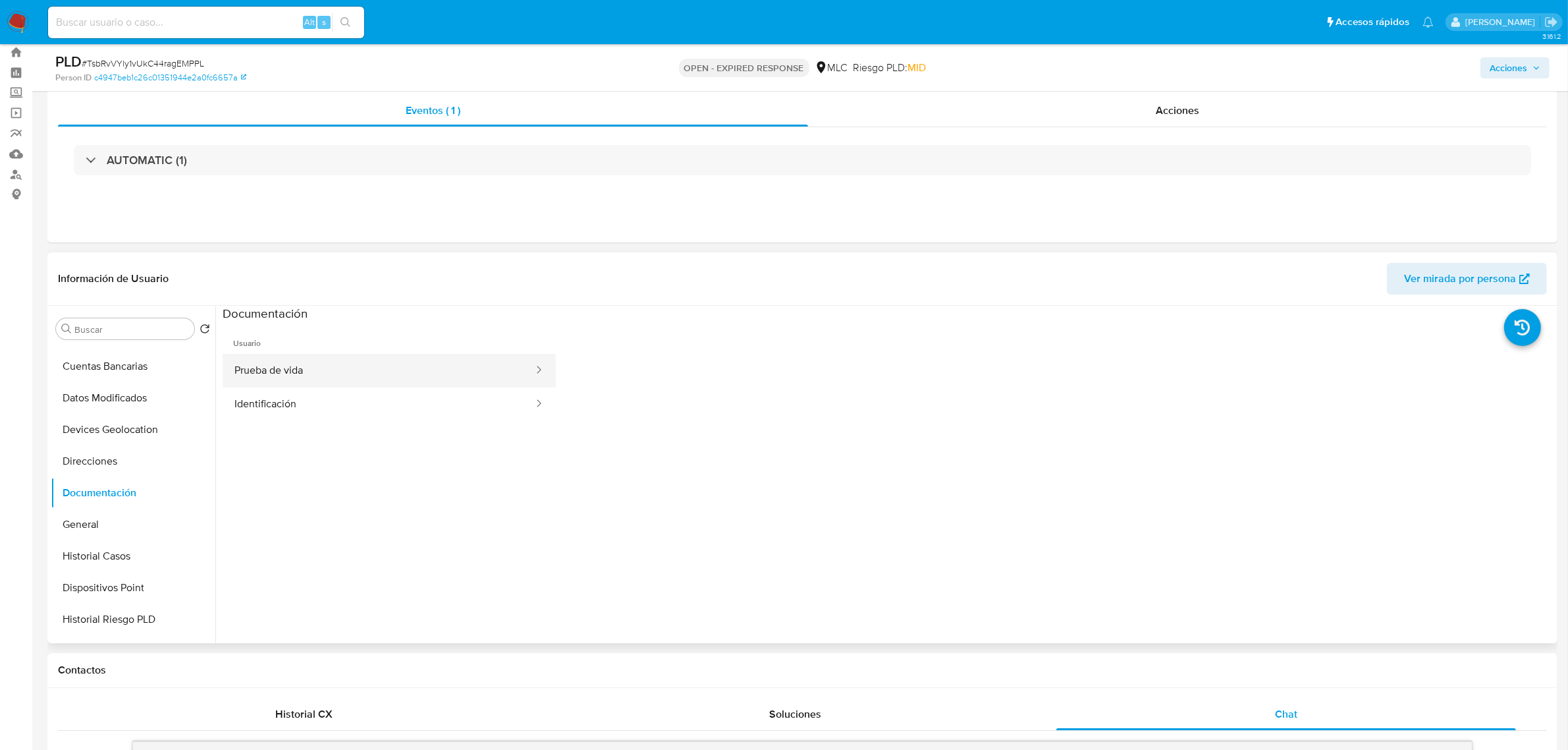
click at [336, 375] on button "Prueba de vida" at bounding box center [379, 370] width 312 height 34
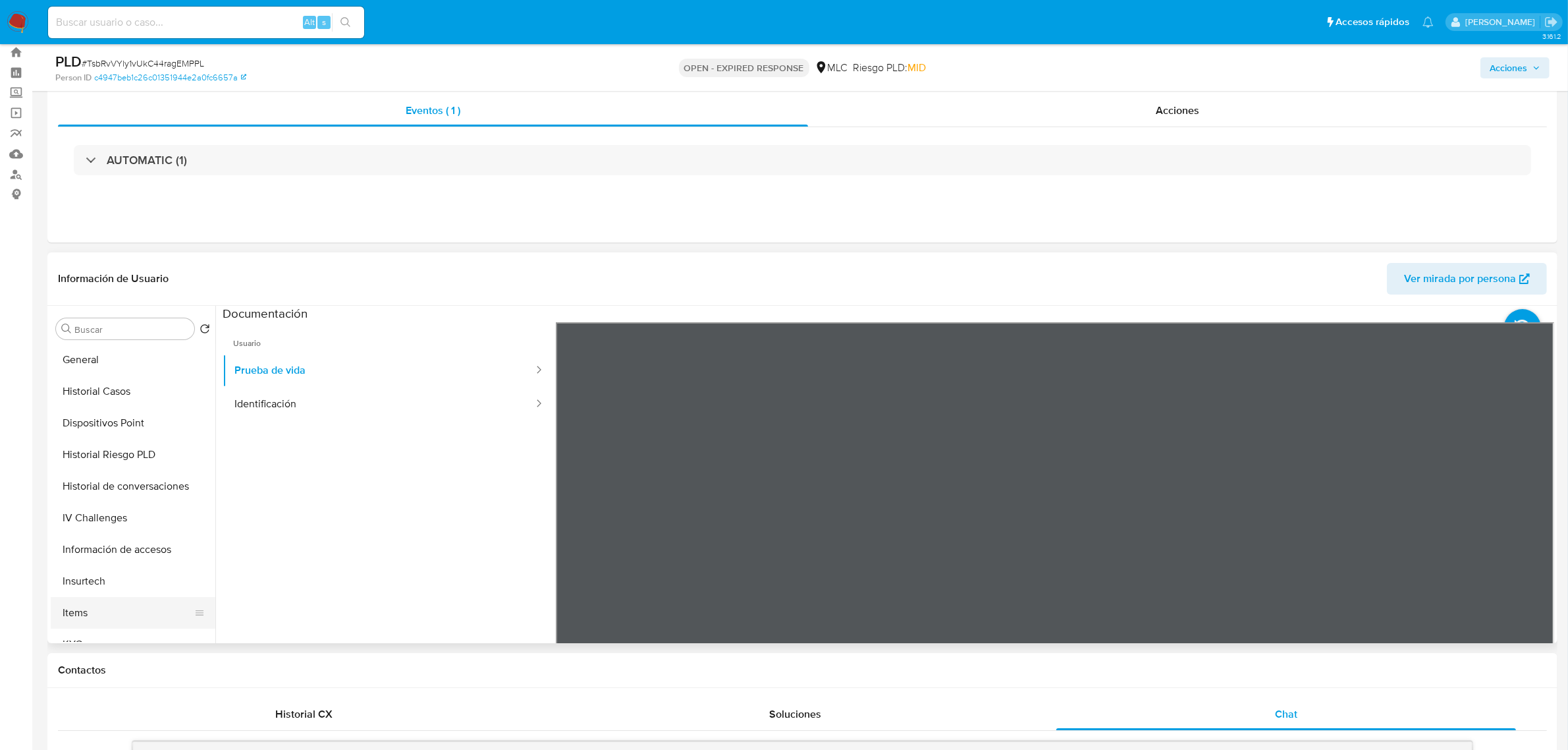
scroll to position [368, 0]
click at [94, 565] on button "KYC" at bounding box center [127, 562] width 154 height 32
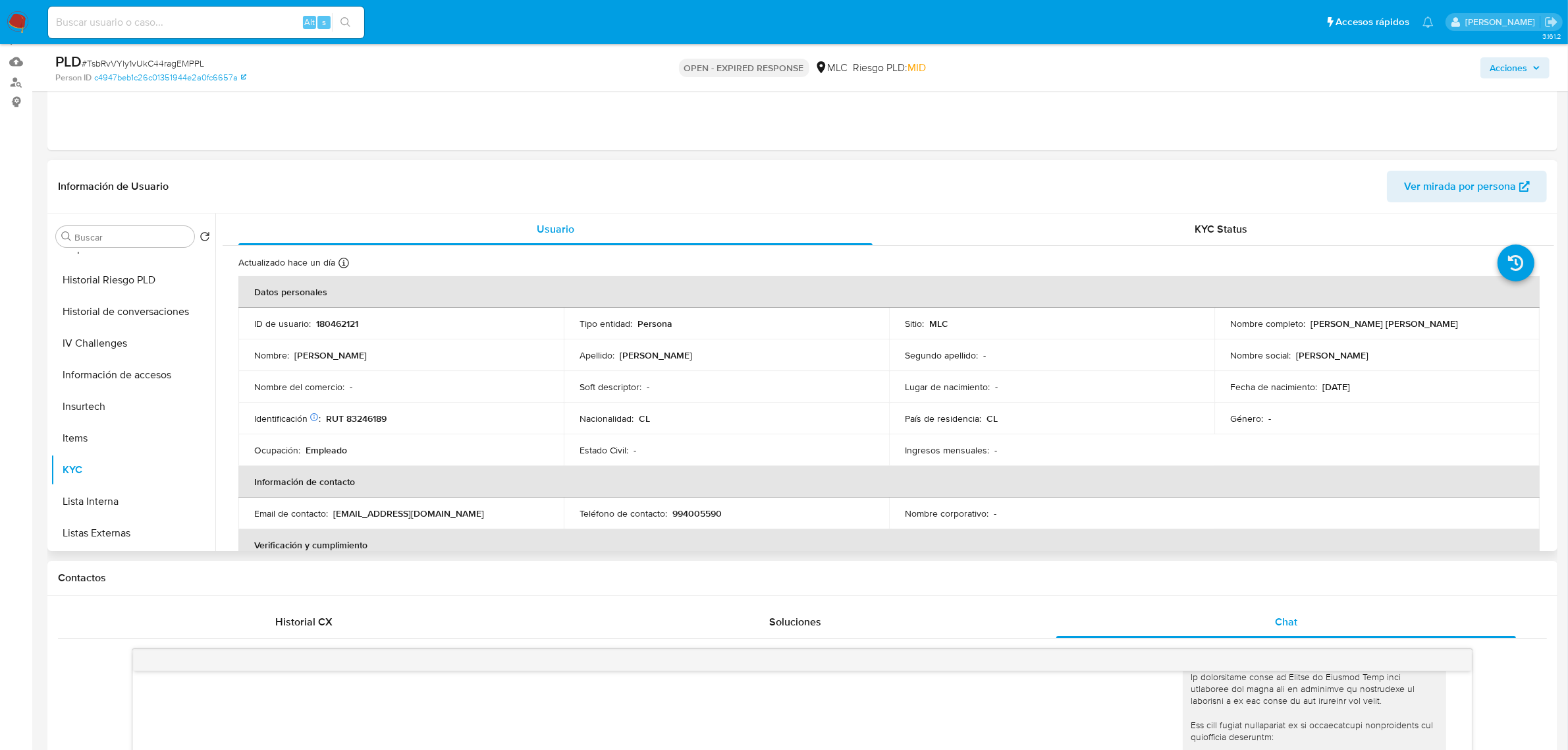
scroll to position [36, 0]
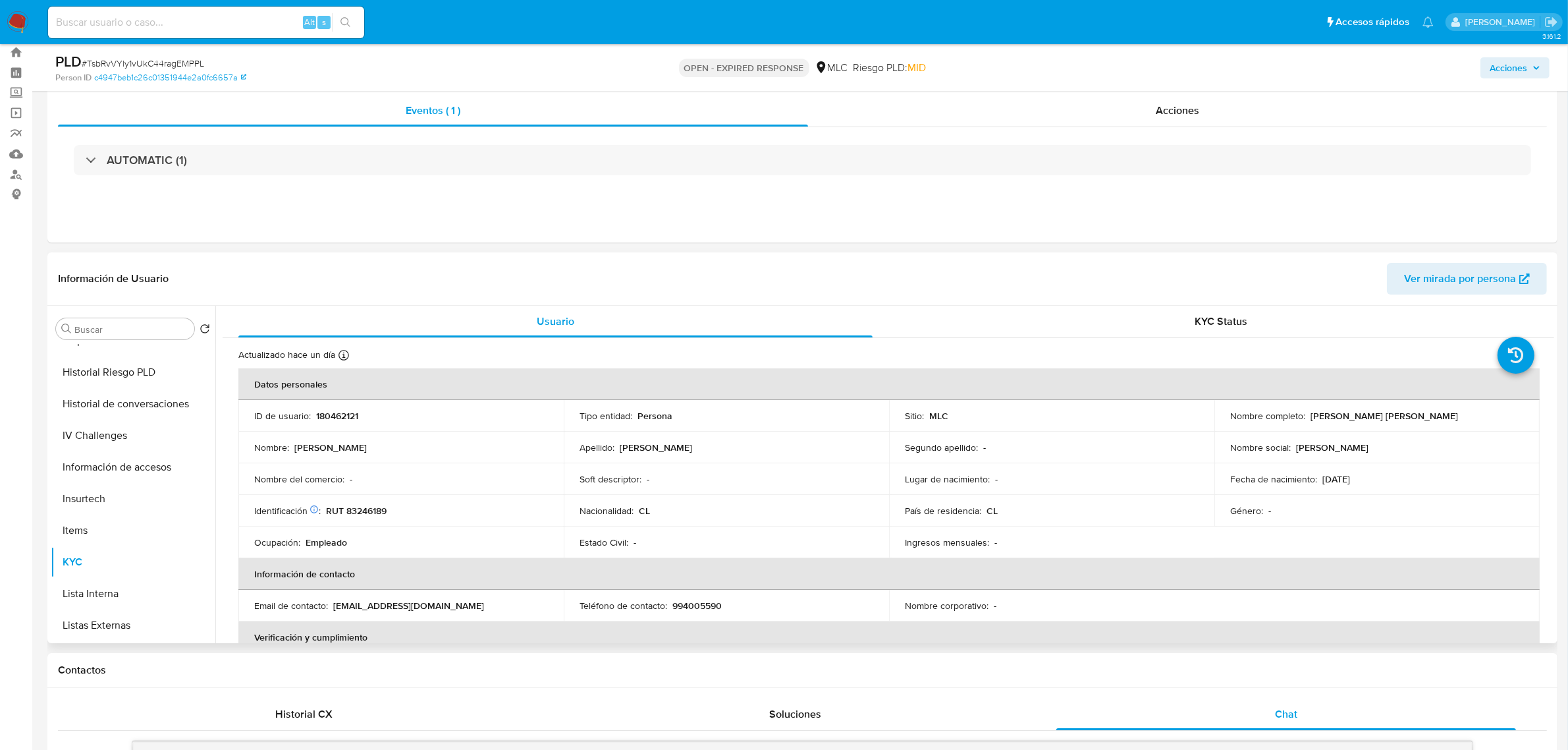
drag, startPoint x: 1455, startPoint y: 418, endPoint x: 1307, endPoint y: 412, distance: 148.1
click at [1307, 412] on div "Nombre completo : Antonio Alberto Vergara Rojas" at bounding box center [1376, 416] width 294 height 12
copy p "Antonio Alberto Vergara Rojas"
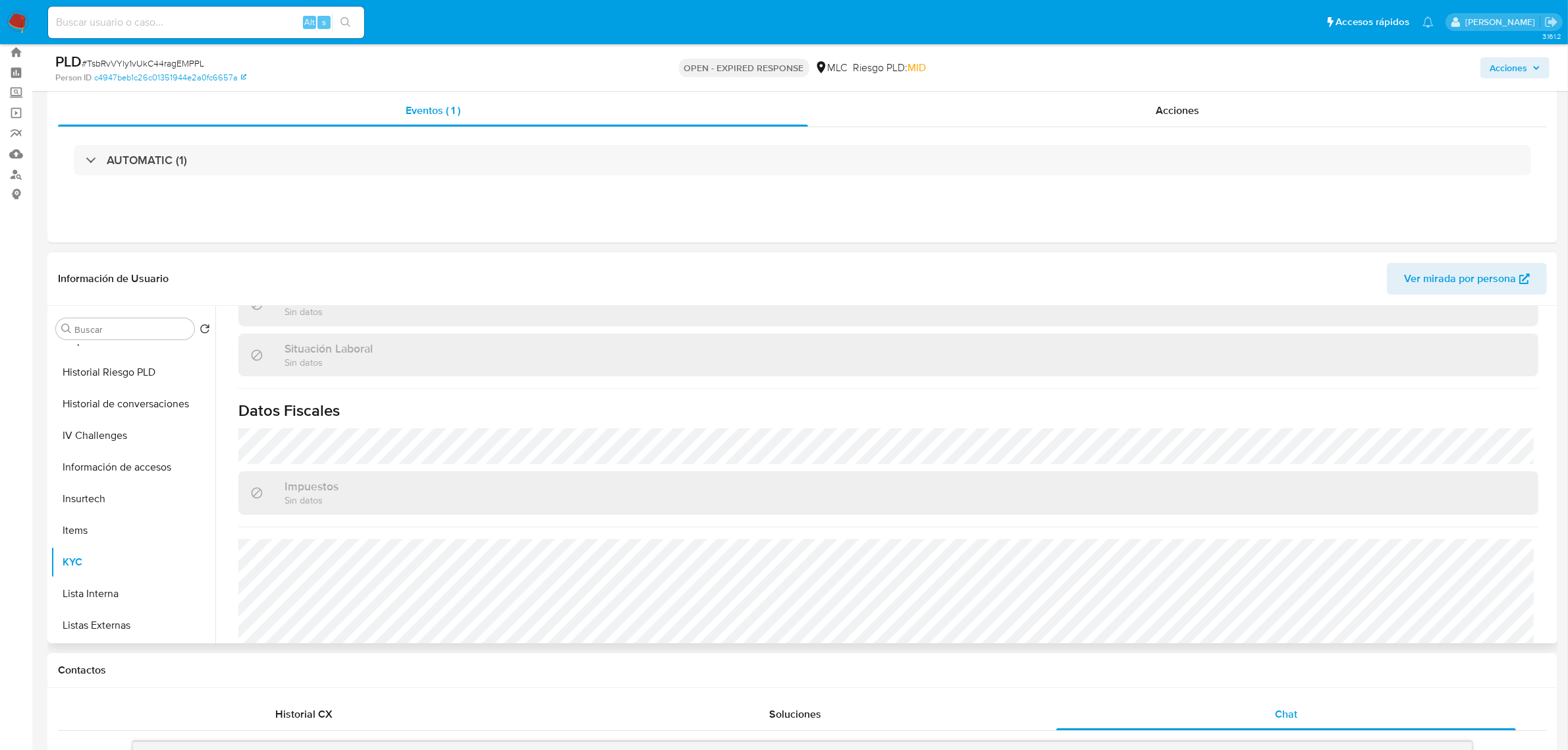
scroll to position [714, 0]
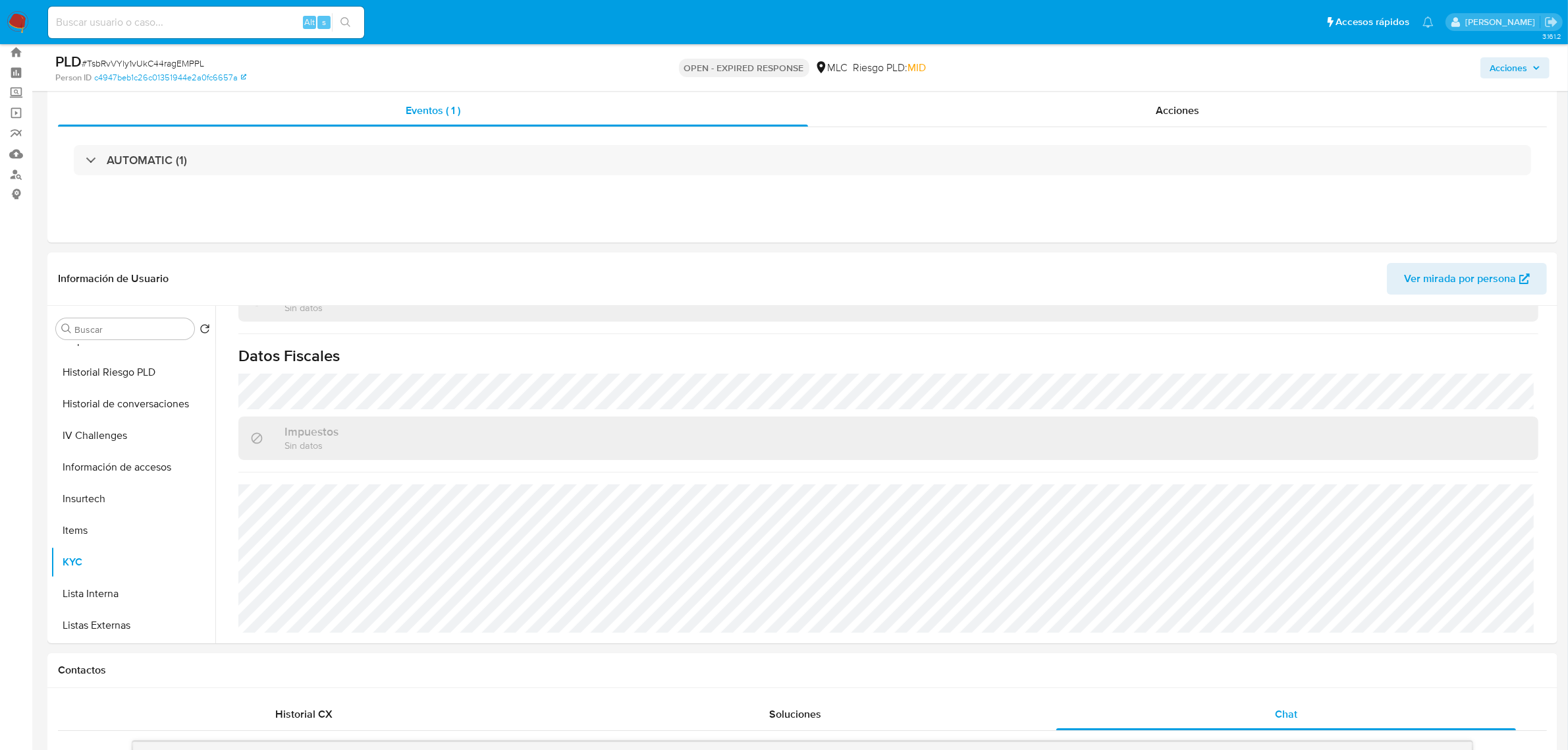
click at [137, 66] on span "# TsbRvVYly1vUkC44ragEMPPL" at bounding box center [143, 63] width 123 height 13
copy span "TsbRvVYly1vUkC44ragEMPPL"
click at [159, 68] on span "# TsbRvVYly1vUkC44ragEMPPL" at bounding box center [143, 63] width 123 height 13
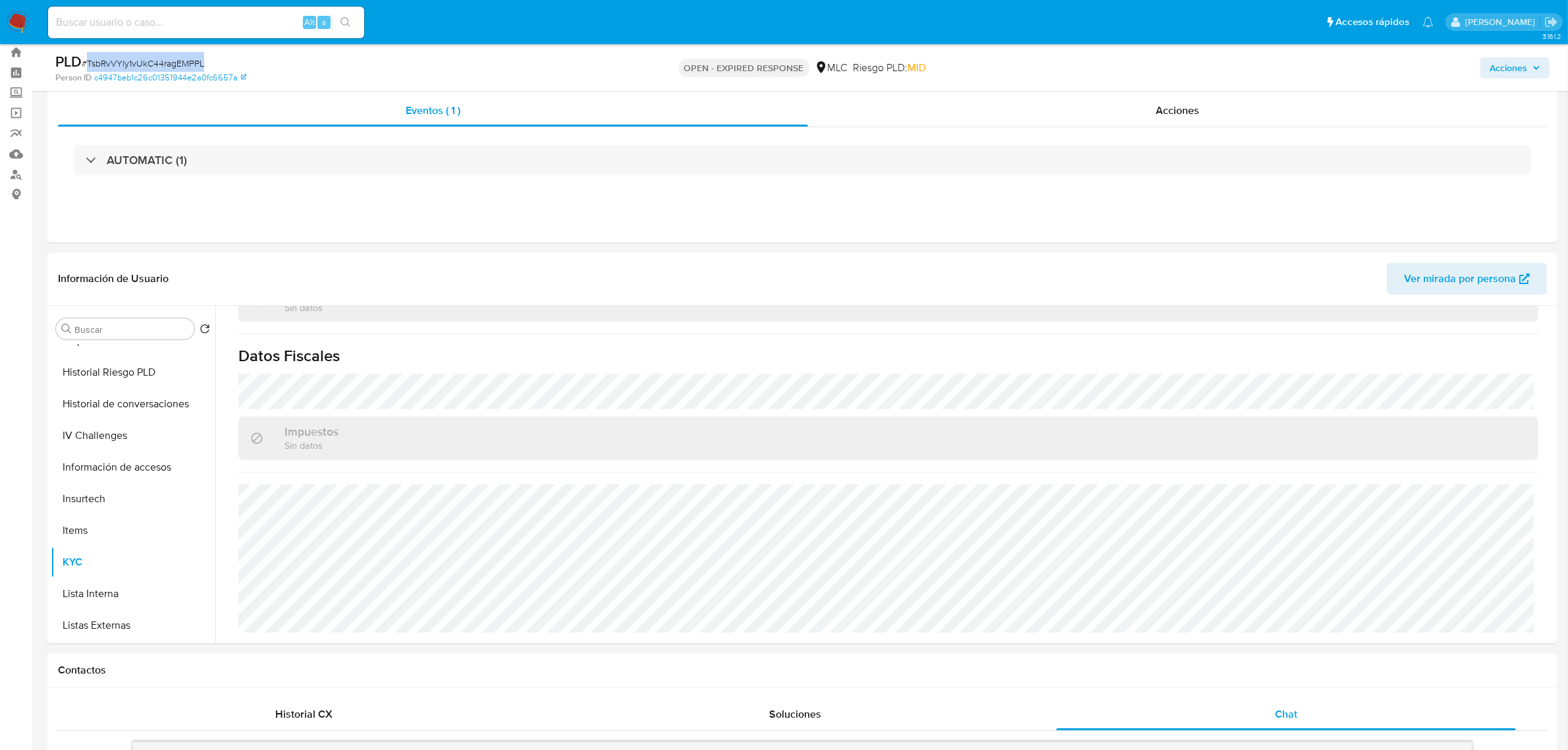
click at [153, 61] on span "# TsbRvVYly1vUkC44ragEMPPL" at bounding box center [143, 63] width 123 height 13
click at [175, 58] on span "# TsbRvVYly1vUkC44ragEMPPL" at bounding box center [143, 63] width 123 height 13
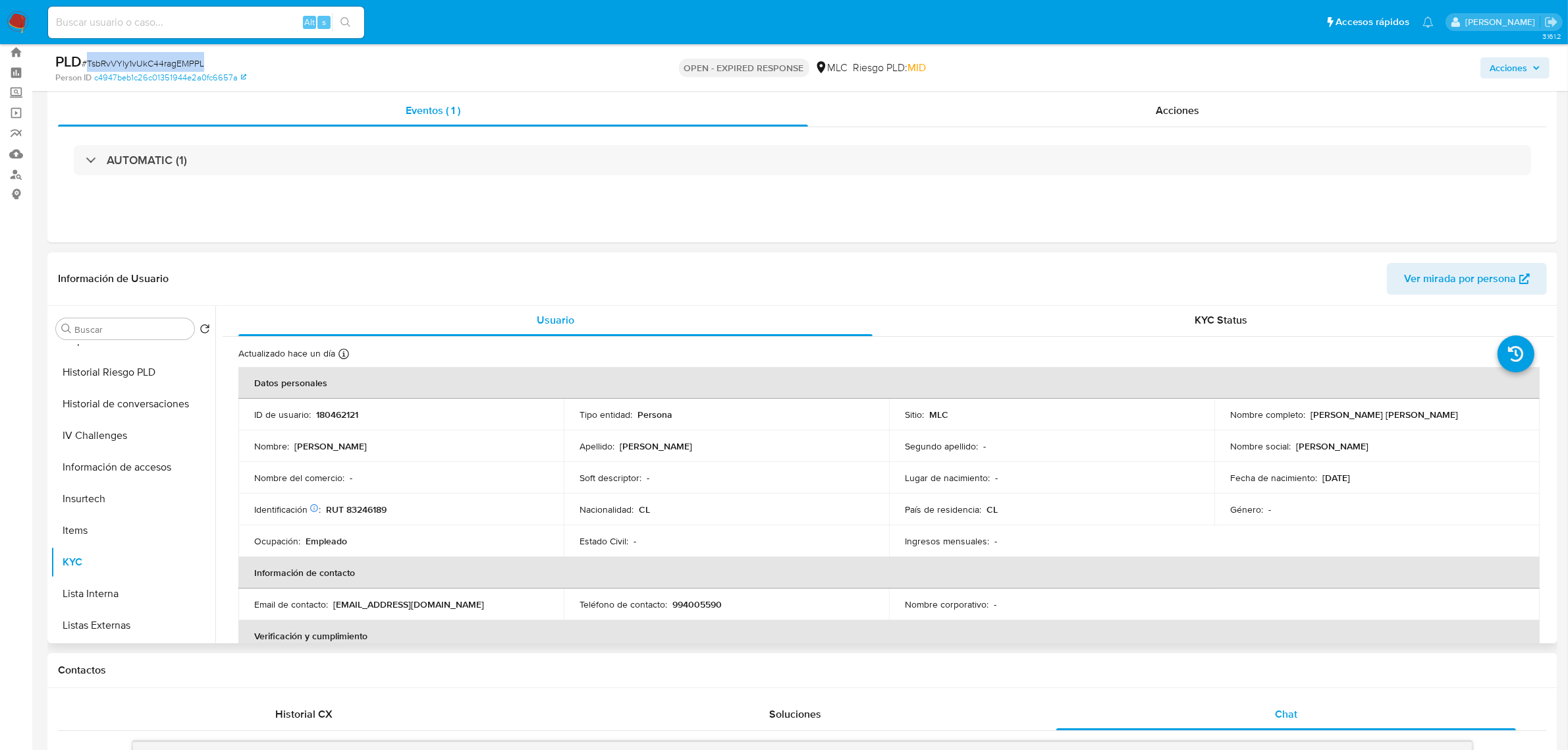
scroll to position [0, 0]
click at [354, 420] on p "180462121" at bounding box center [337, 416] width 42 height 12
copy p "180462121"
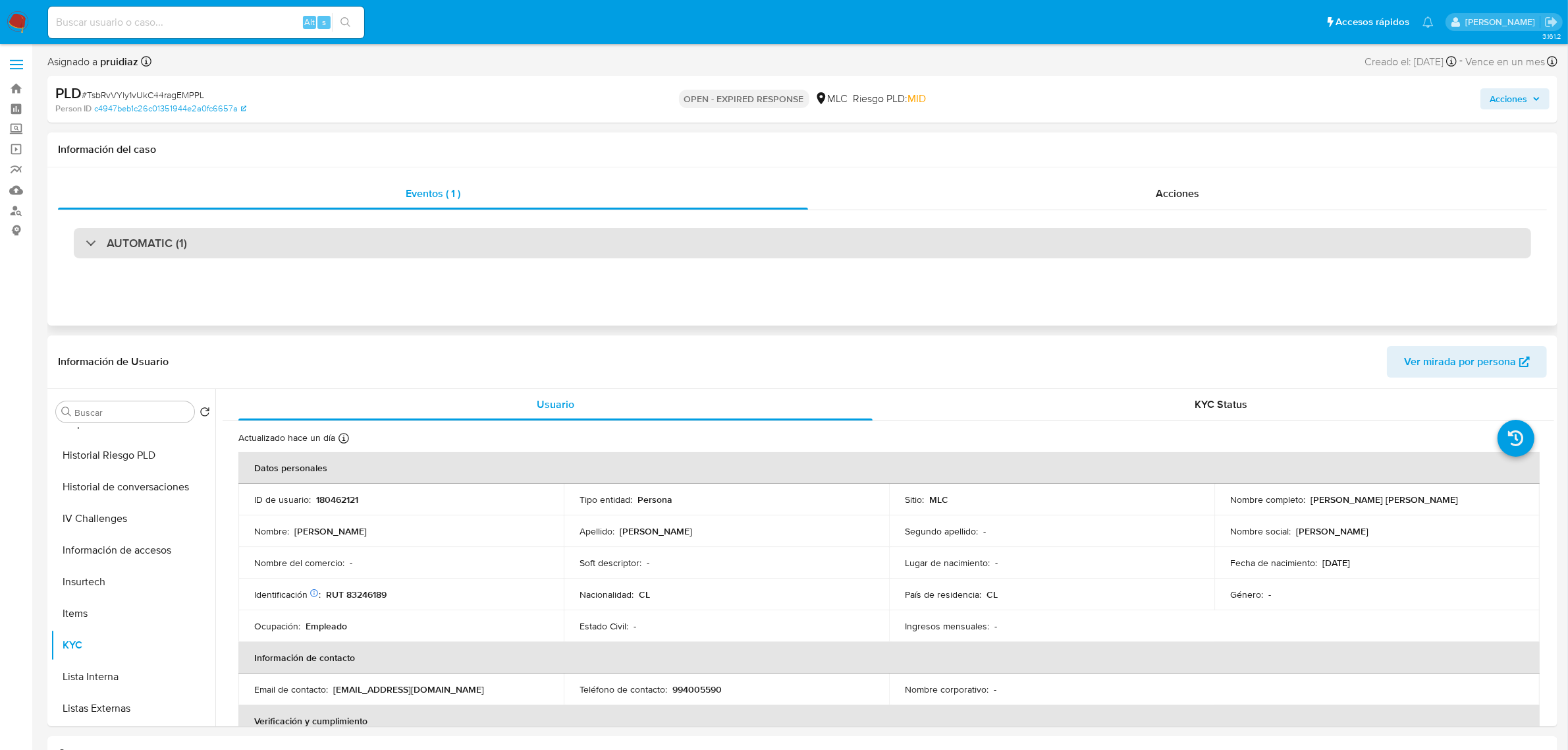
click at [145, 248] on h3 "AUTOMATIC (1)" at bounding box center [146, 242] width 80 height 14
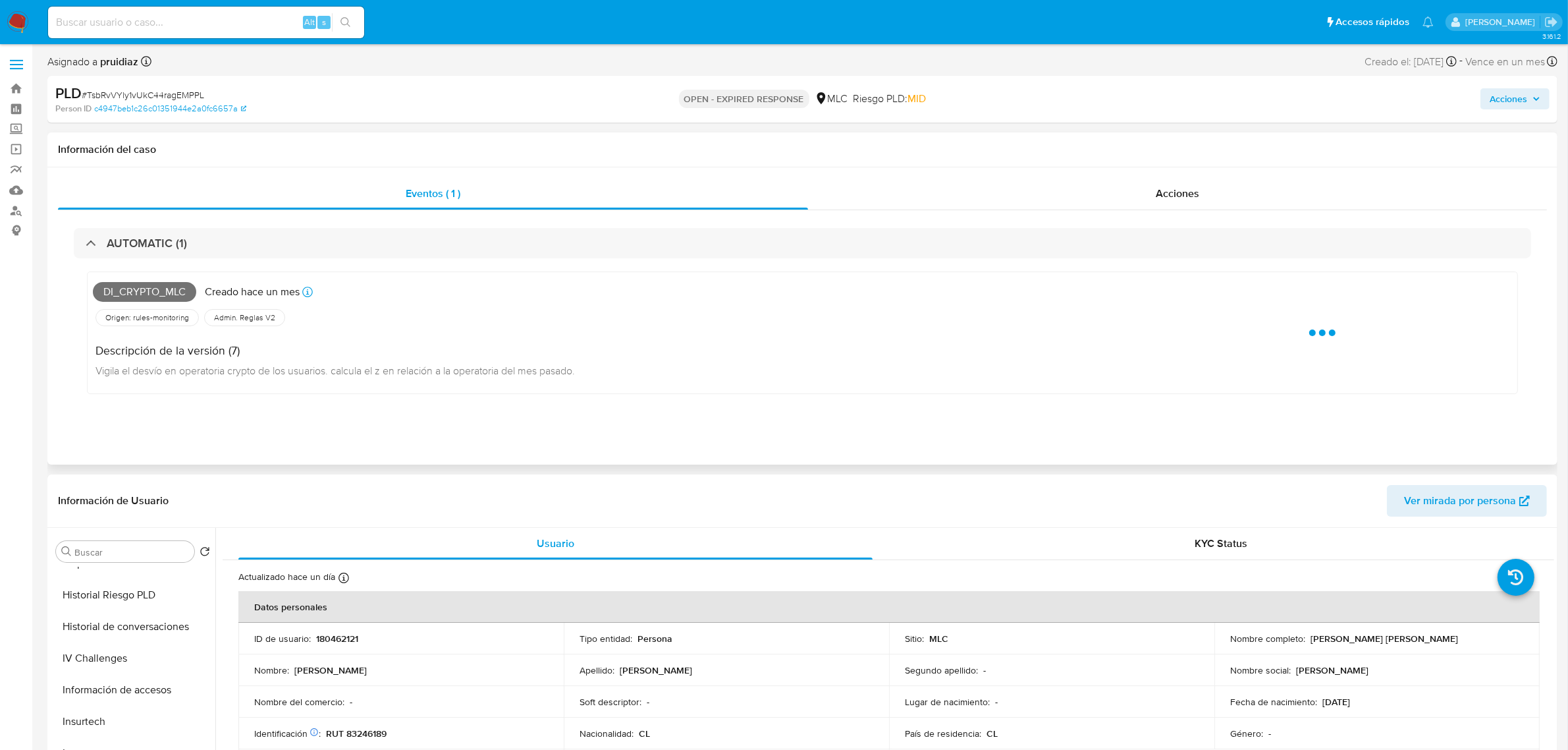
click at [129, 286] on span "Di_crypto_mlc" at bounding box center [144, 291] width 103 height 19
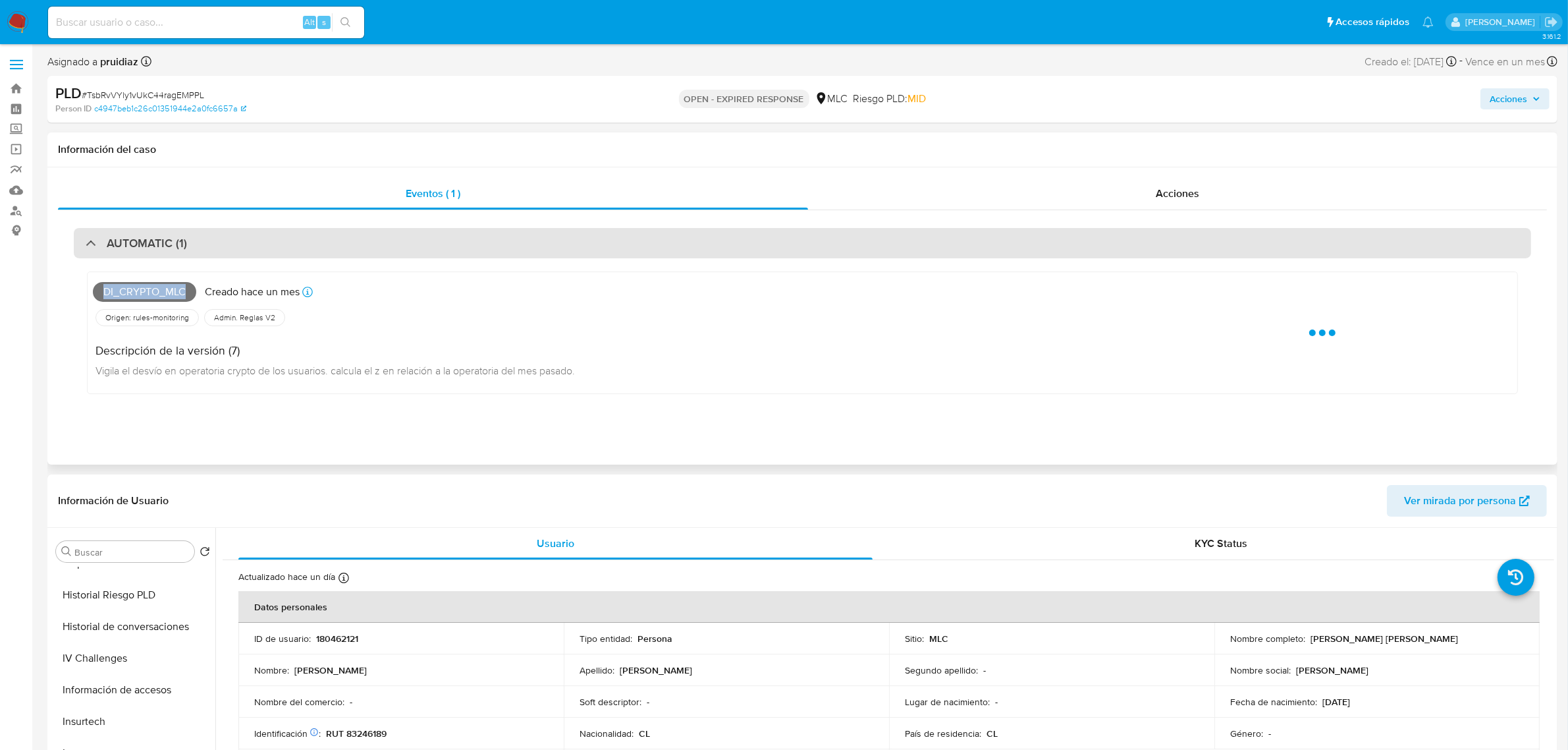
copy span "Di_crypto_mlc"
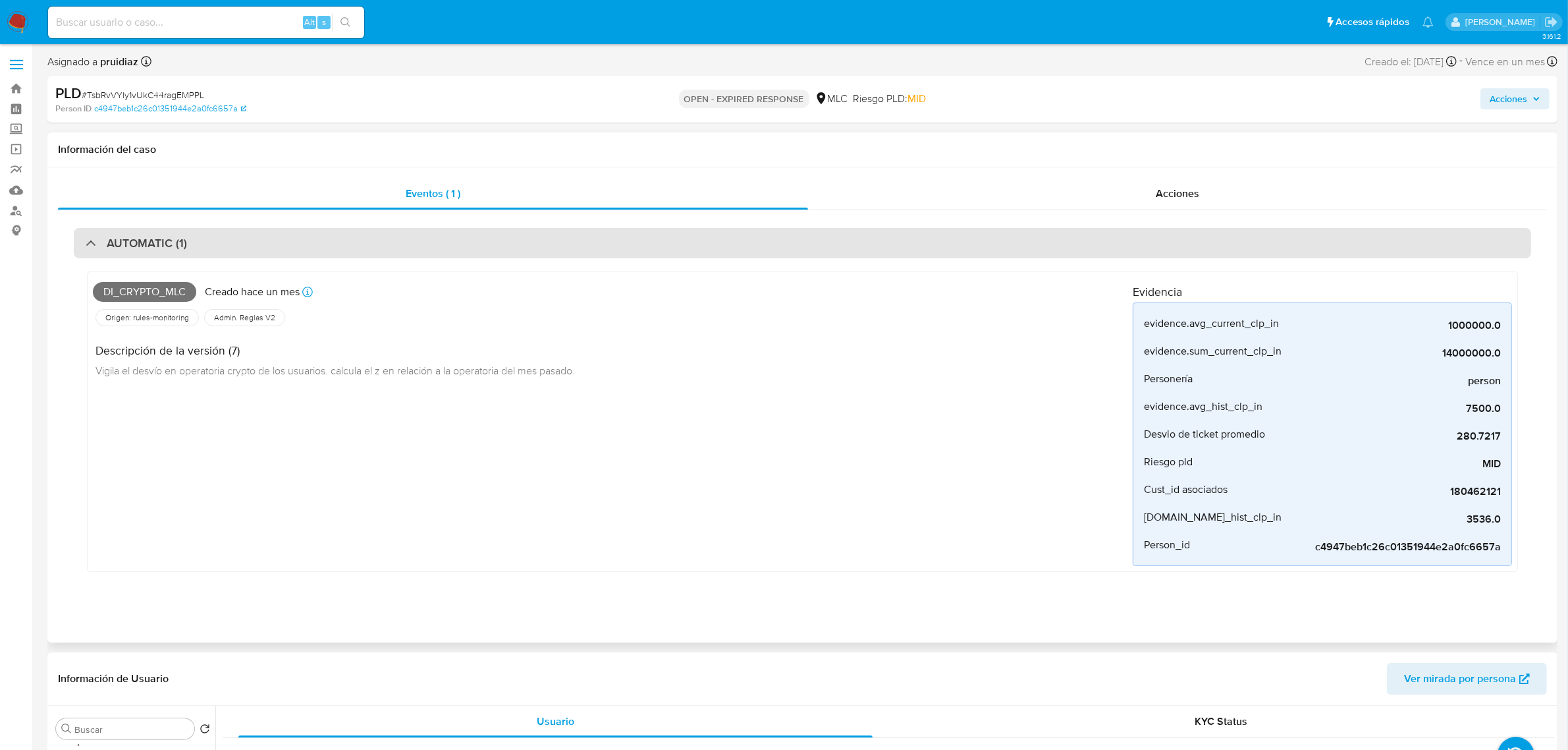
click at [189, 232] on div "AUTOMATIC (1)" at bounding box center [803, 243] width 1457 height 30
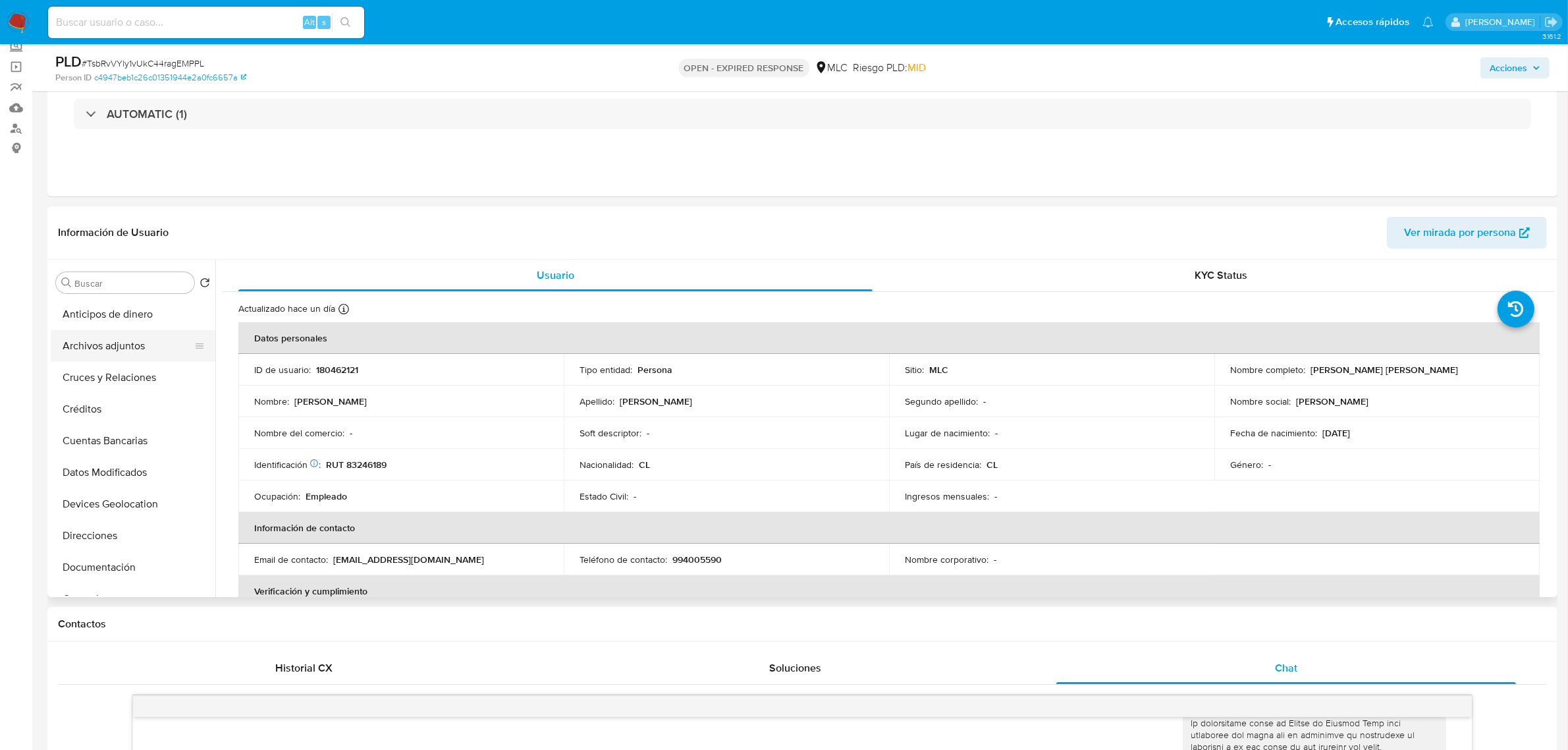
click at [112, 341] on button "Archivos adjuntos" at bounding box center [127, 346] width 154 height 32
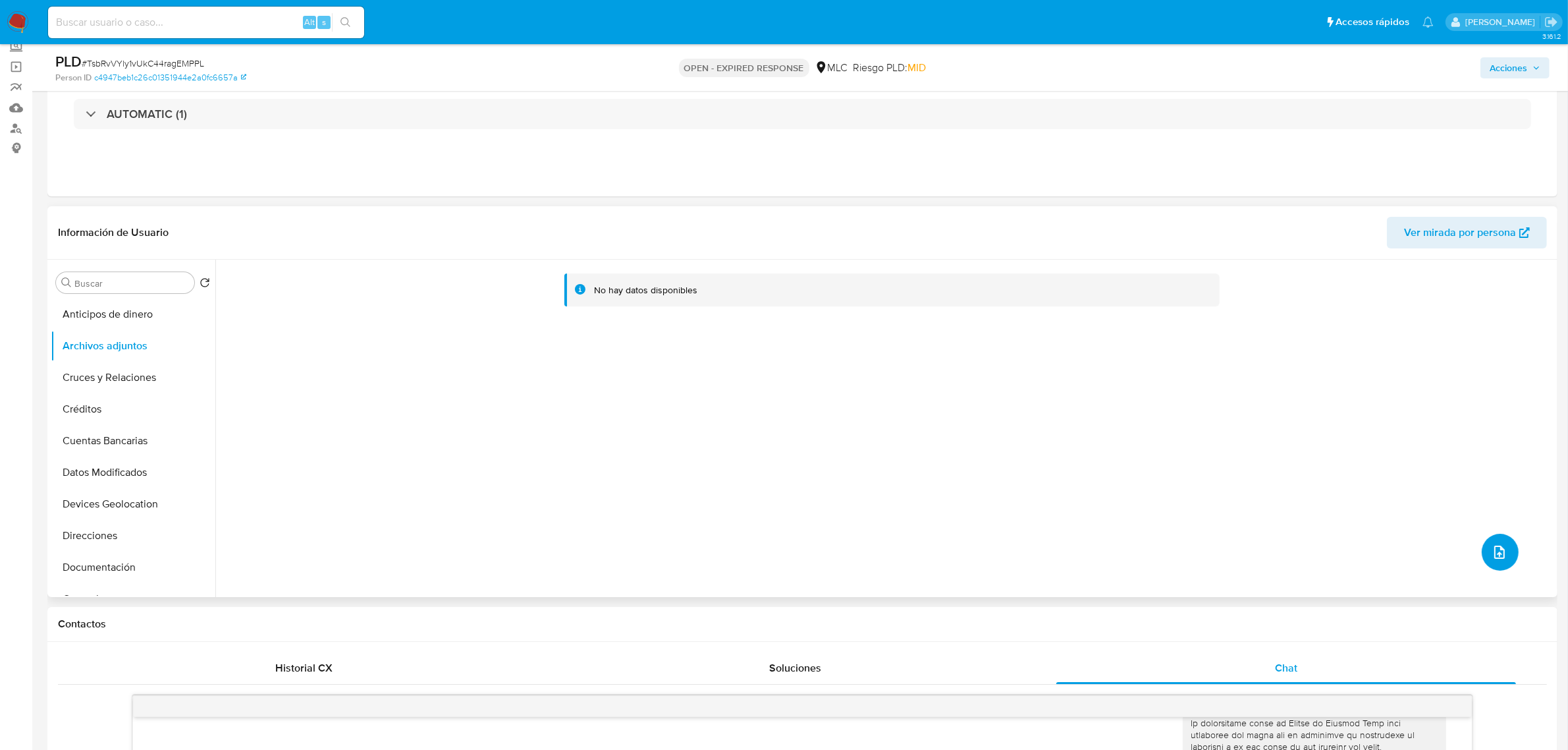
click at [1505, 561] on button "upload-file" at bounding box center [1500, 552] width 37 height 37
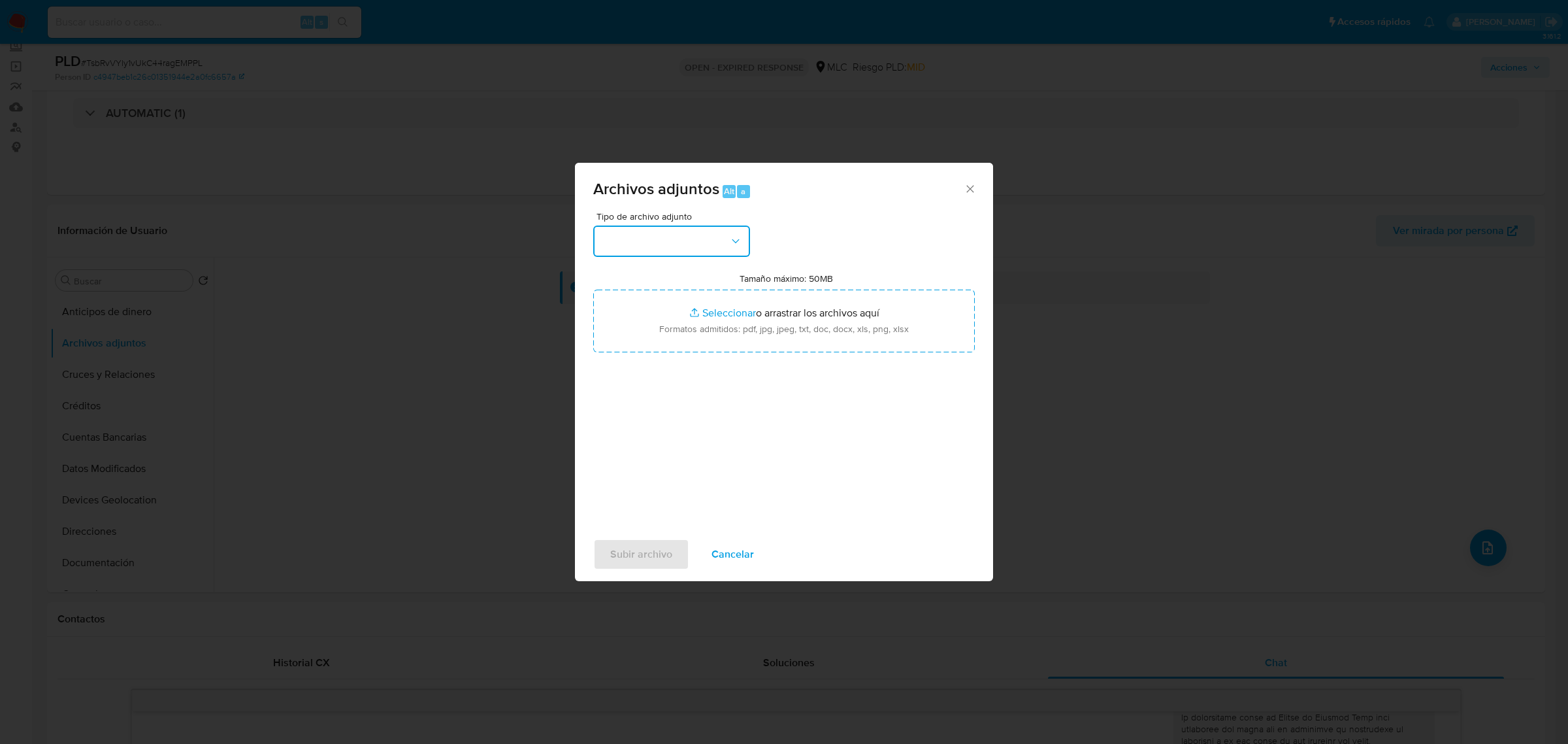
click at [683, 239] on button "button" at bounding box center [672, 241] width 157 height 32
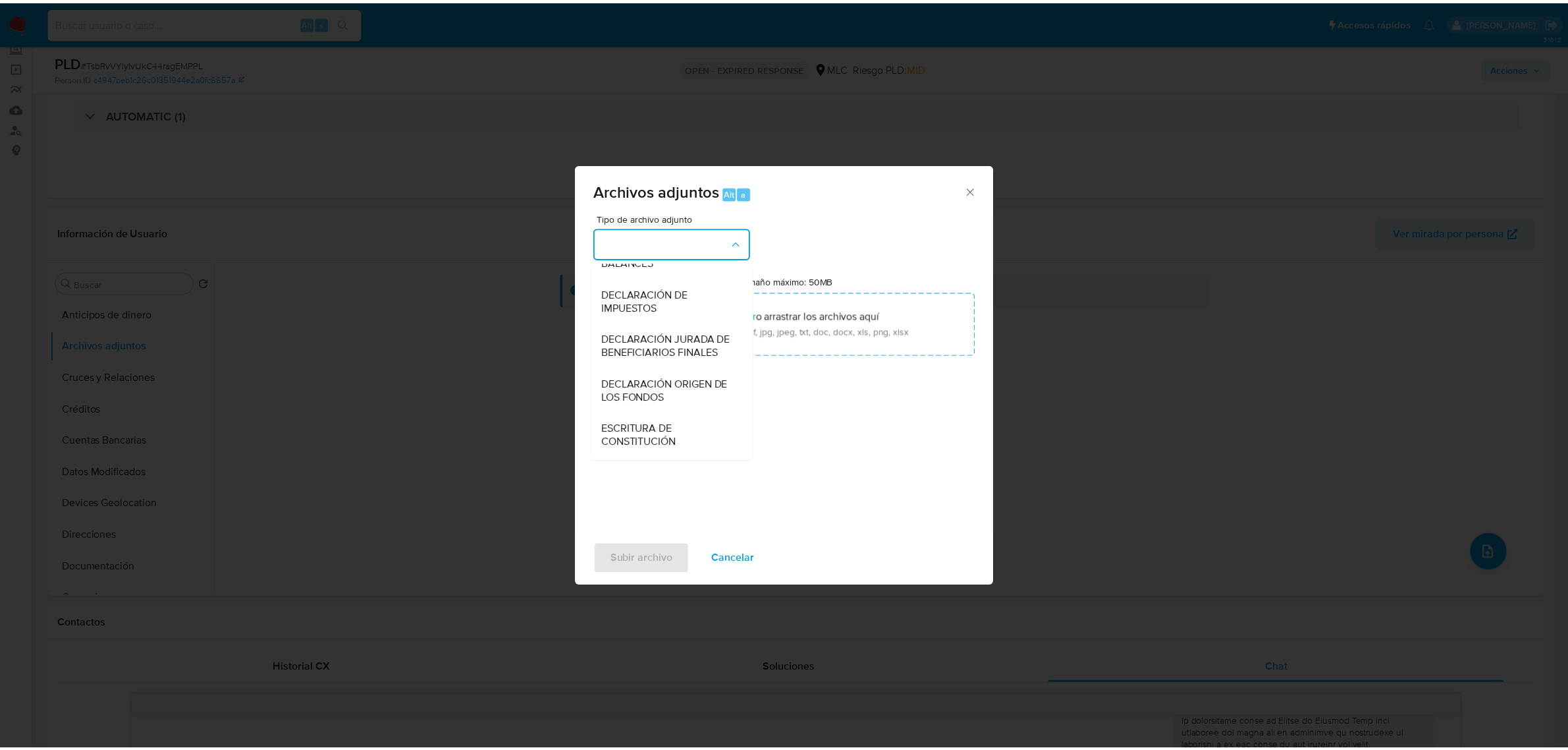
scroll to position [218, 0]
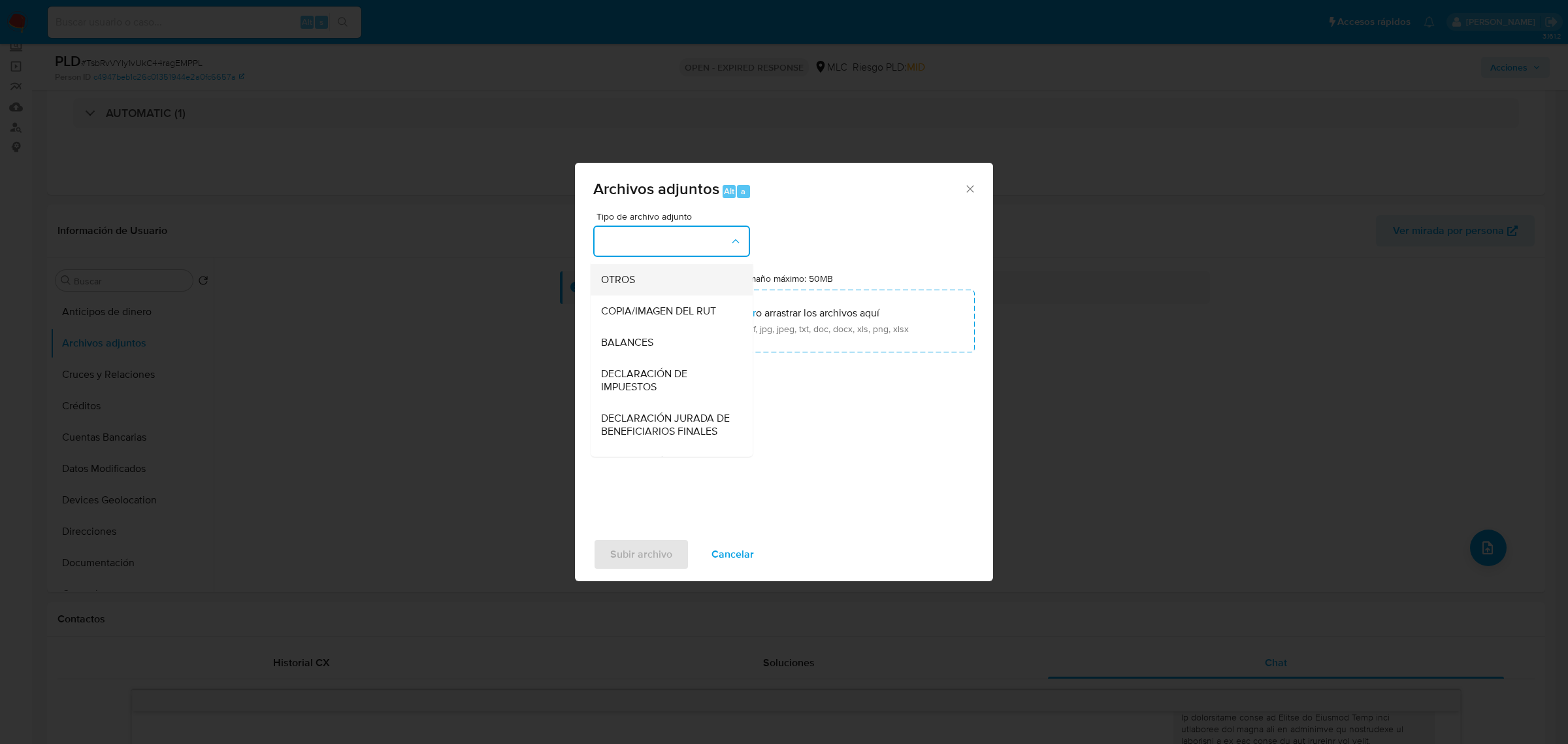
click at [618, 286] on span "OTROS" at bounding box center [618, 279] width 34 height 13
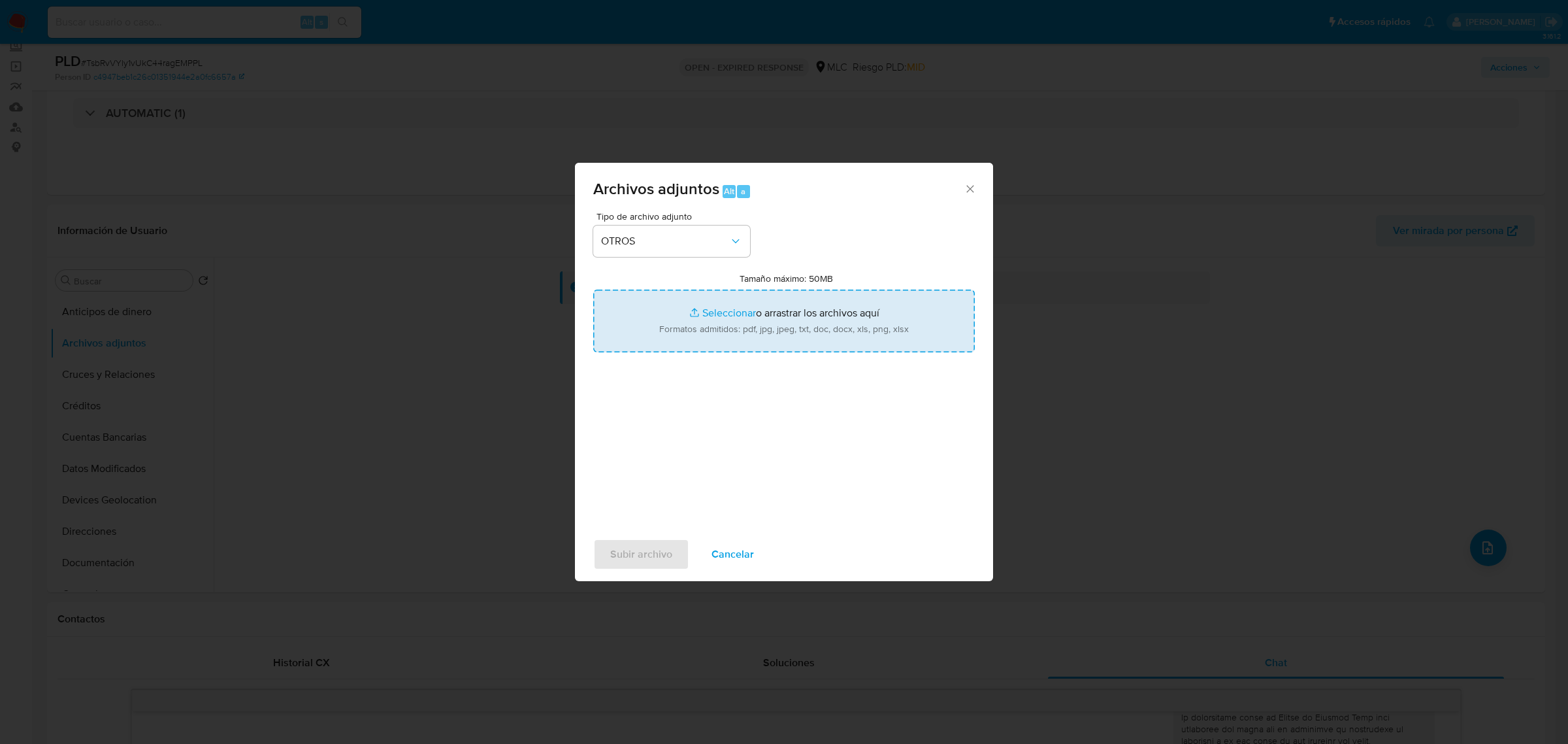
click at [807, 314] on input "Tamaño máximo: 50MB Seleccionar archivos" at bounding box center [784, 321] width 382 height 63
type input "C:\fakepath\180462121 - 26_09_2025.xlsx"
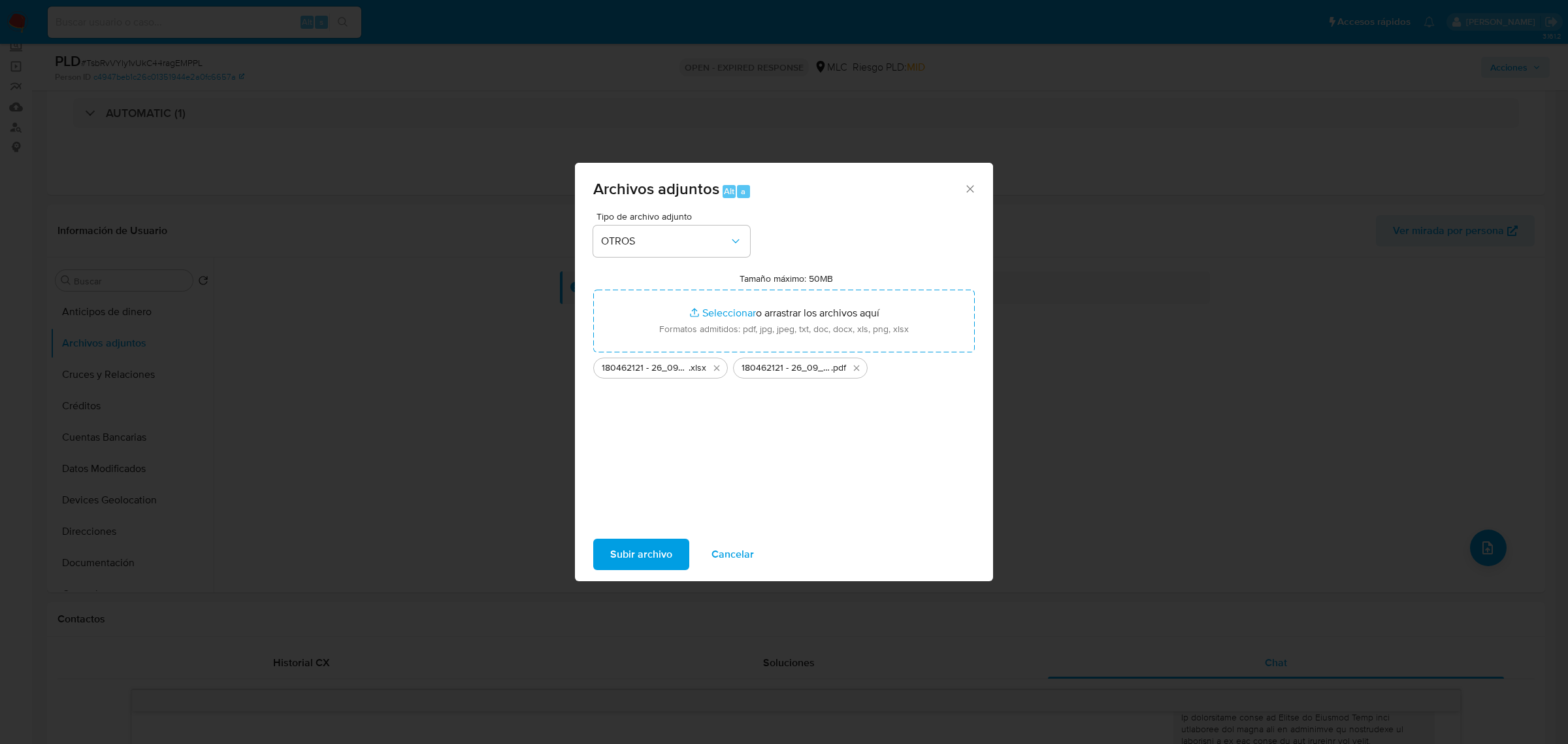
click at [651, 548] on span "Subir archivo" at bounding box center [641, 554] width 62 height 28
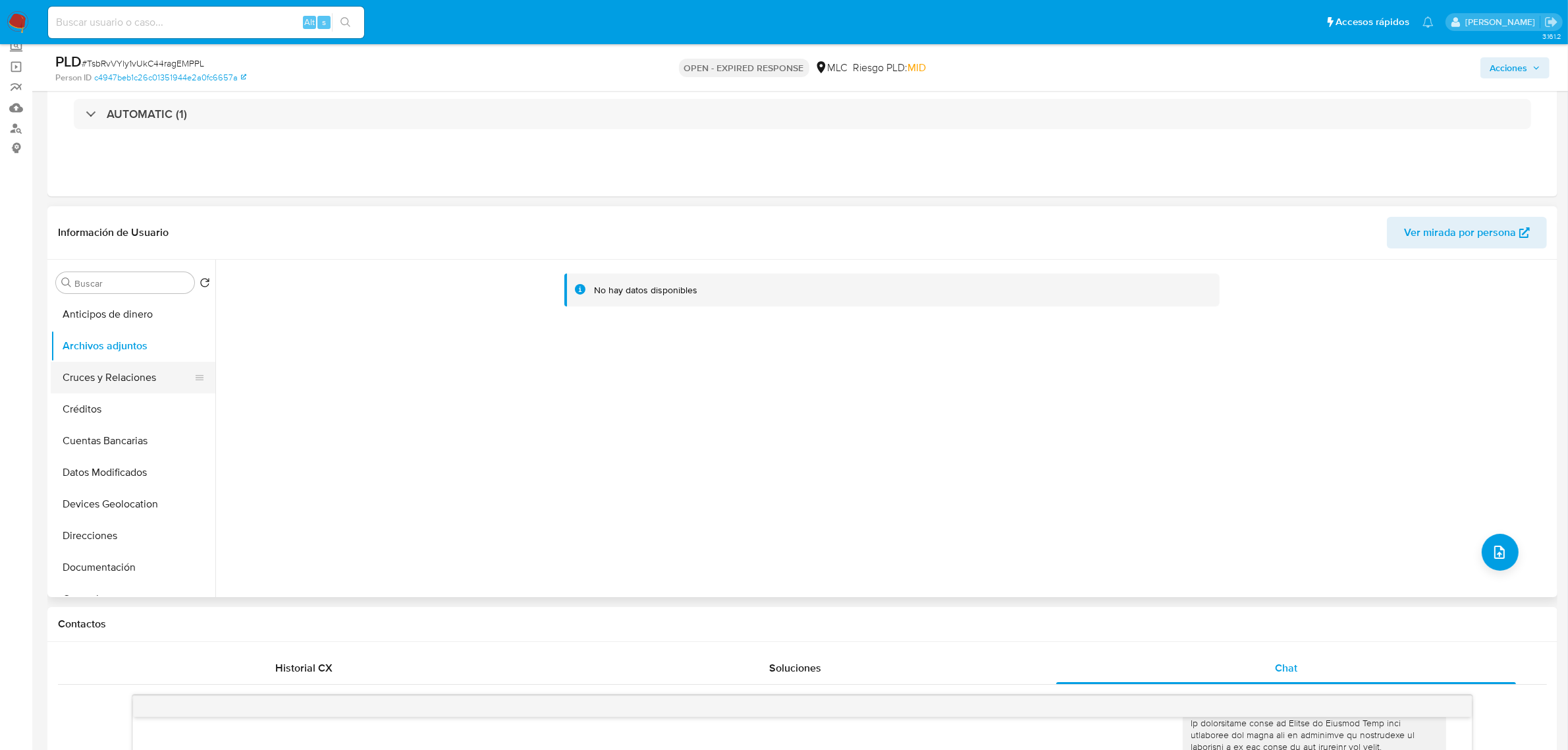
click at [149, 380] on button "Cruces y Relaciones" at bounding box center [127, 378] width 154 height 32
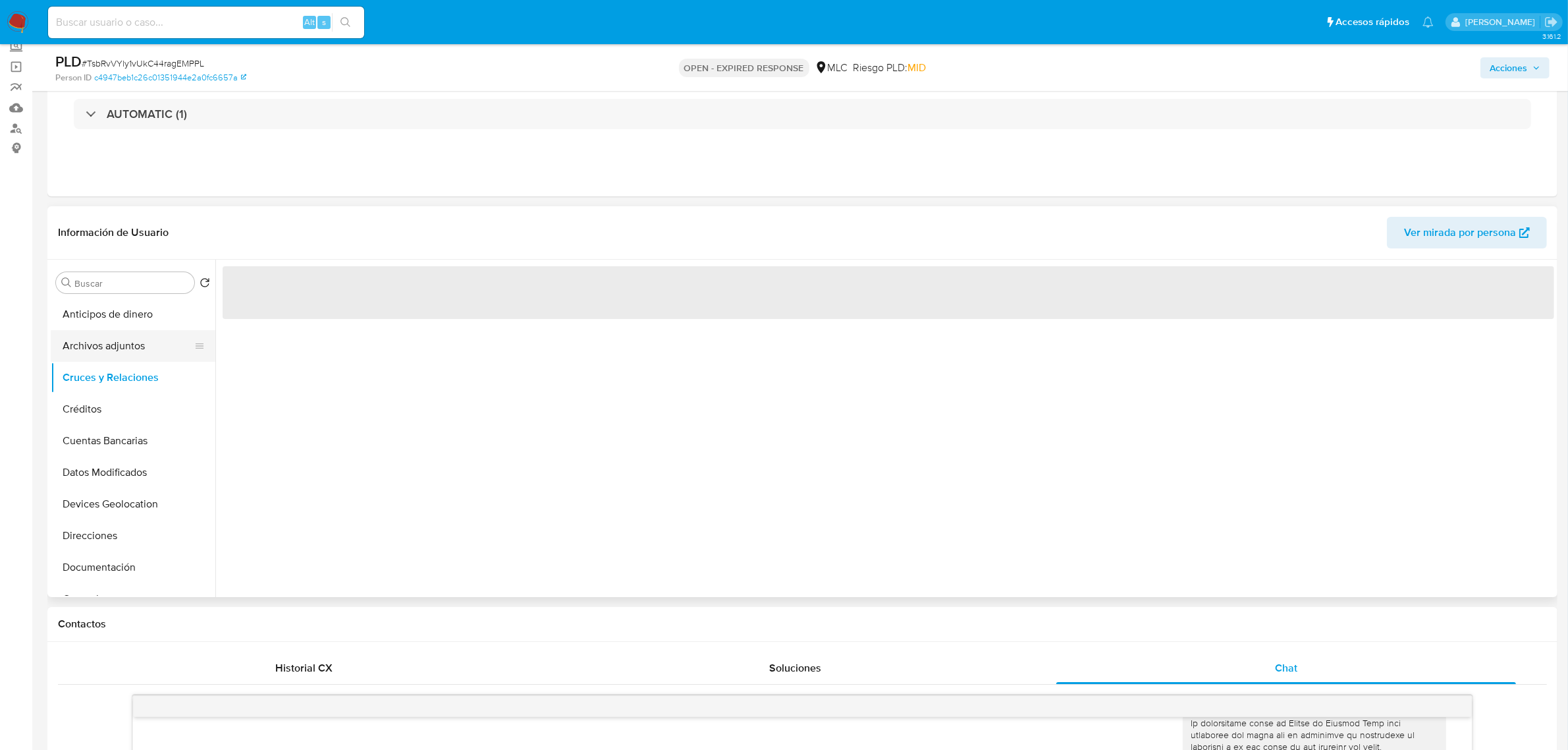
click at [117, 343] on button "Archivos adjuntos" at bounding box center [127, 346] width 154 height 32
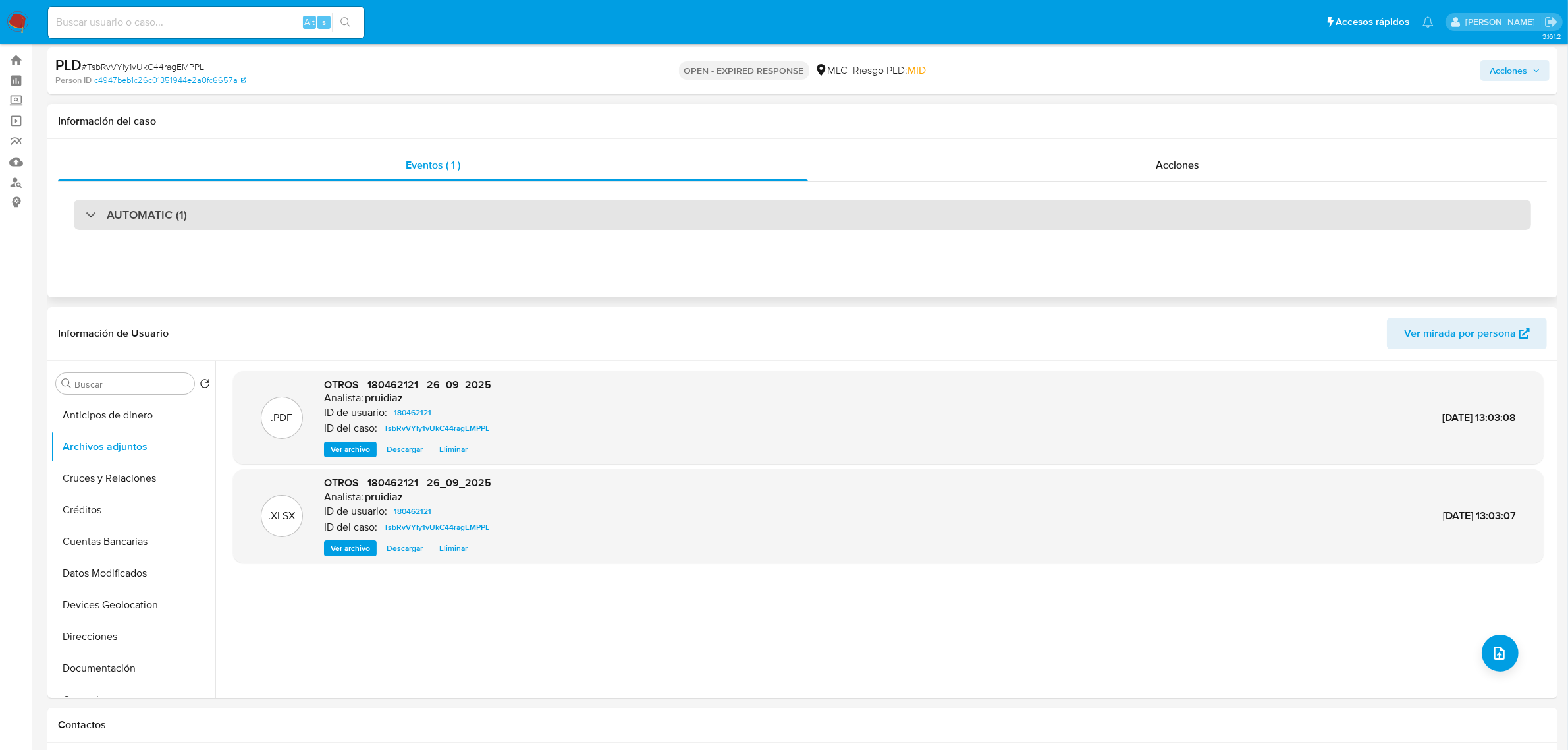
scroll to position [0, 0]
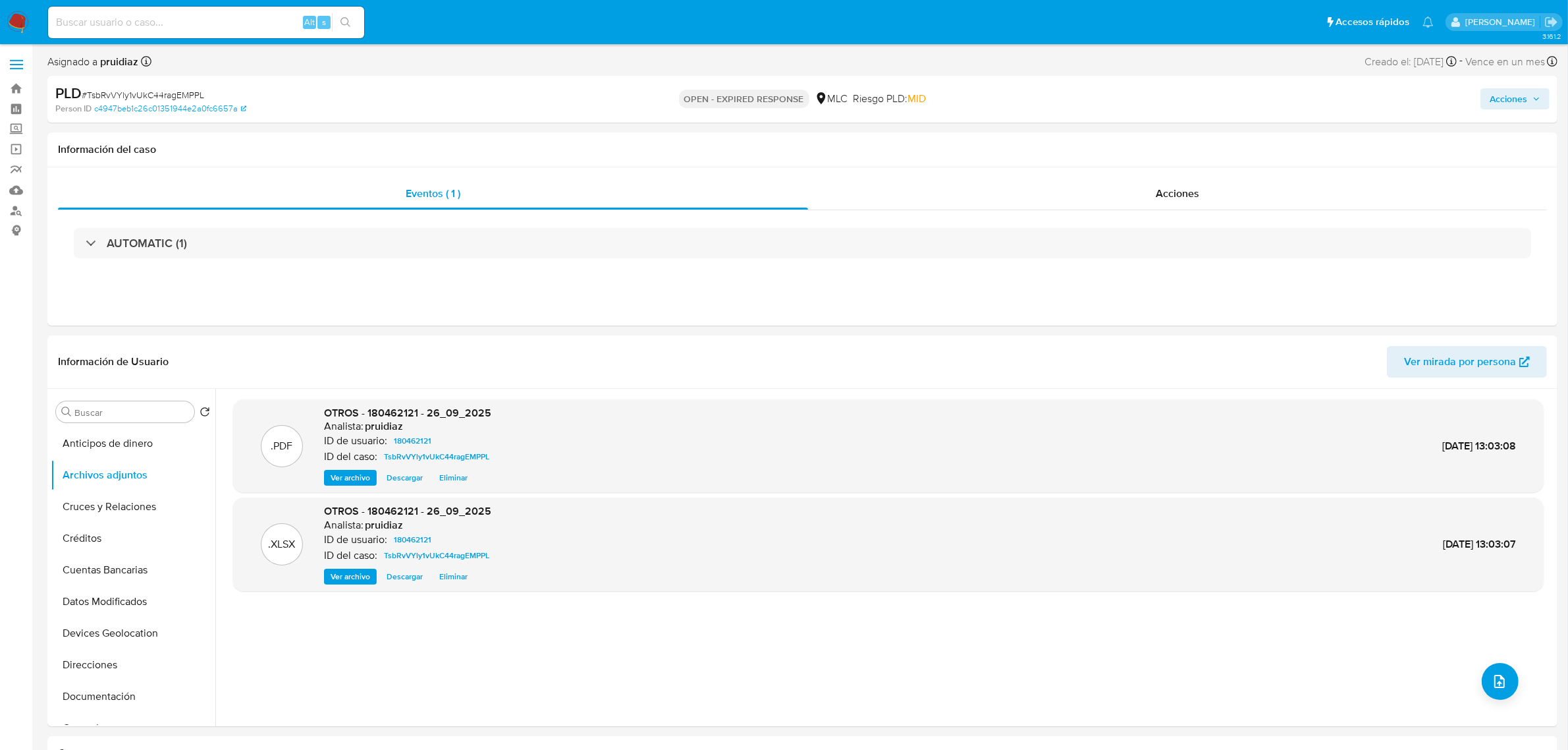
click at [159, 91] on span "# TsbRvVYly1vUkC44ragEMPPL" at bounding box center [143, 95] width 123 height 13
copy span "TsbRvVYly1vUkC44ragEMPPL"
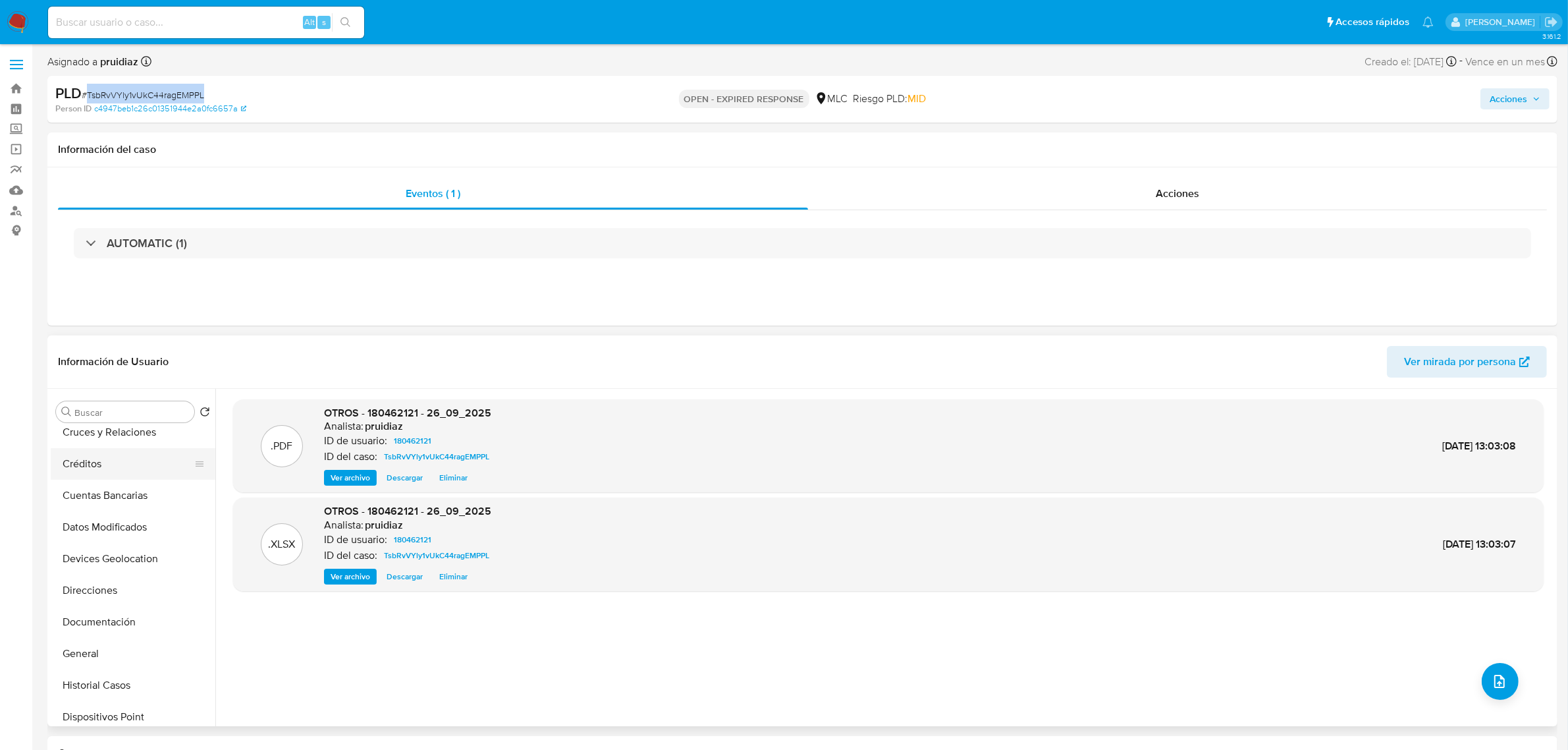
scroll to position [165, 0]
click at [80, 562] on button "General" at bounding box center [127, 563] width 154 height 32
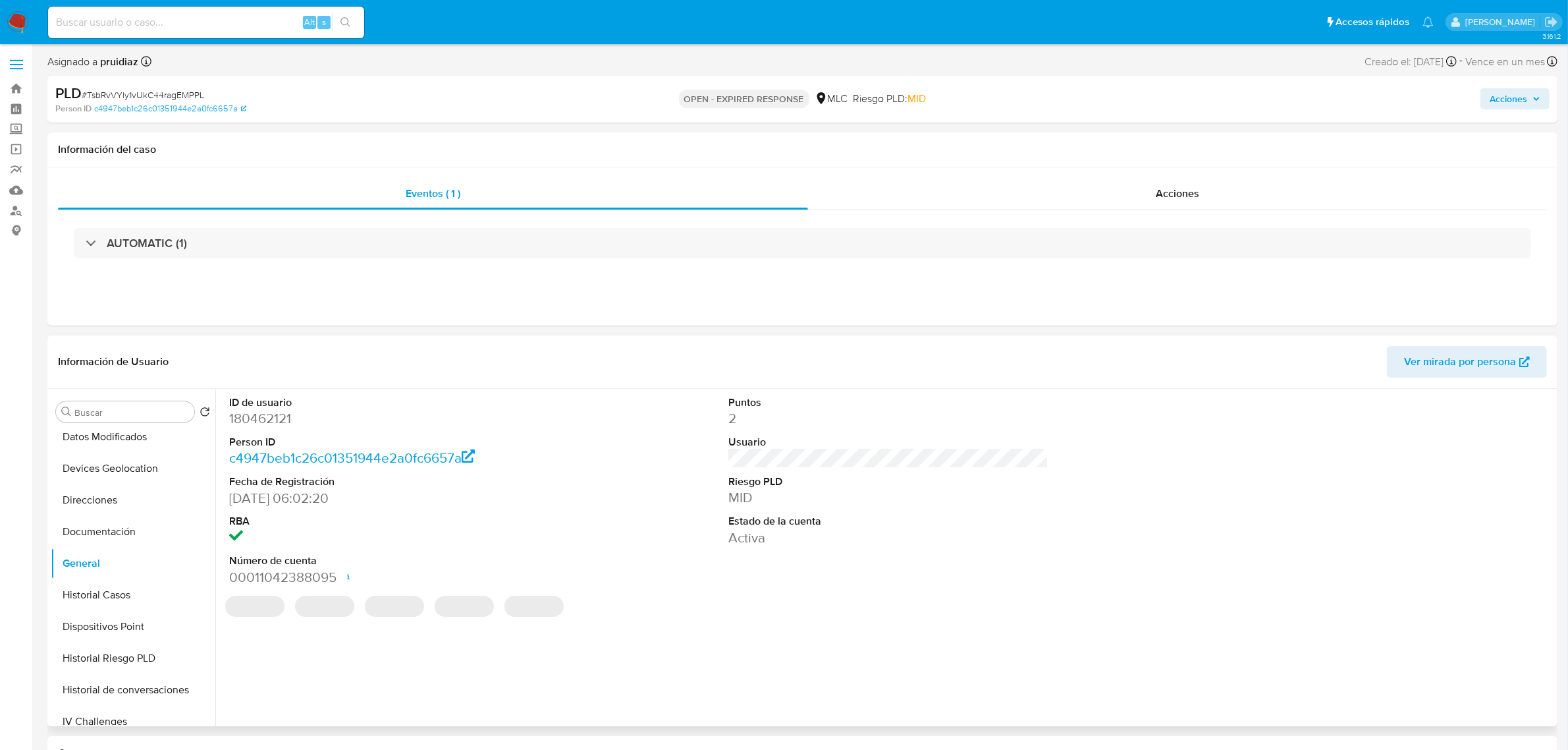
click at [265, 418] on dd "180462121" at bounding box center [389, 418] width 320 height 19
copy dd "180462121"
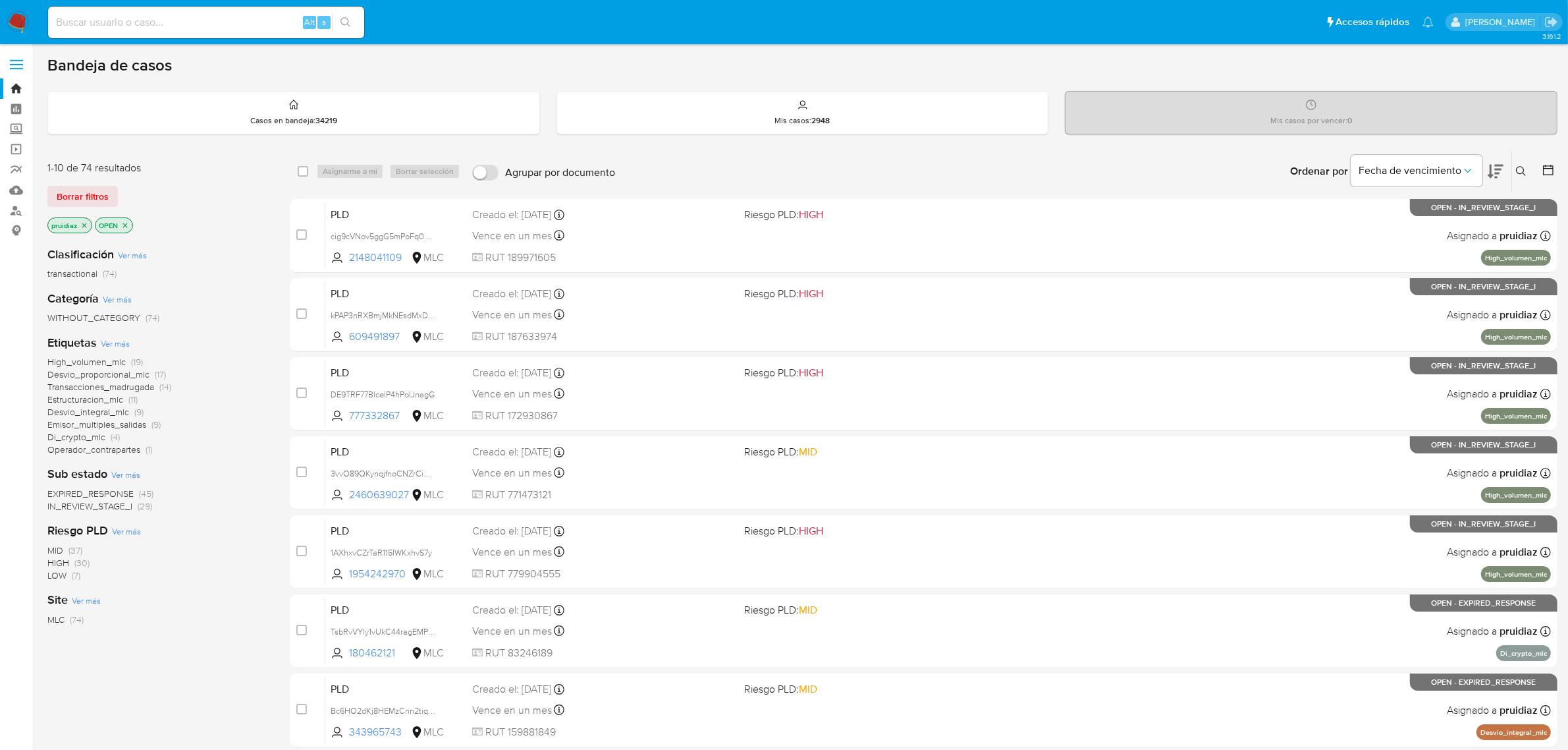
click at [89, 19] on input at bounding box center [206, 22] width 316 height 17
paste input "1678863821"
type input "1678863821"
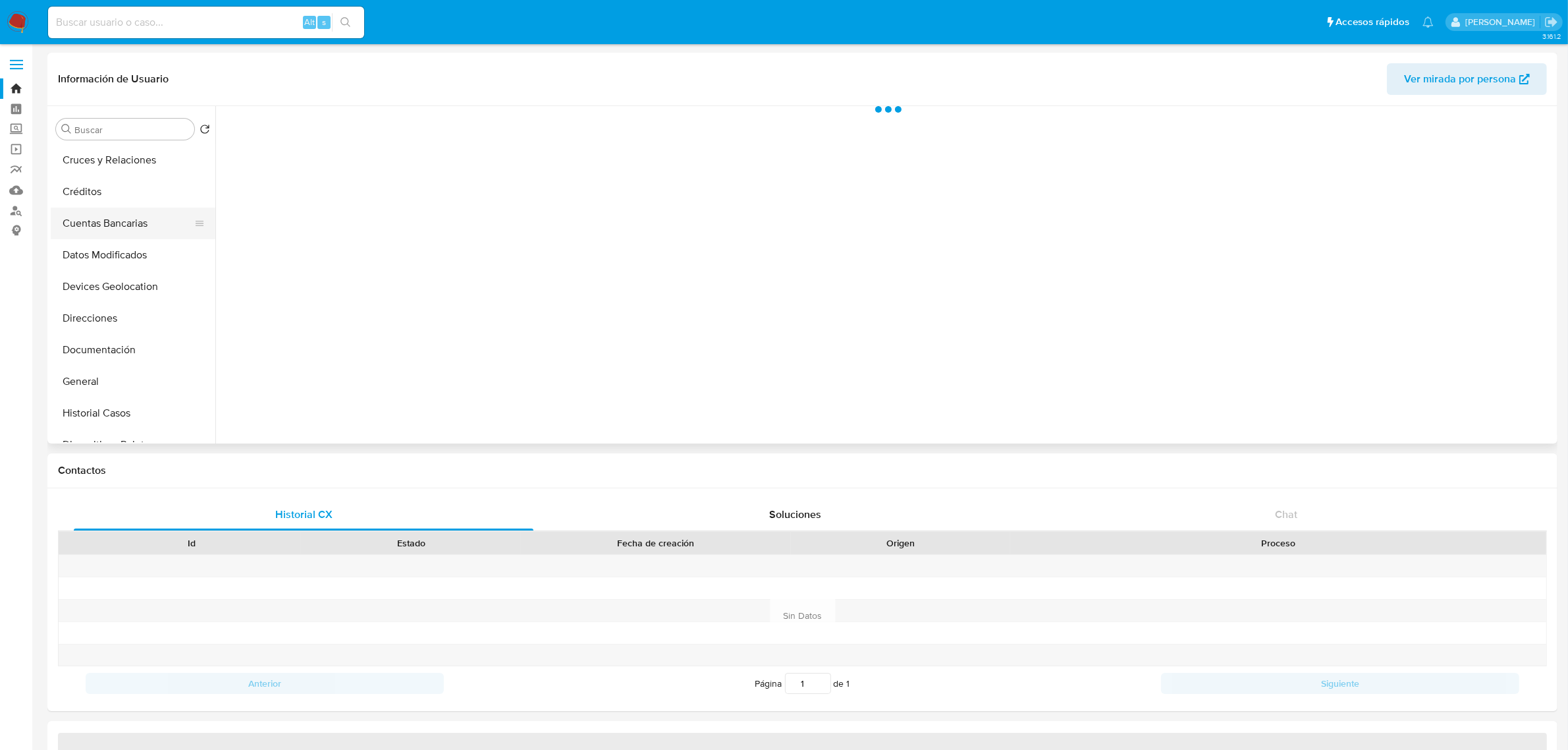
scroll to position [82, 0]
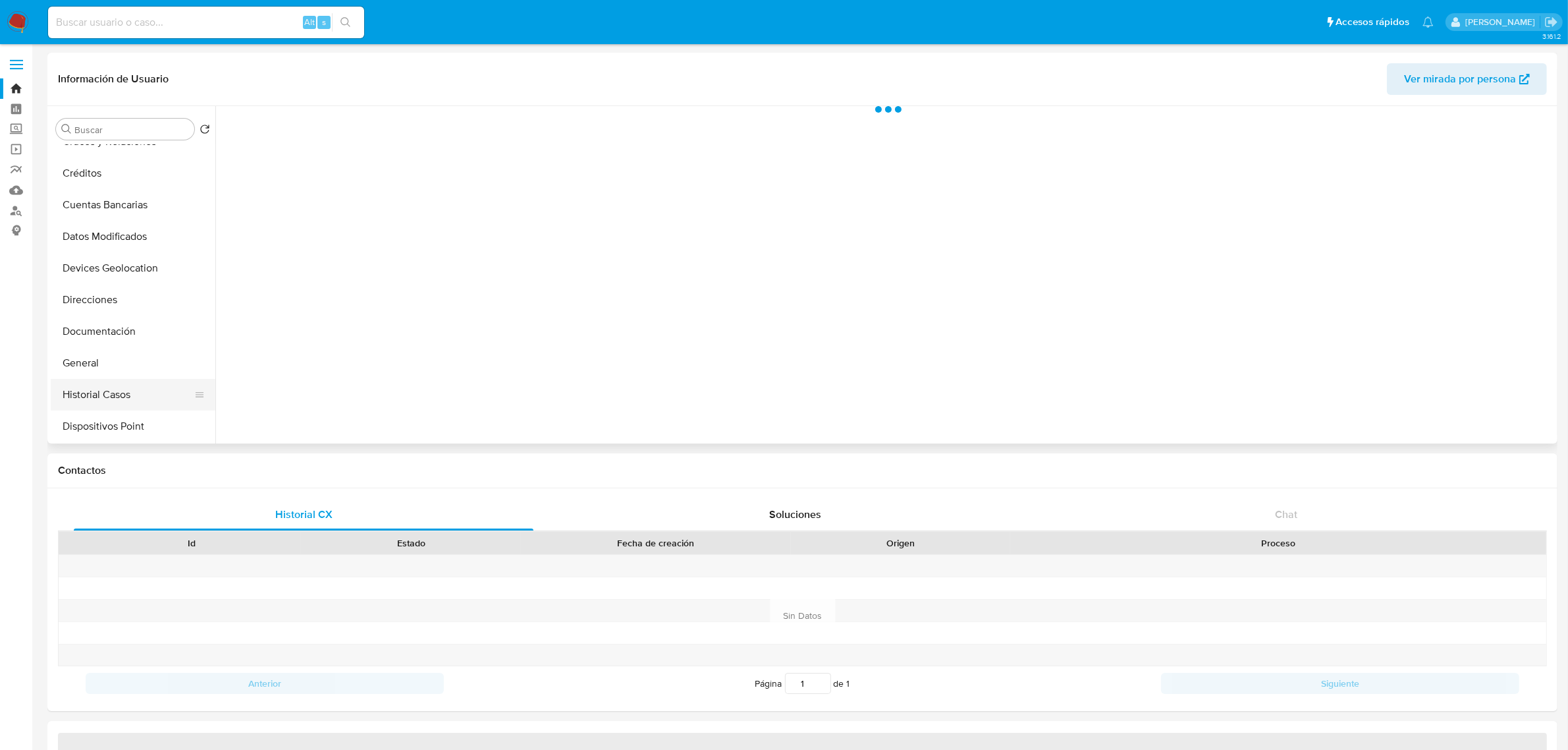
select select "10"
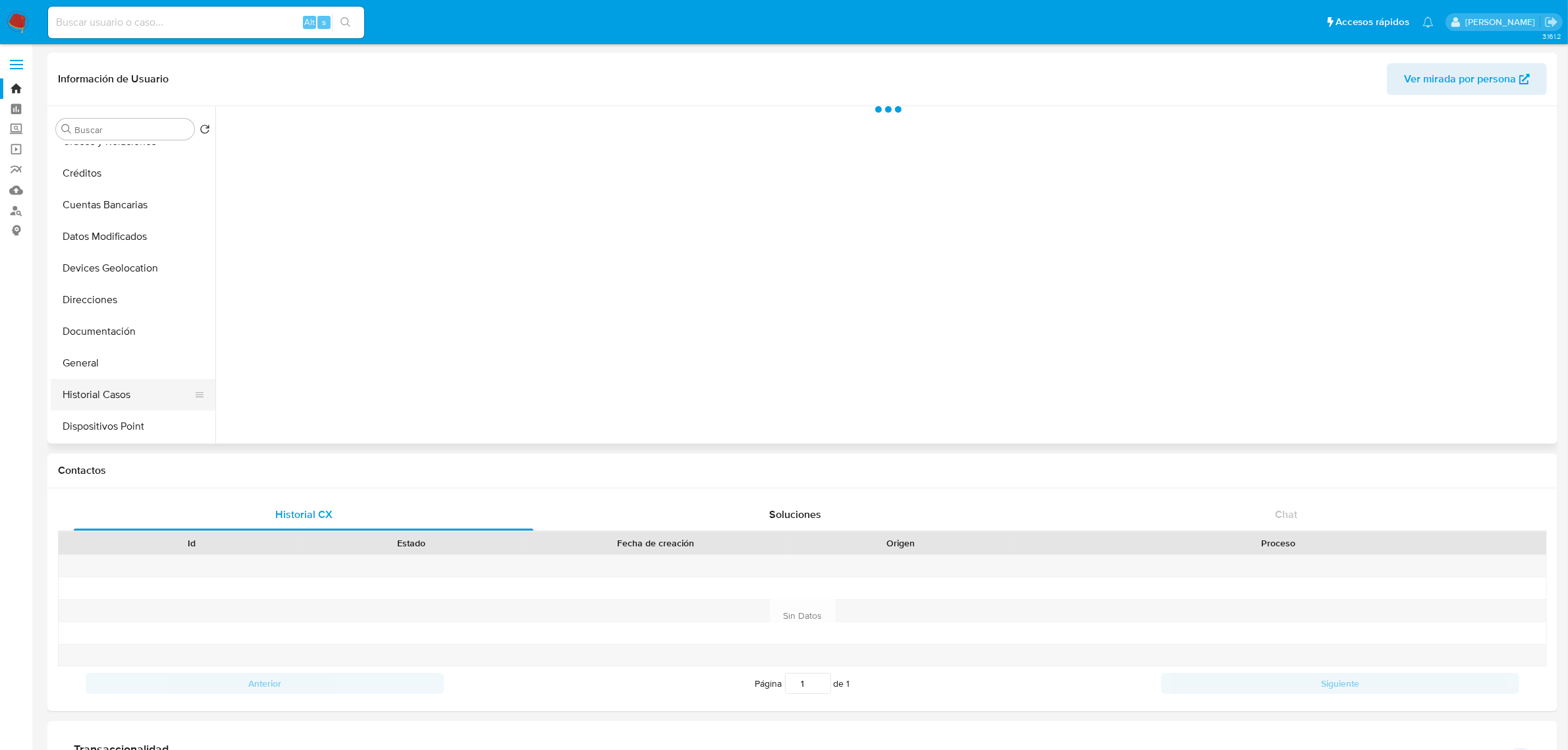
click at [120, 392] on button "Historial Casos" at bounding box center [127, 395] width 154 height 32
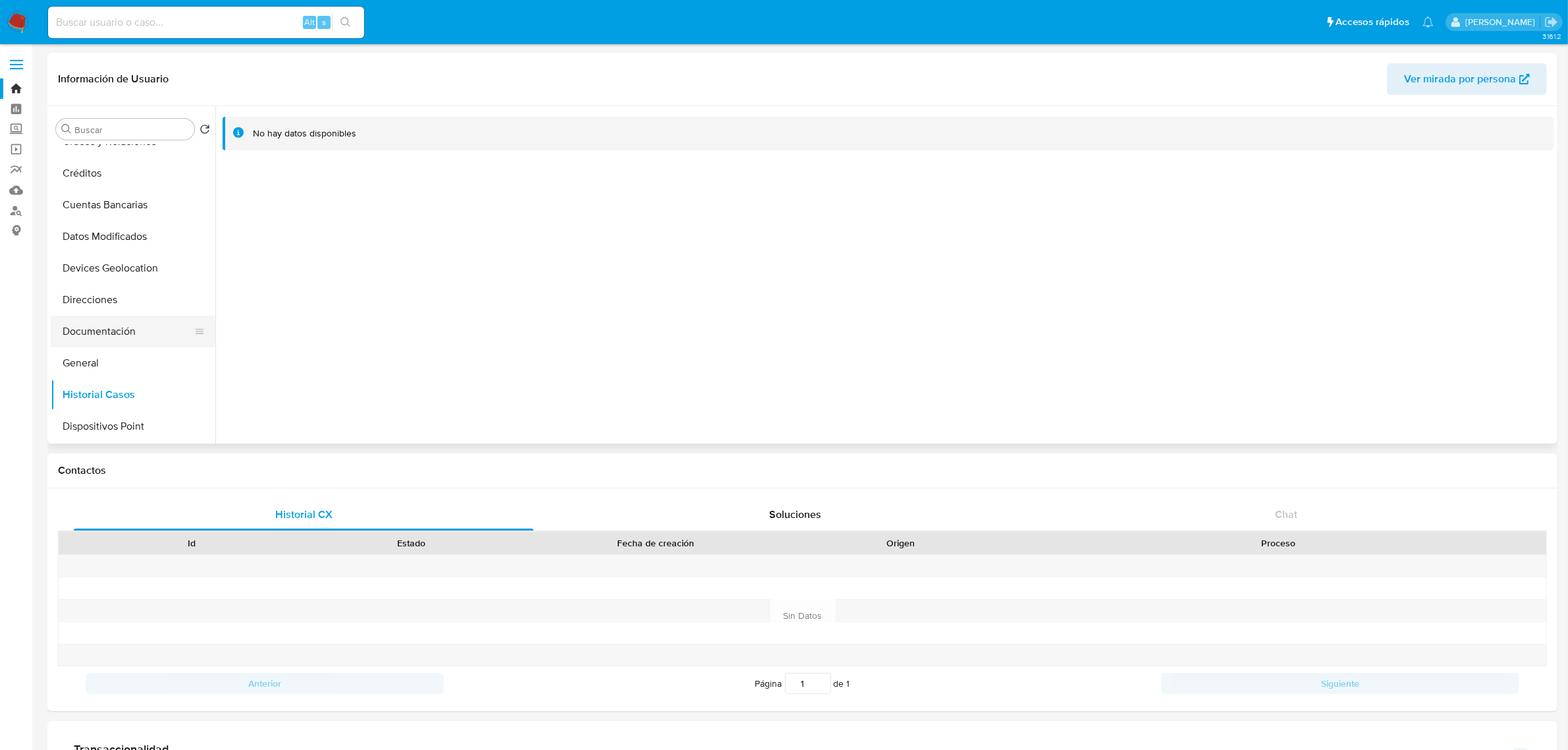
click at [94, 326] on button "Documentación" at bounding box center [127, 332] width 154 height 32
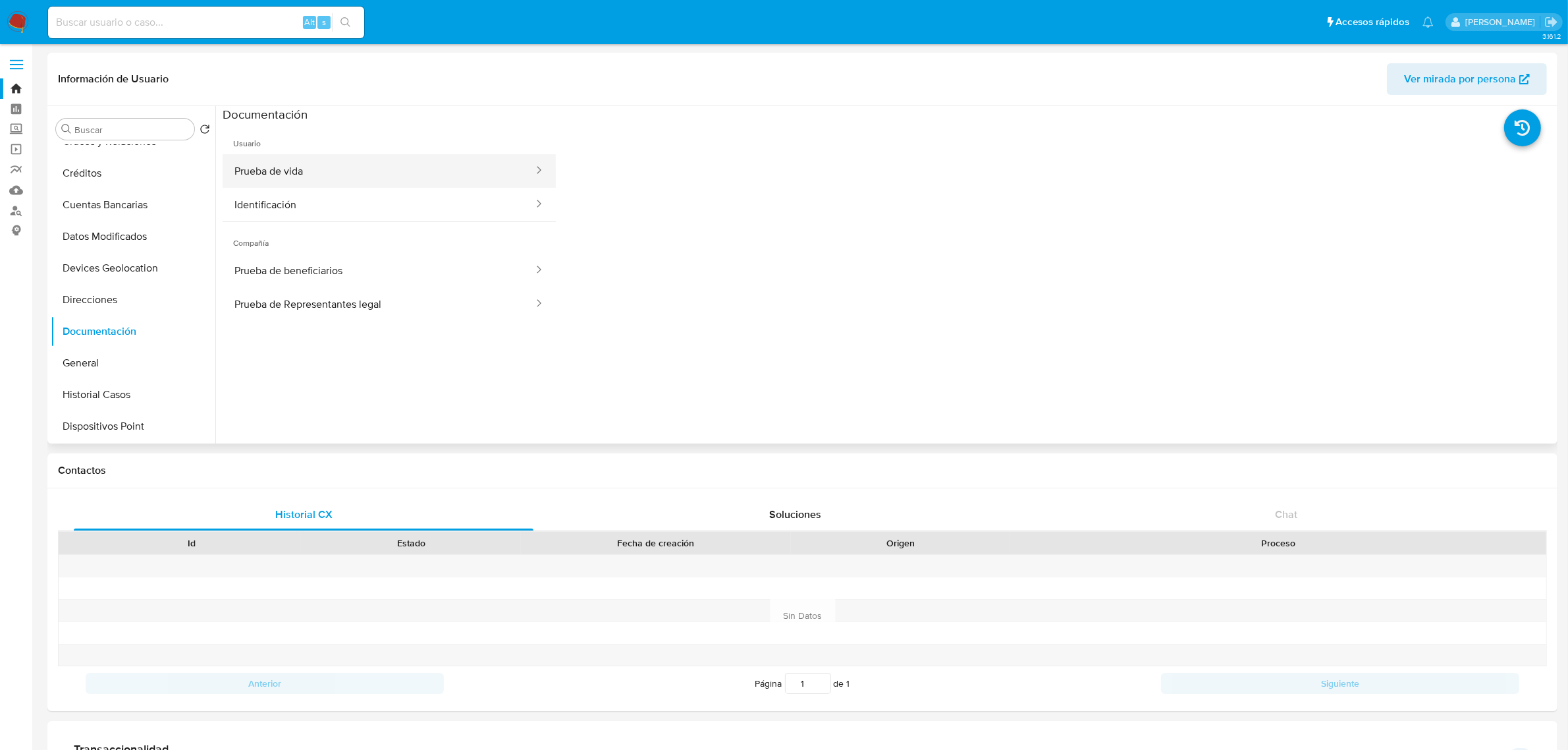
click at [289, 177] on button "Prueba de vida" at bounding box center [379, 171] width 312 height 34
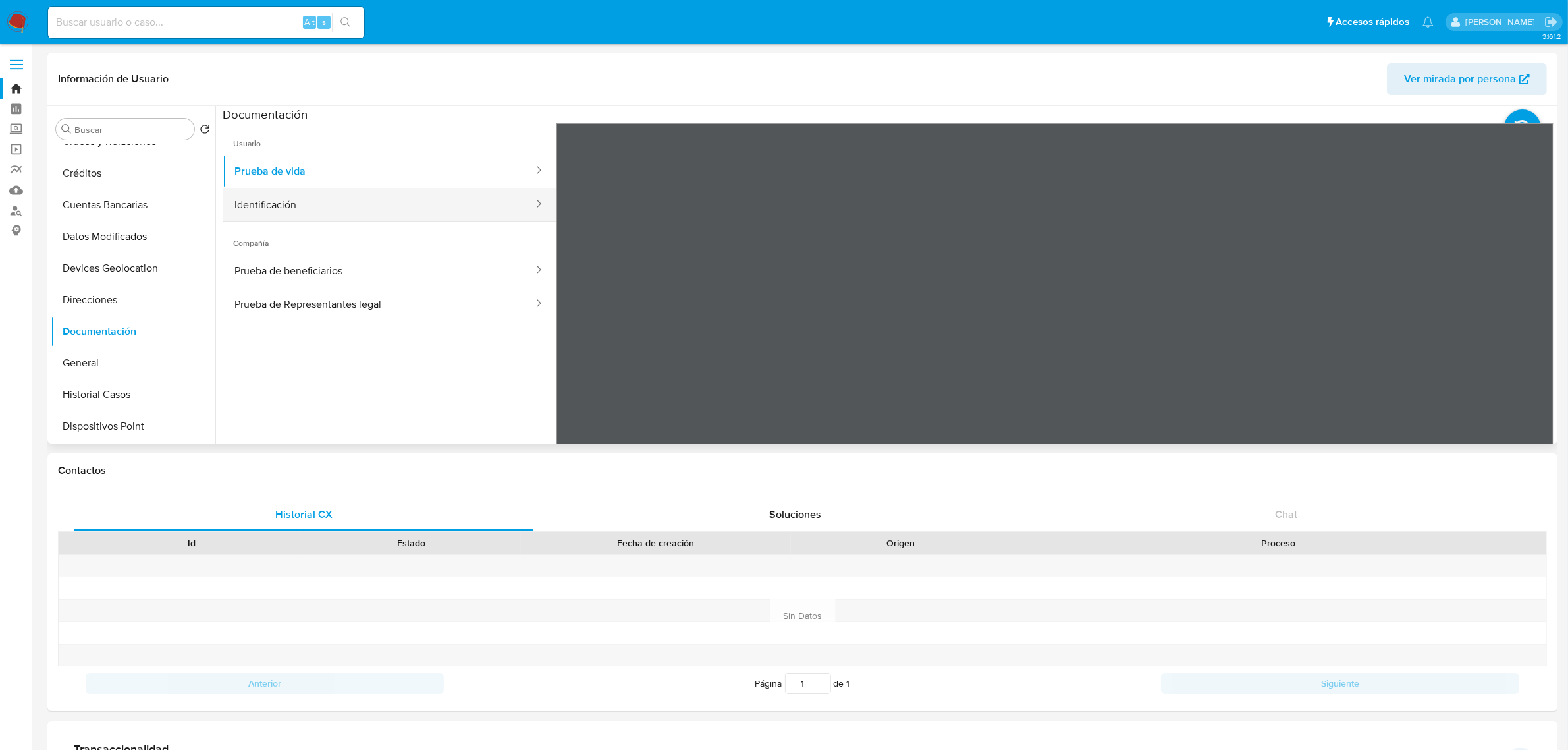
click at [298, 189] on button "Identificación" at bounding box center [379, 205] width 312 height 34
click at [1525, 332] on icon at bounding box center [1537, 336] width 26 height 26
click at [23, 20] on img at bounding box center [18, 22] width 23 height 23
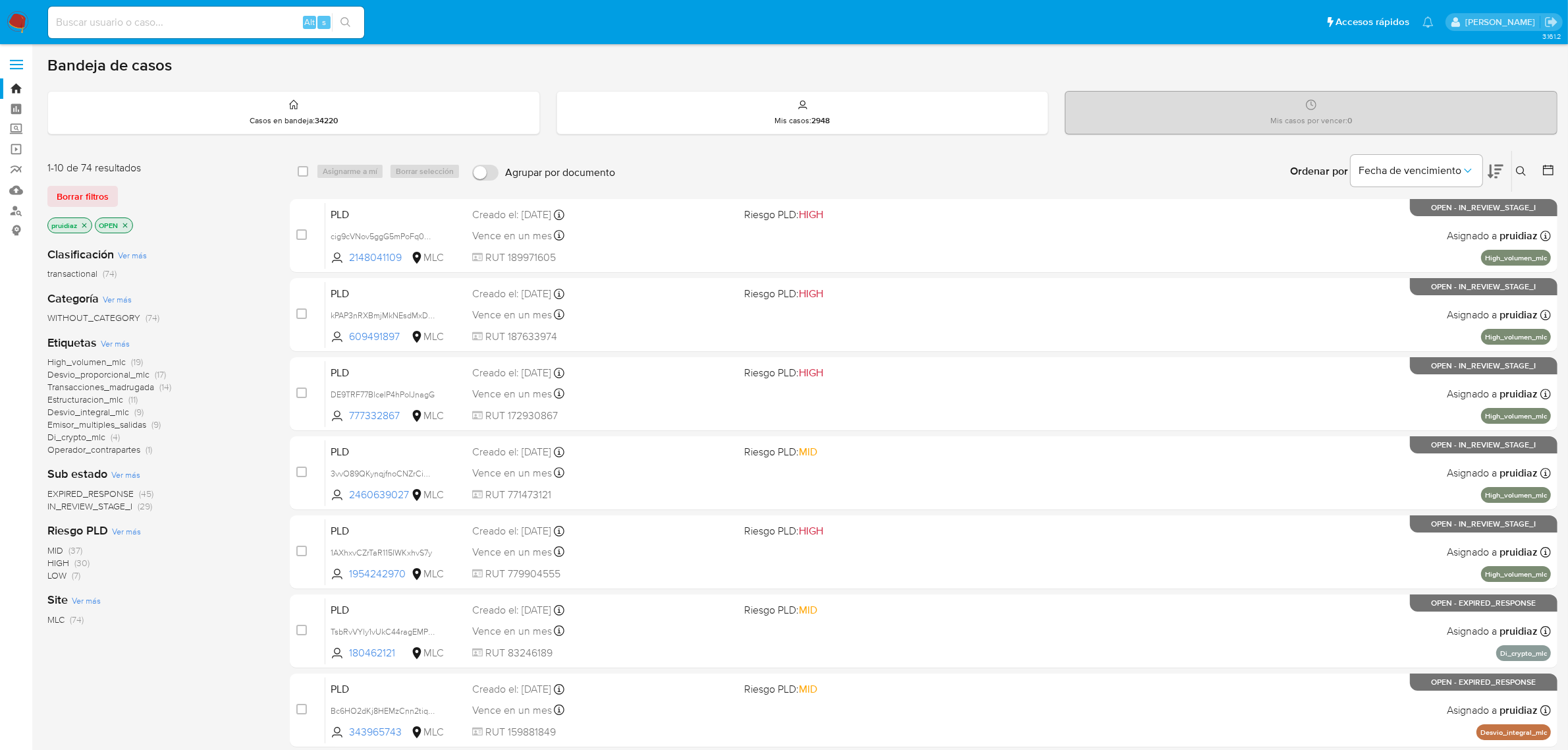
click at [1495, 171] on icon at bounding box center [1495, 171] width 16 height 16
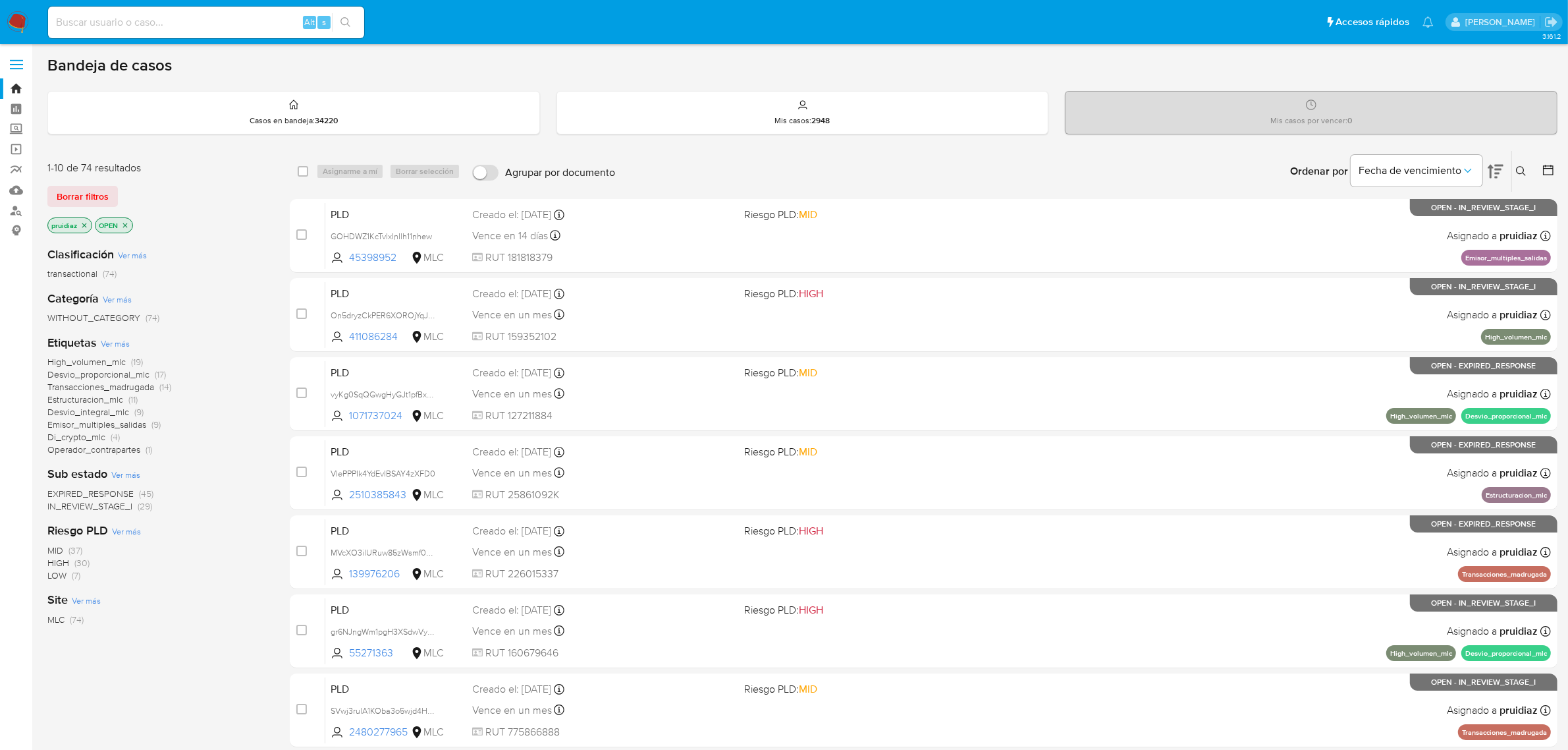
click at [1519, 171] on icon at bounding box center [1521, 171] width 11 height 11
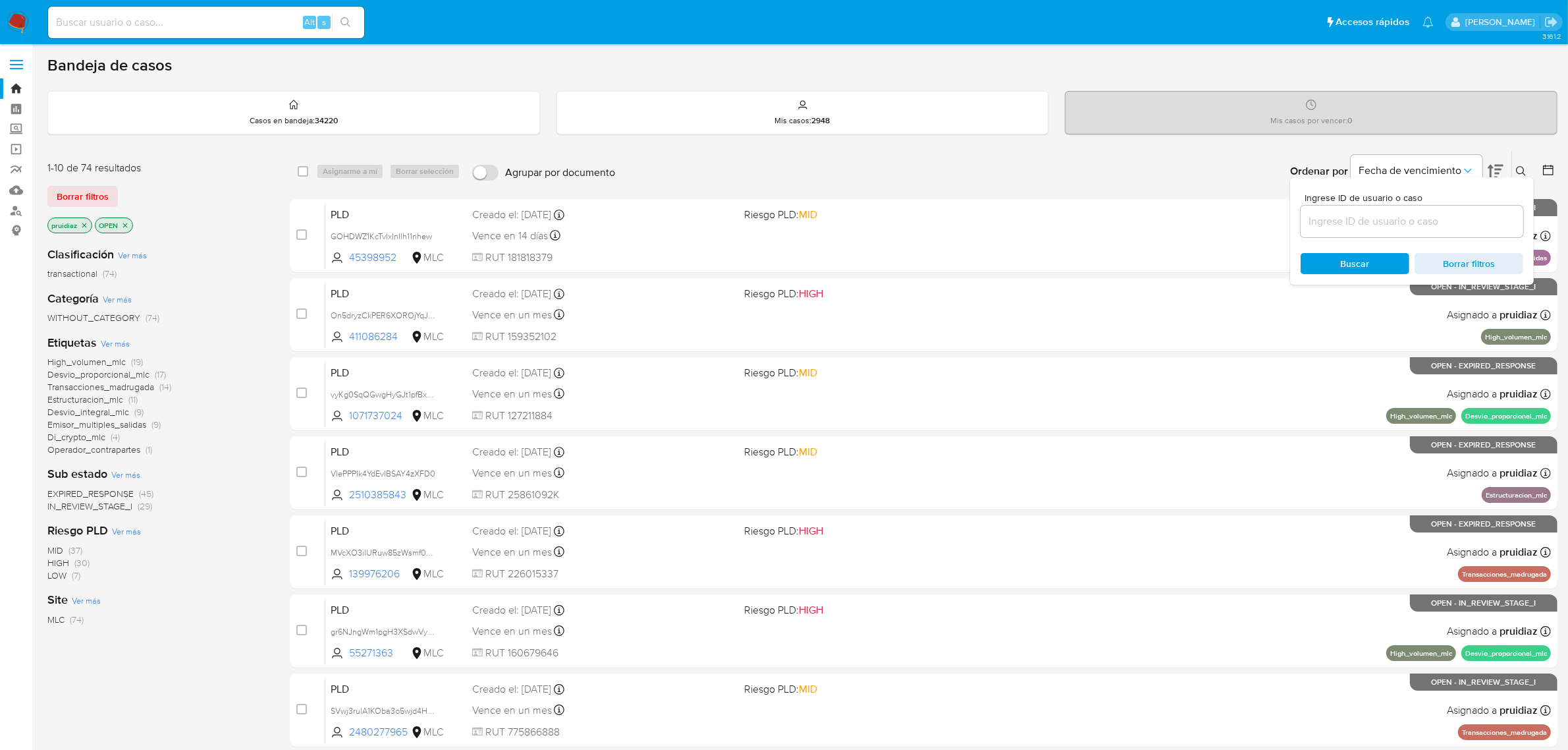
click at [1452, 229] on div at bounding box center [1412, 221] width 223 height 32
click at [1455, 221] on input at bounding box center [1412, 221] width 223 height 17
click at [1449, 221] on input at bounding box center [1412, 221] width 223 height 17
paste input "180462121"
type input "180462121"
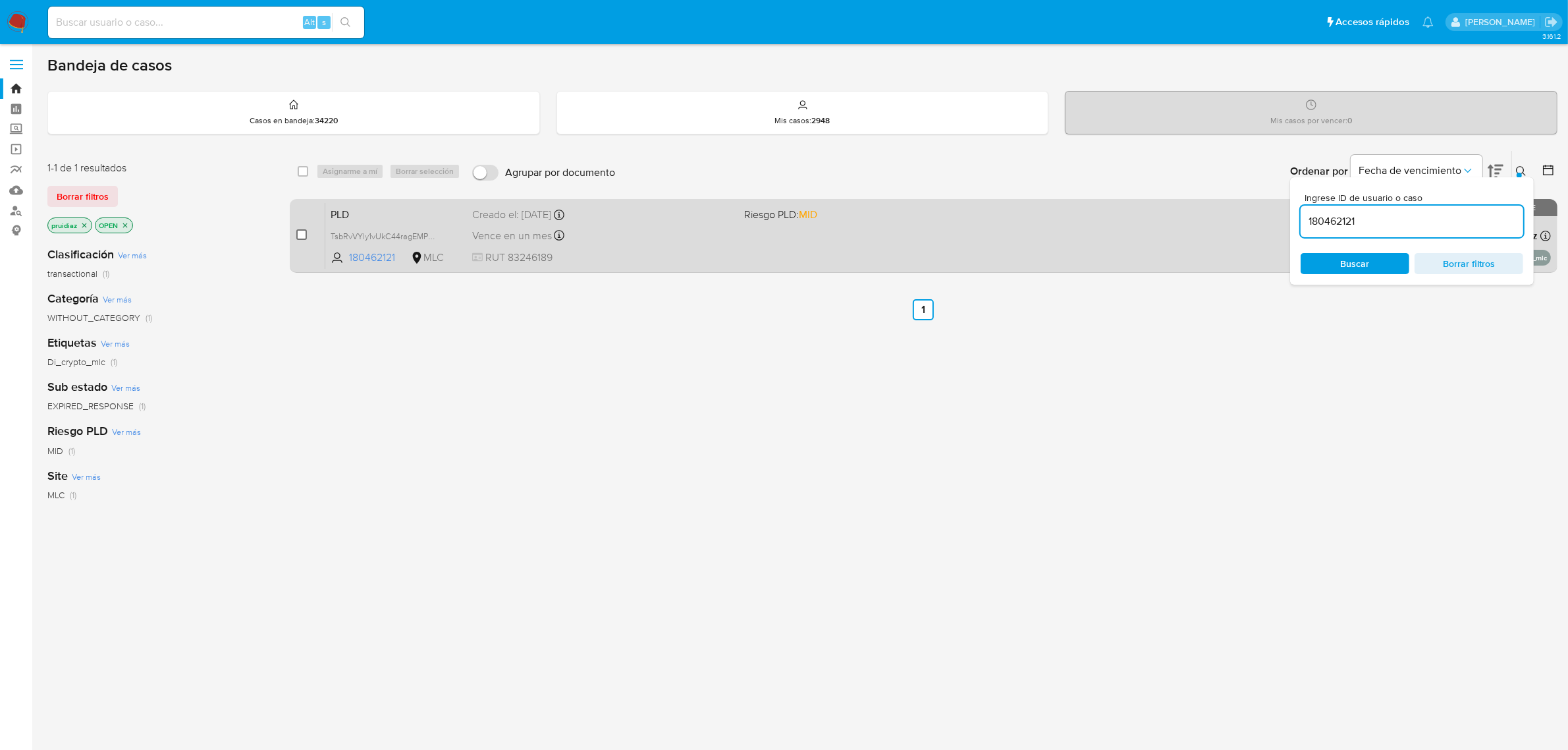
click at [299, 232] on input "checkbox" at bounding box center [301, 234] width 11 height 11
checkbox input "true"
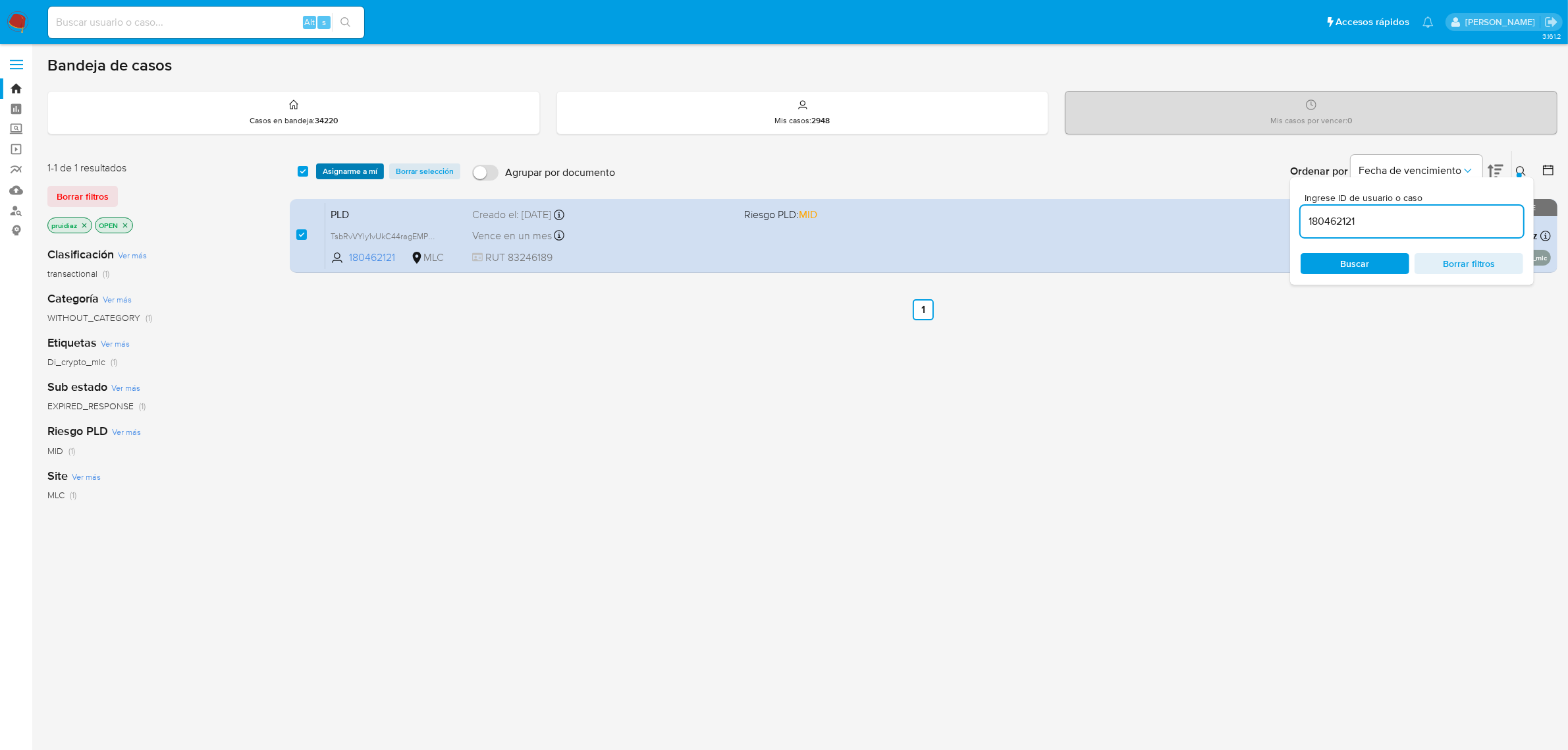
click at [335, 169] on span "Asignarme a mí" at bounding box center [350, 172] width 55 height 13
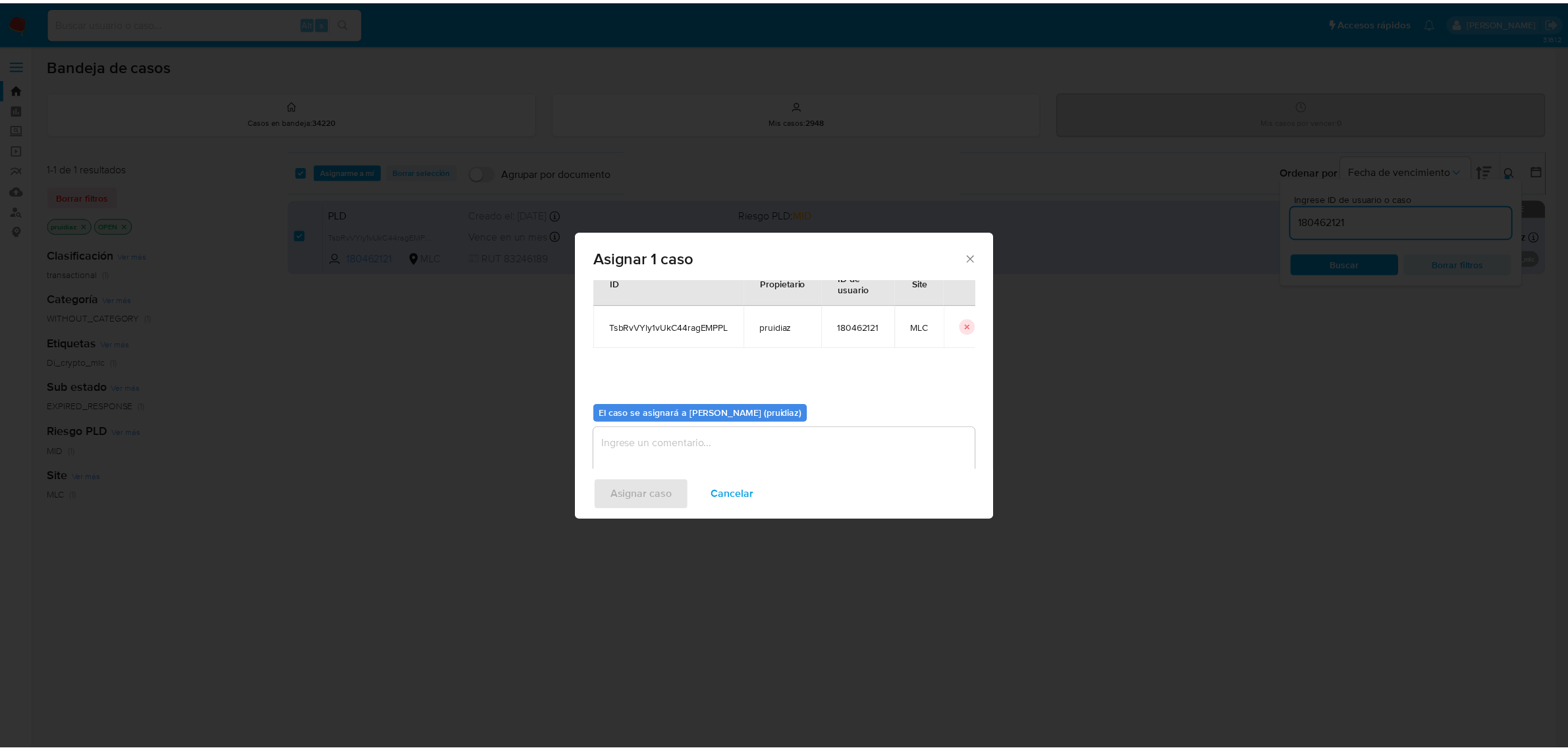
scroll to position [67, 0]
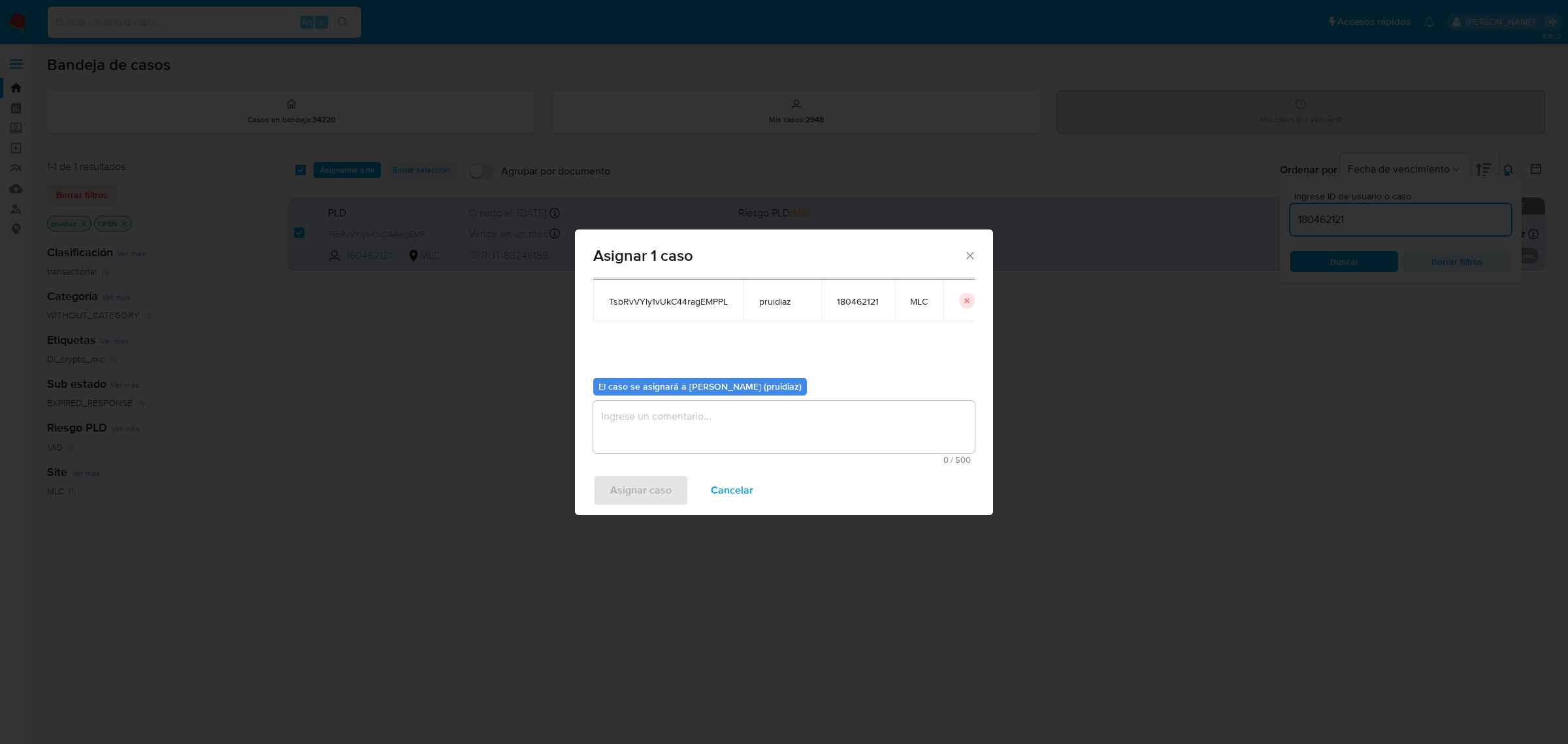
click at [681, 438] on textarea "assign-modal" at bounding box center [784, 427] width 382 height 53
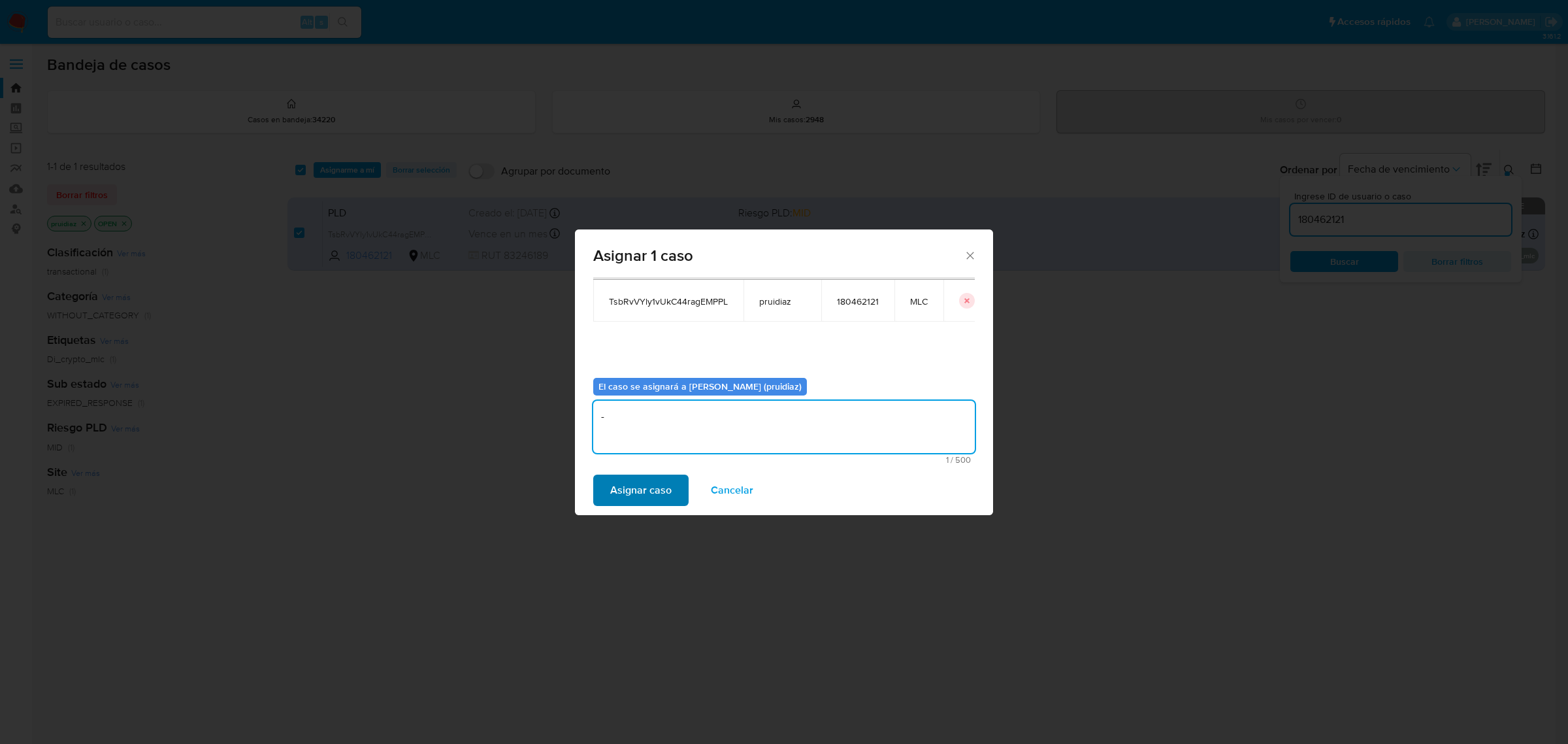
type textarea "-"
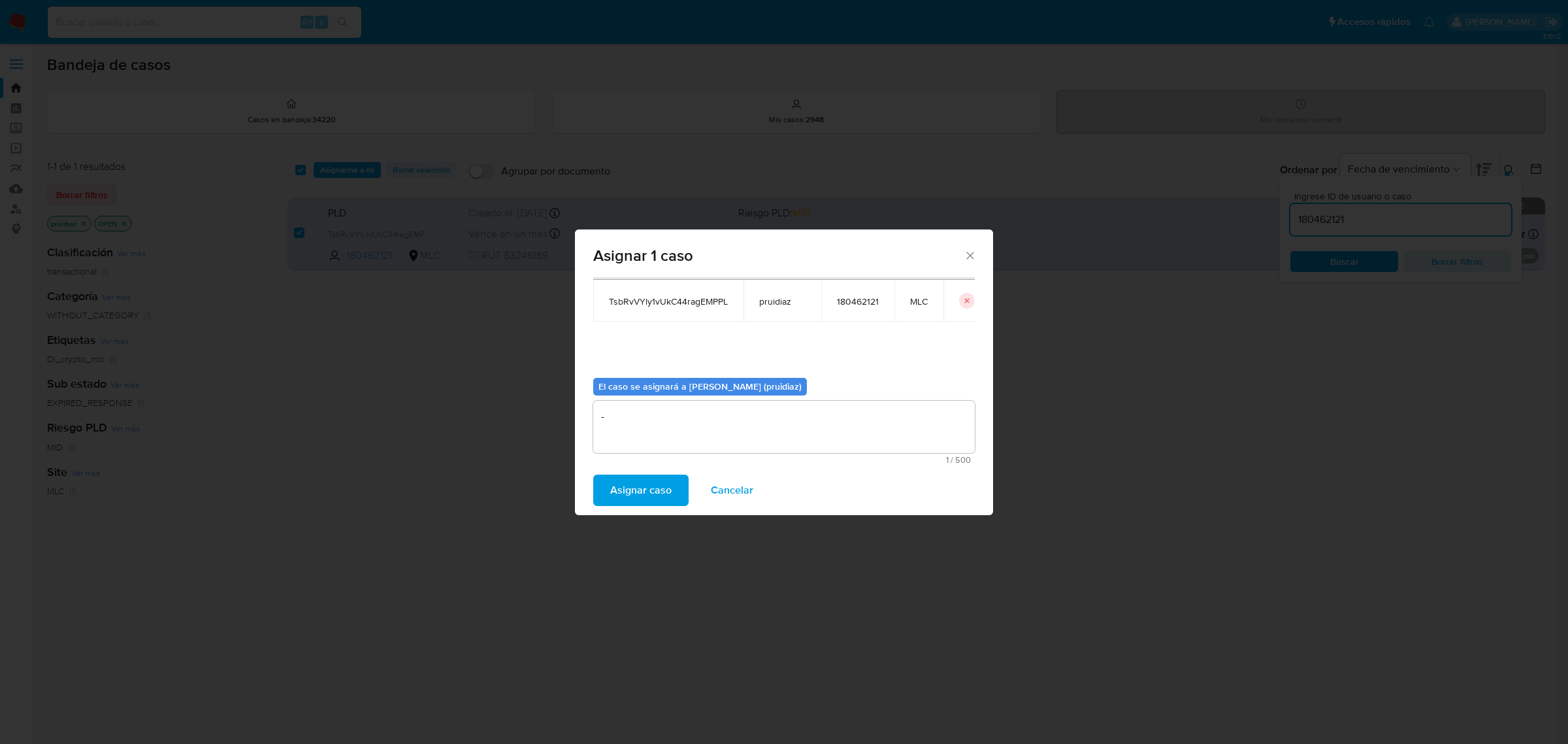
click at [627, 483] on span "Asignar caso" at bounding box center [641, 490] width 62 height 28
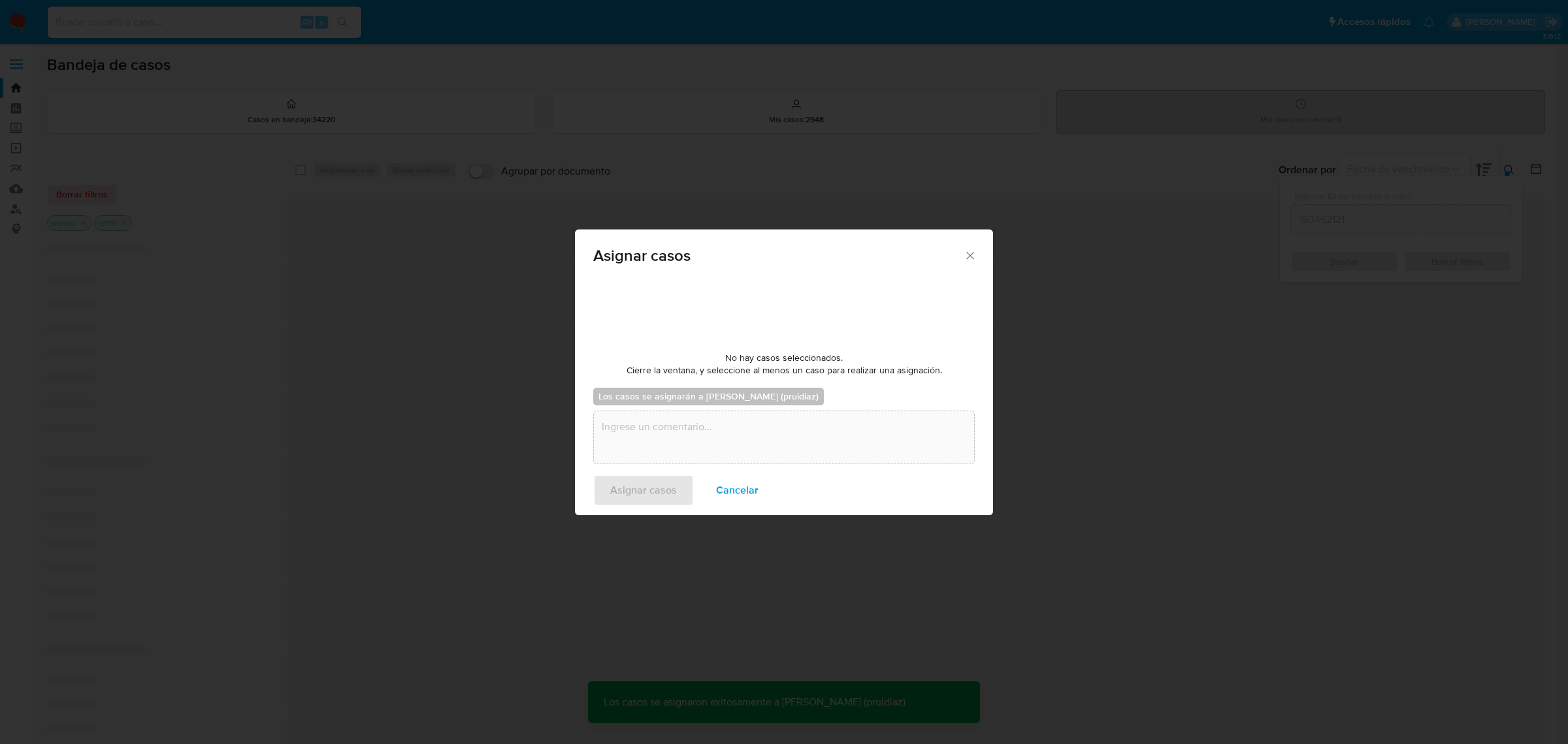
checkbox input "false"
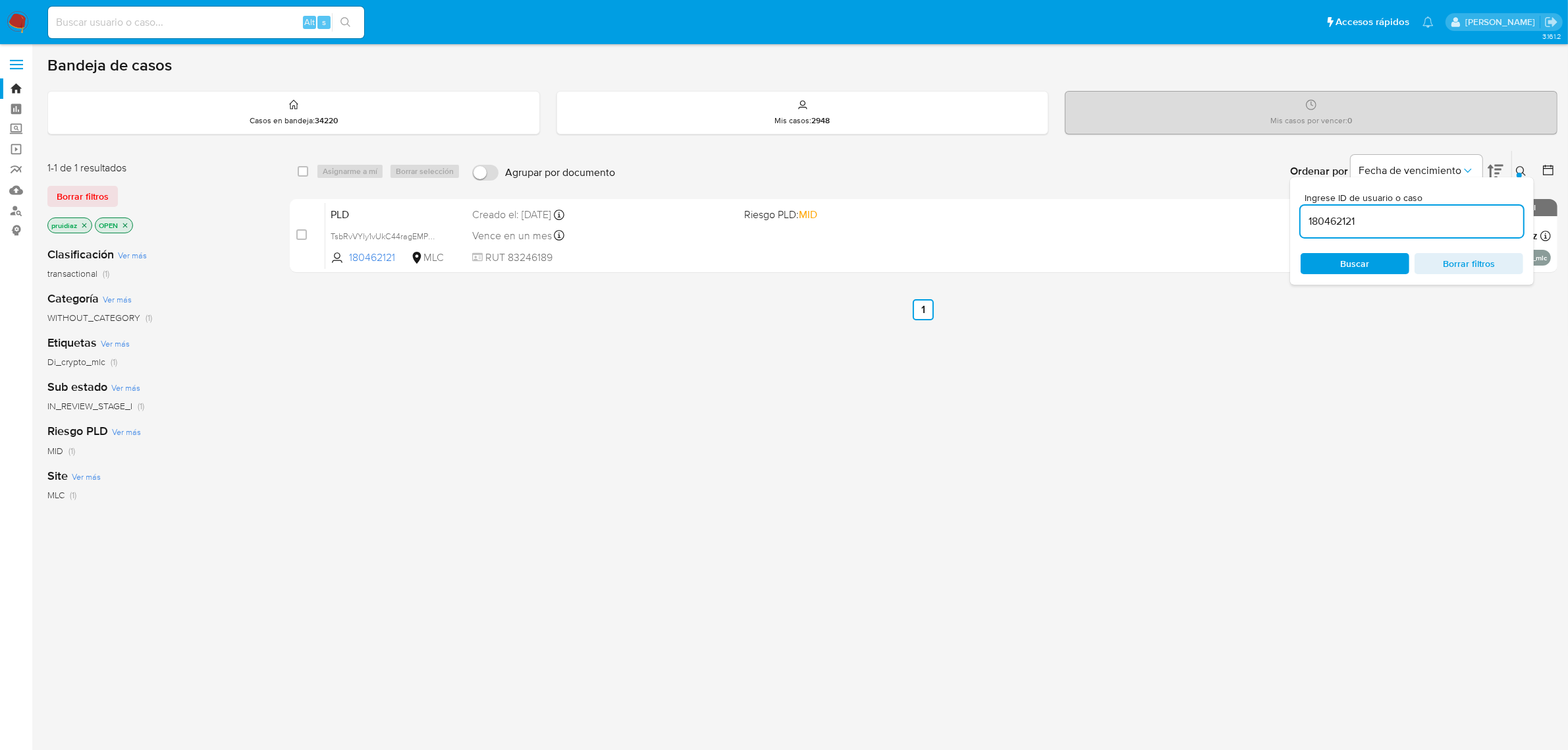
click at [13, 15] on img at bounding box center [18, 22] width 23 height 23
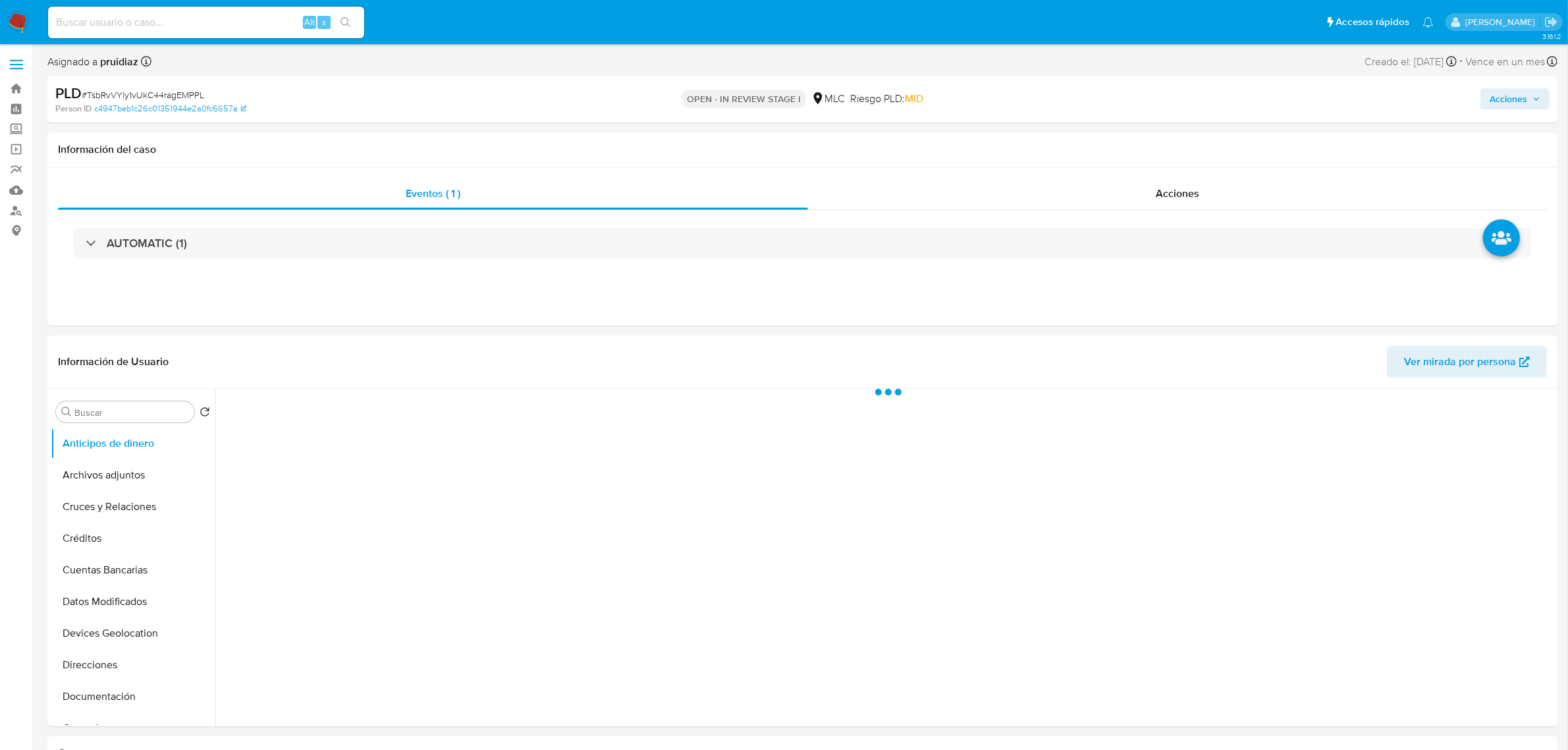
click at [1490, 94] on span "Acciones" at bounding box center [1507, 98] width 38 height 21
select select "10"
click at [1120, 138] on span "Resolución del caso" at bounding box center [1141, 141] width 94 height 15
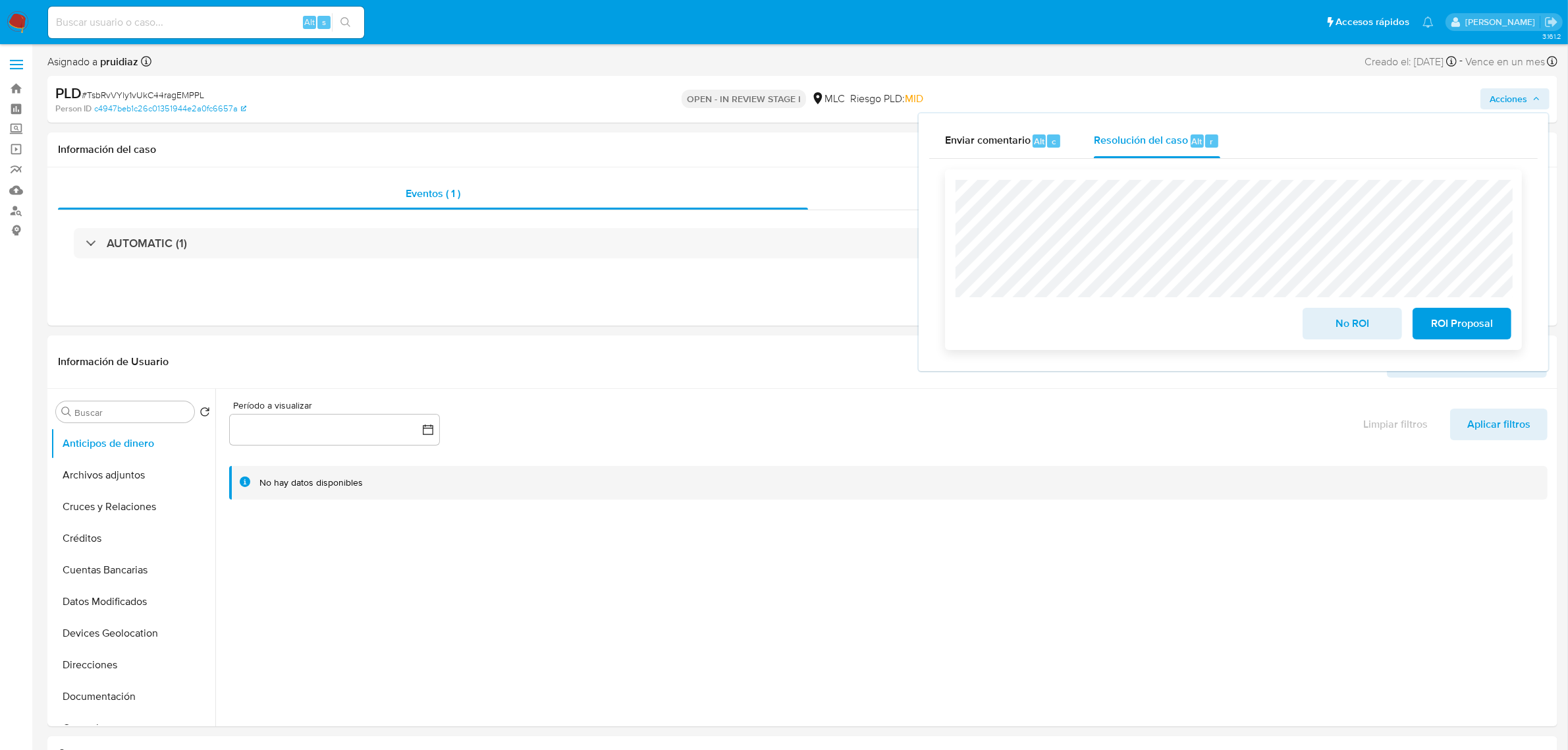
click at [1391, 314] on button "No ROI" at bounding box center [1351, 324] width 98 height 32
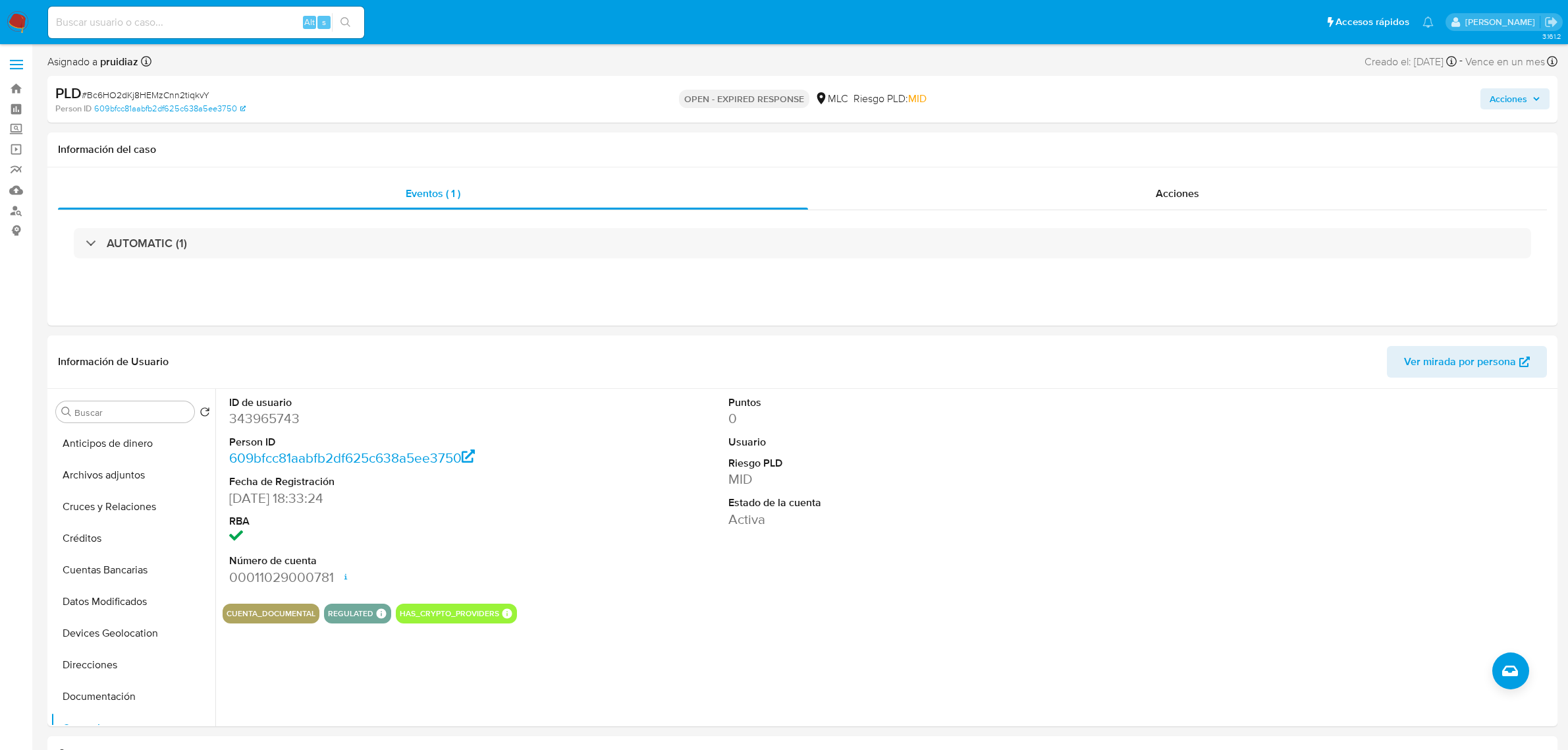
select select "10"
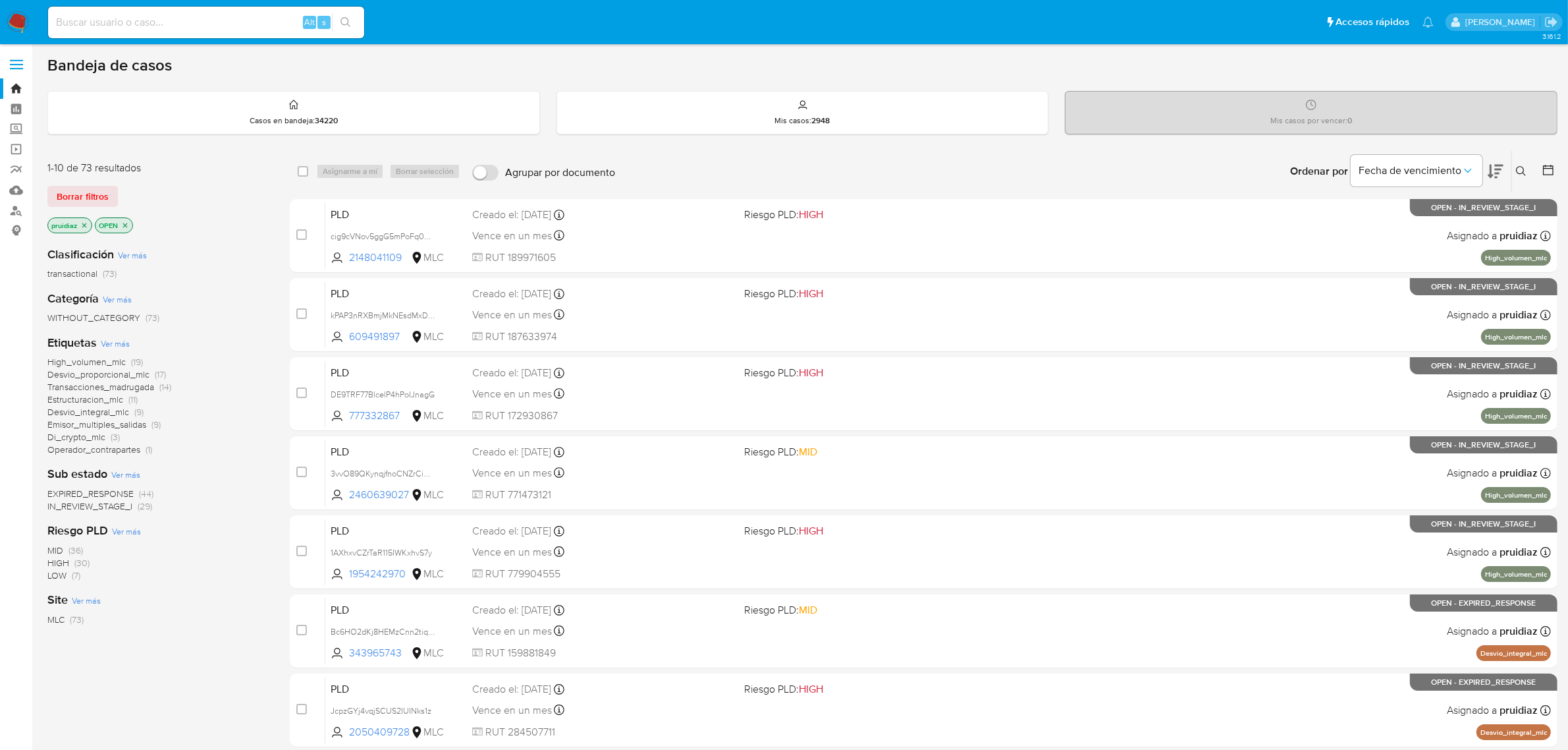
click at [1492, 168] on icon at bounding box center [1495, 171] width 16 height 16
